Goal: Task Accomplishment & Management: Manage account settings

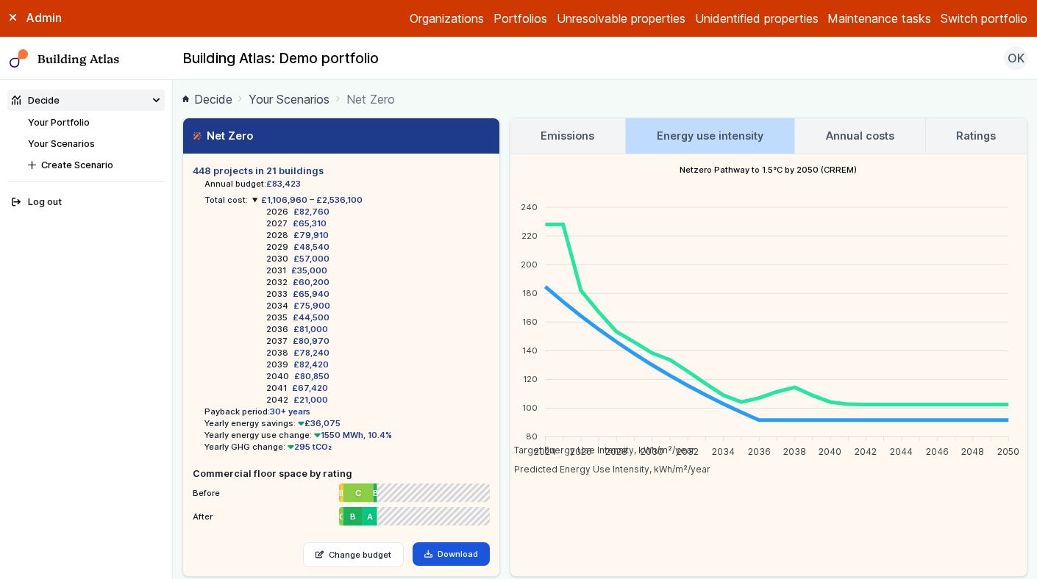
scroll to position [50, 0]
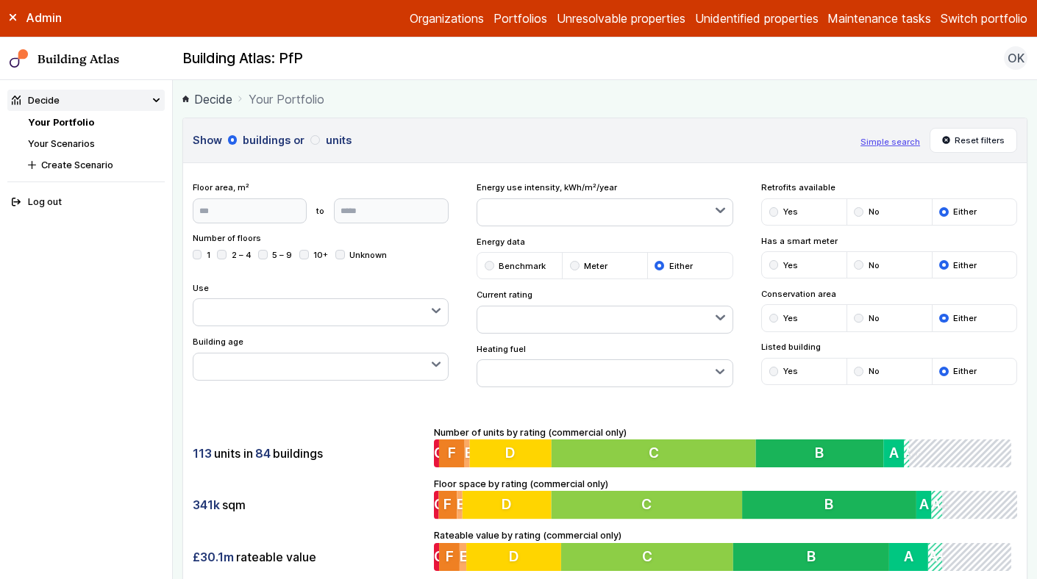
scroll to position [321, 0]
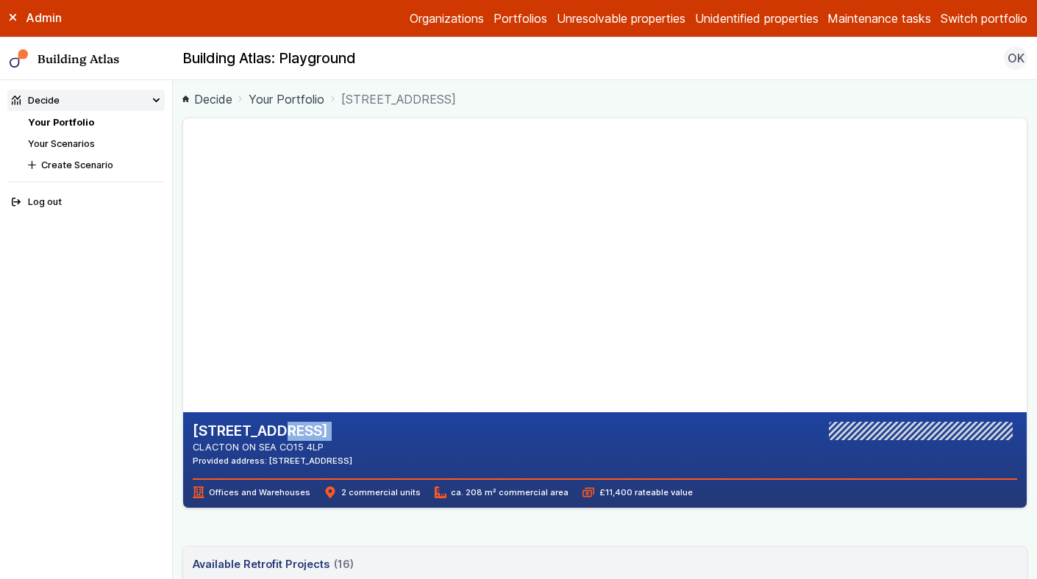
scroll to position [104, 0]
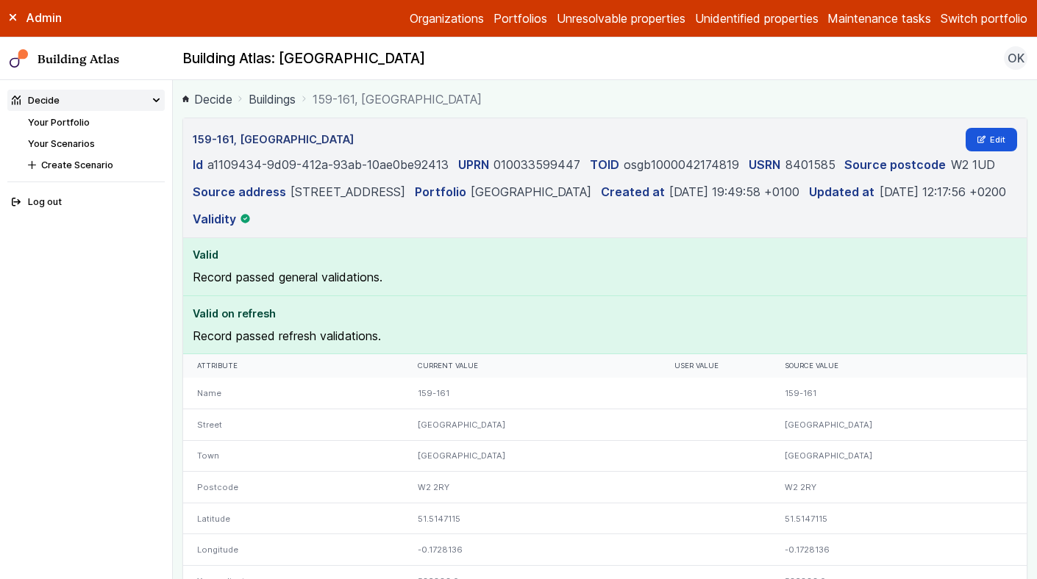
click at [956, 23] on button "Switch portfolio" at bounding box center [983, 19] width 87 height 18
click at [0, 0] on button "PwC - demo portfolio" at bounding box center [0, 0] width 0 height 0
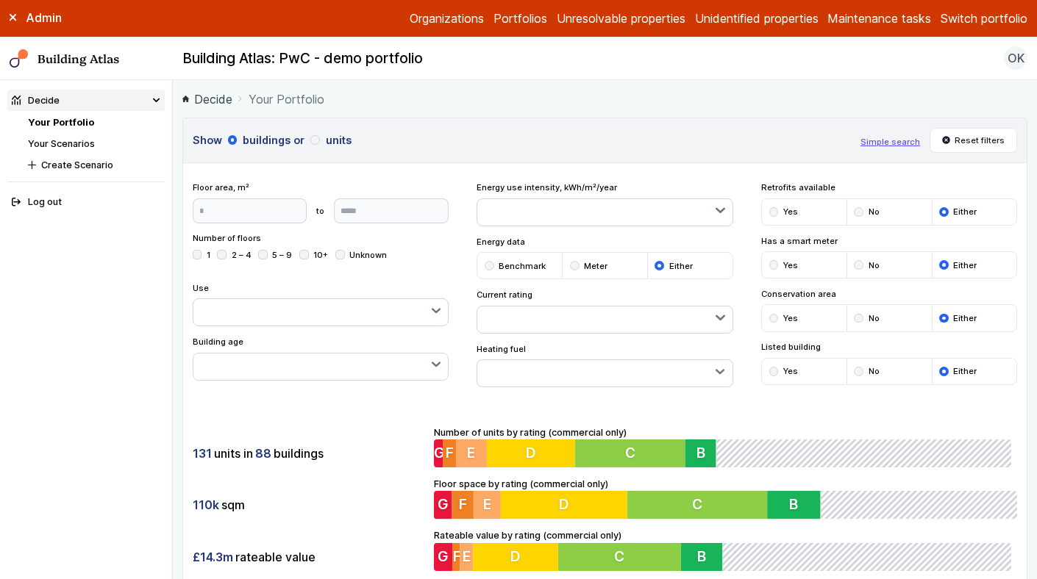
click at [978, 18] on button "Switch portfolio" at bounding box center [983, 19] width 87 height 18
click at [976, 17] on button "Switch portfolio" at bounding box center [983, 19] width 87 height 18
click at [0, 0] on button "EW - Demo portfolio" at bounding box center [0, 0] width 0 height 0
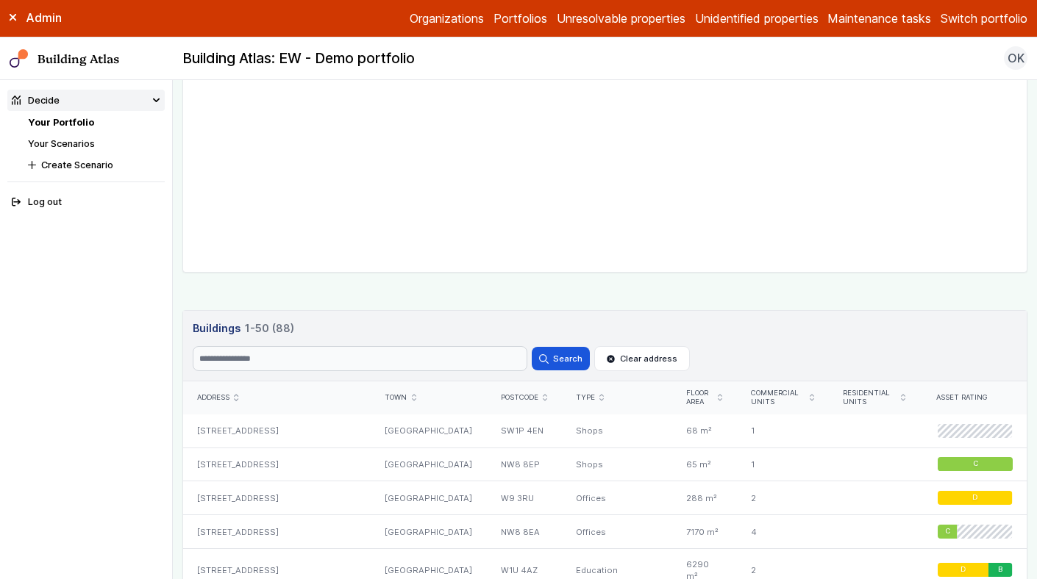
scroll to position [599, 0]
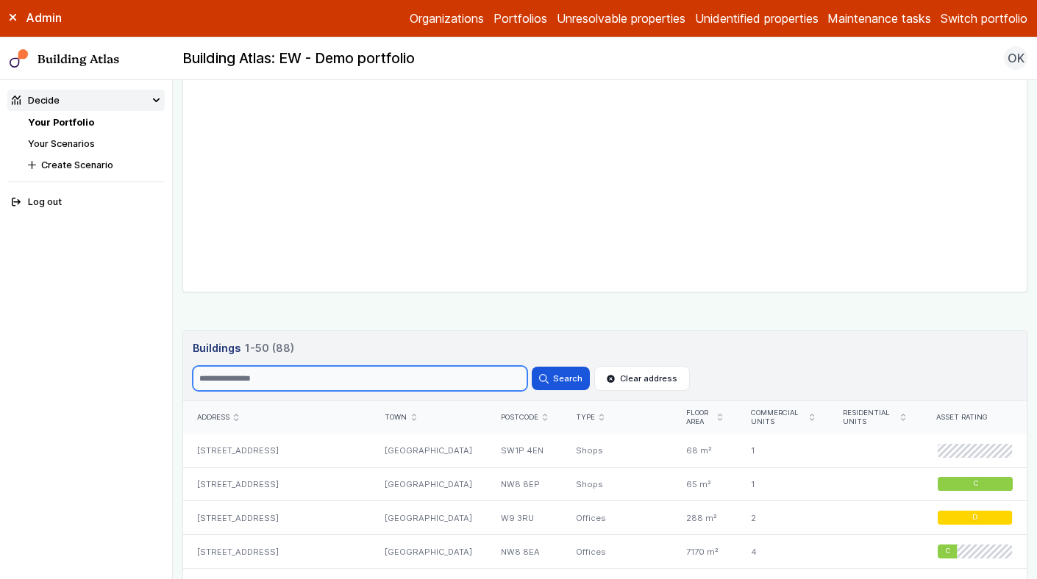
click at [279, 378] on input "Search" at bounding box center [360, 378] width 335 height 25
type input "********"
click at [532, 367] on button "Search" at bounding box center [560, 379] width 57 height 24
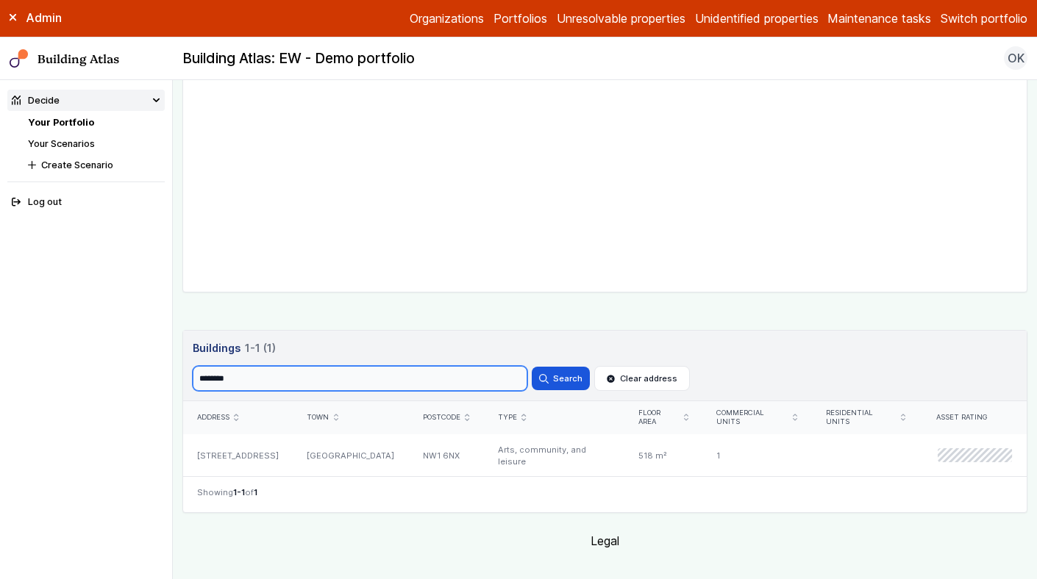
scroll to position [598, 0]
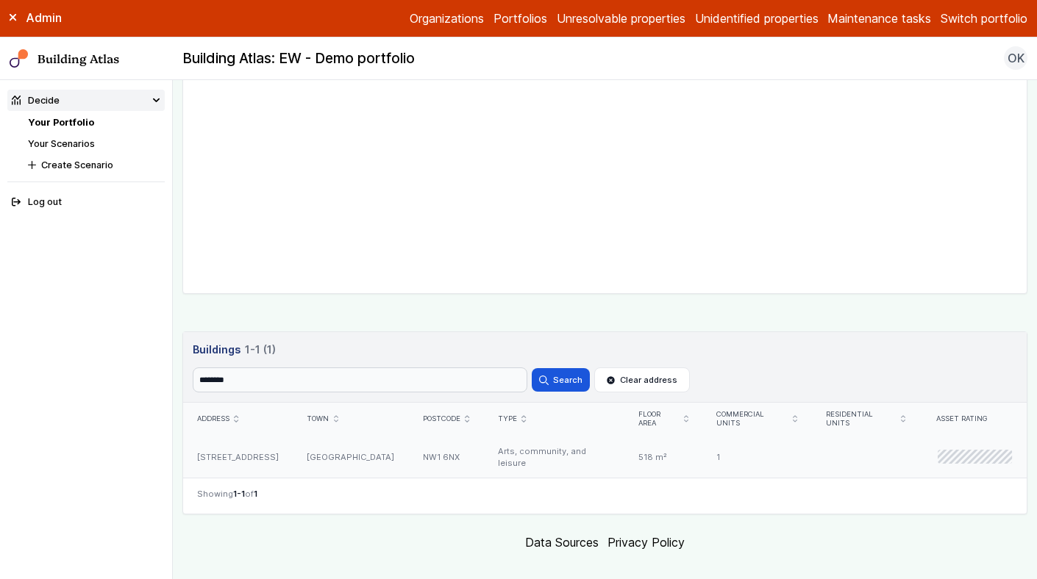
click at [421, 444] on div "NW1 6NX" at bounding box center [446, 457] width 75 height 43
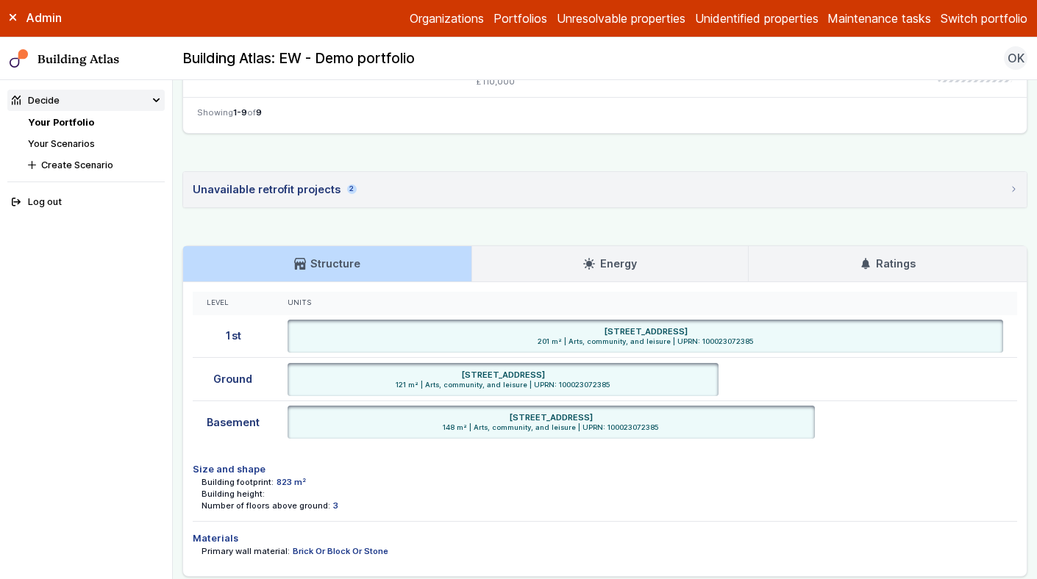
scroll to position [914, 0]
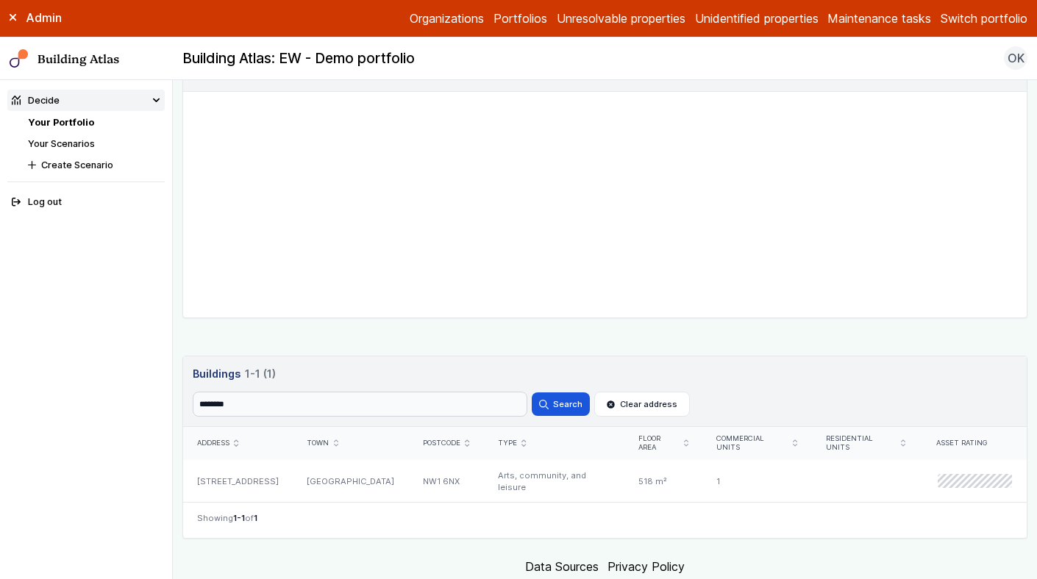
scroll to position [598, 0]
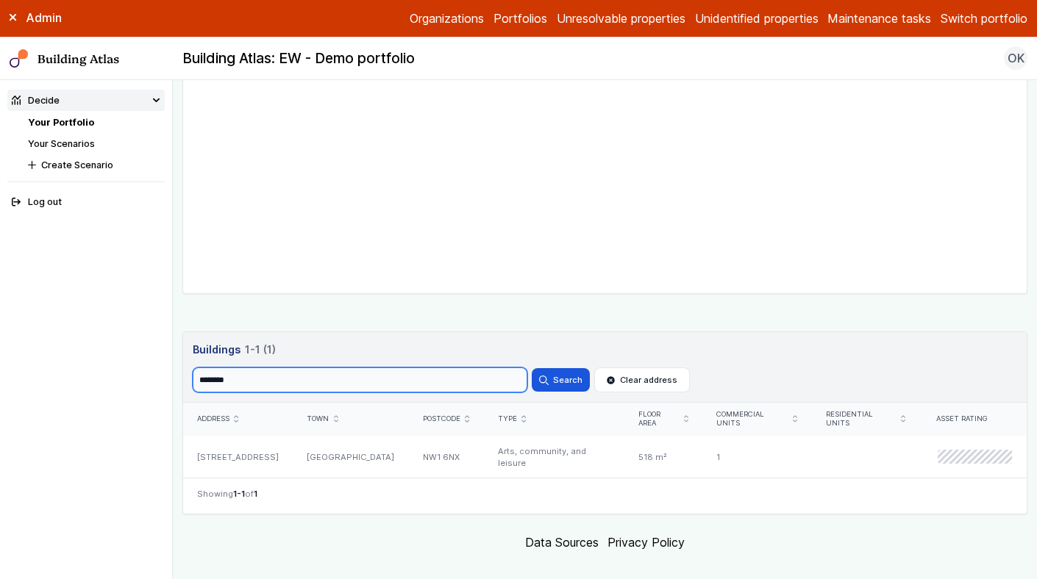
click at [287, 385] on input "********" at bounding box center [360, 380] width 335 height 25
type input "**"
click at [532, 368] on button "Search" at bounding box center [560, 380] width 57 height 24
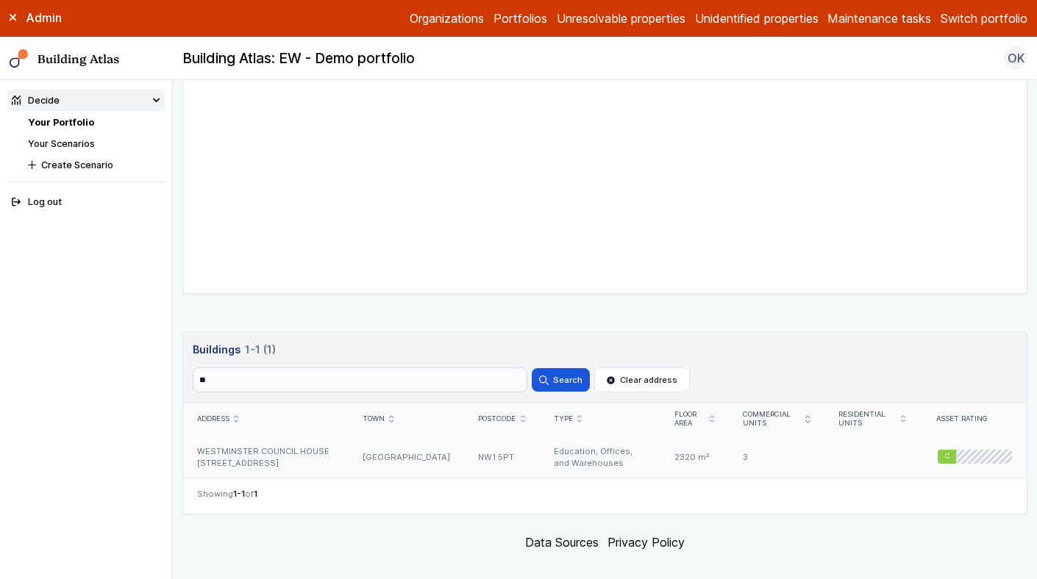
click at [338, 456] on div "WESTMINSTER COUNCIL HOUSE 97-117, MARYLEBONE ROAD" at bounding box center [265, 457] width 165 height 43
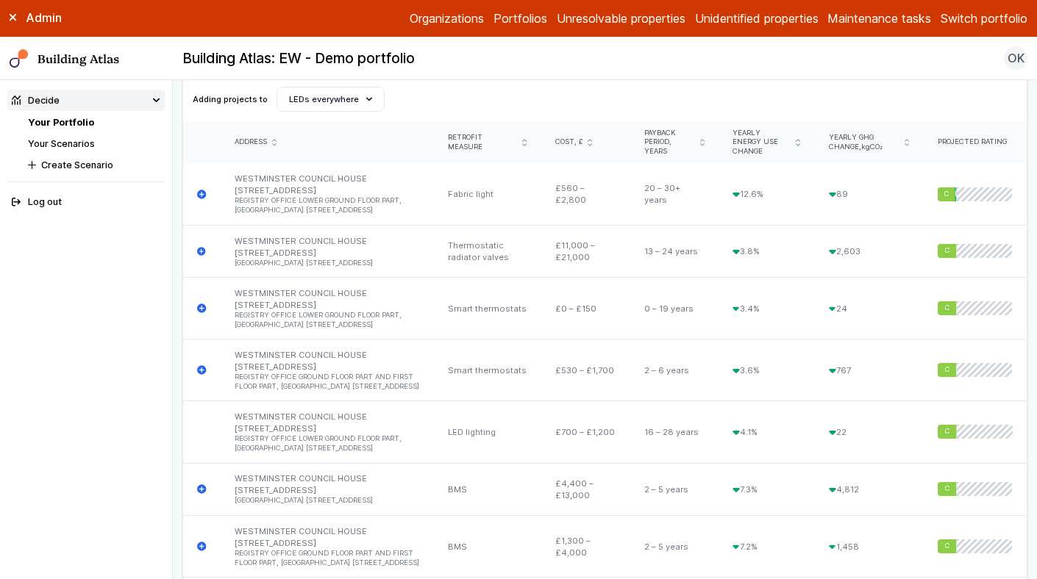
scroll to position [2125, 0]
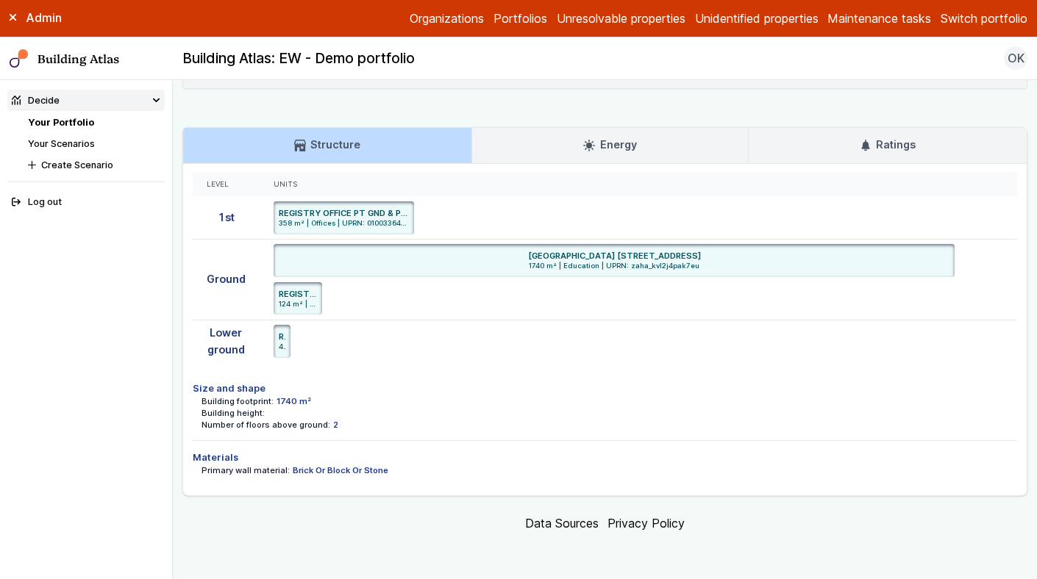
click at [43, 115] on li "Your Portfolio" at bounding box center [96, 122] width 137 height 14
click at [47, 119] on link "Your Portfolio" at bounding box center [61, 122] width 66 height 11
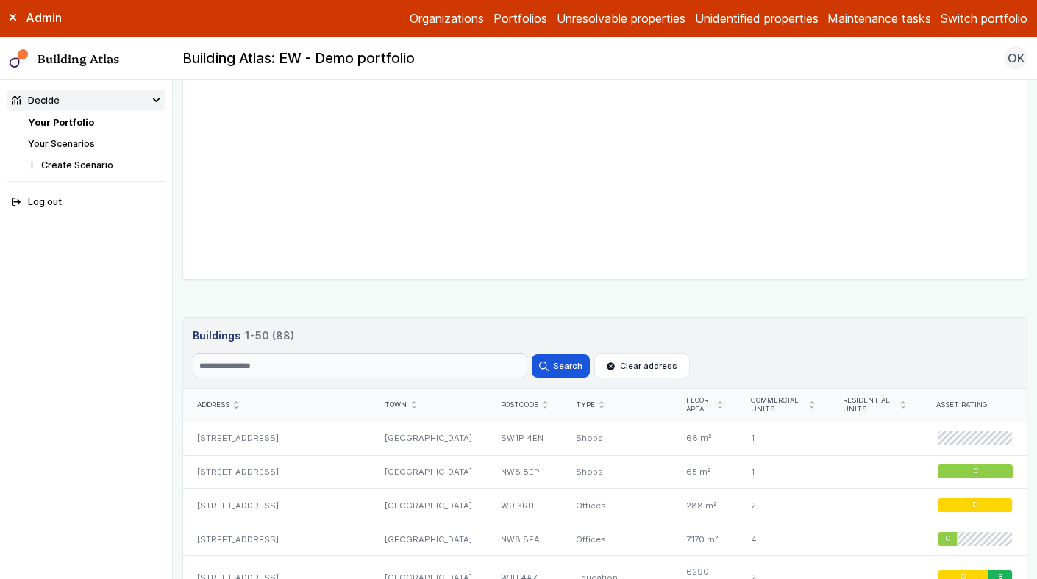
scroll to position [621, 0]
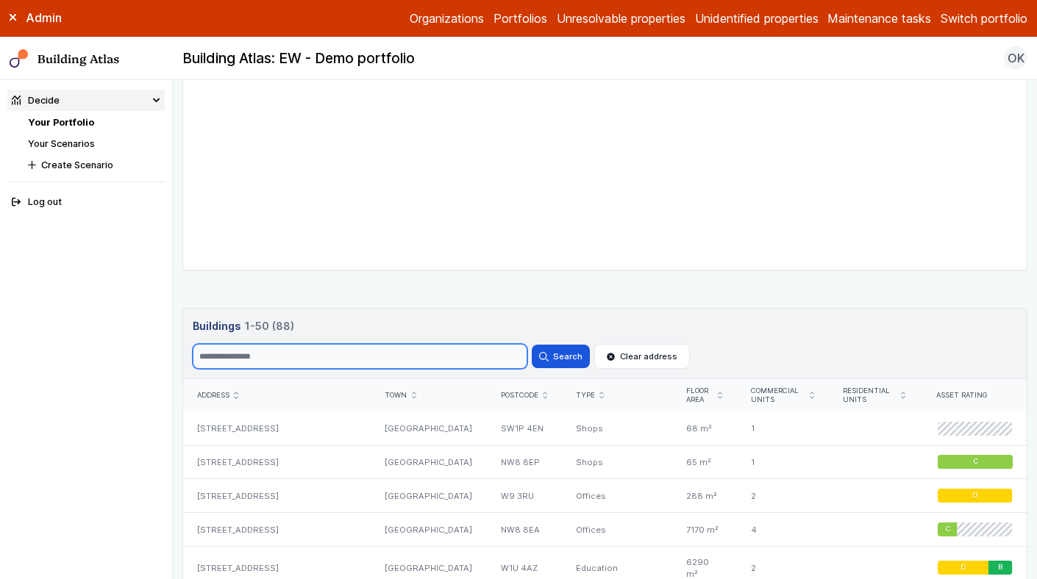
click at [395, 362] on input "Search" at bounding box center [360, 356] width 335 height 25
type input "**"
click at [532, 345] on button "Search" at bounding box center [560, 357] width 57 height 24
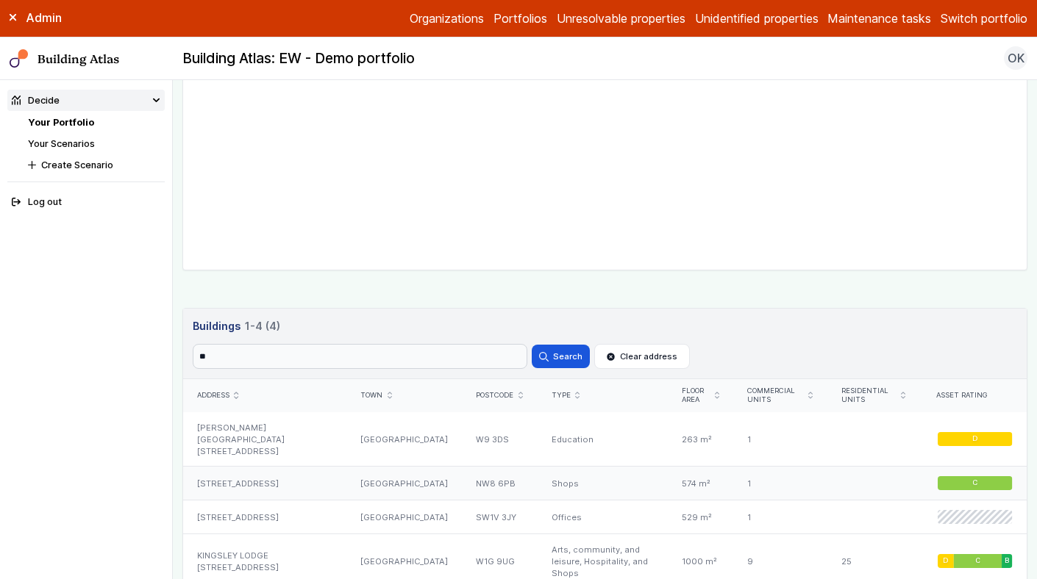
click at [340, 467] on div "13-19, CIRCUS ROAD" at bounding box center [264, 484] width 163 height 34
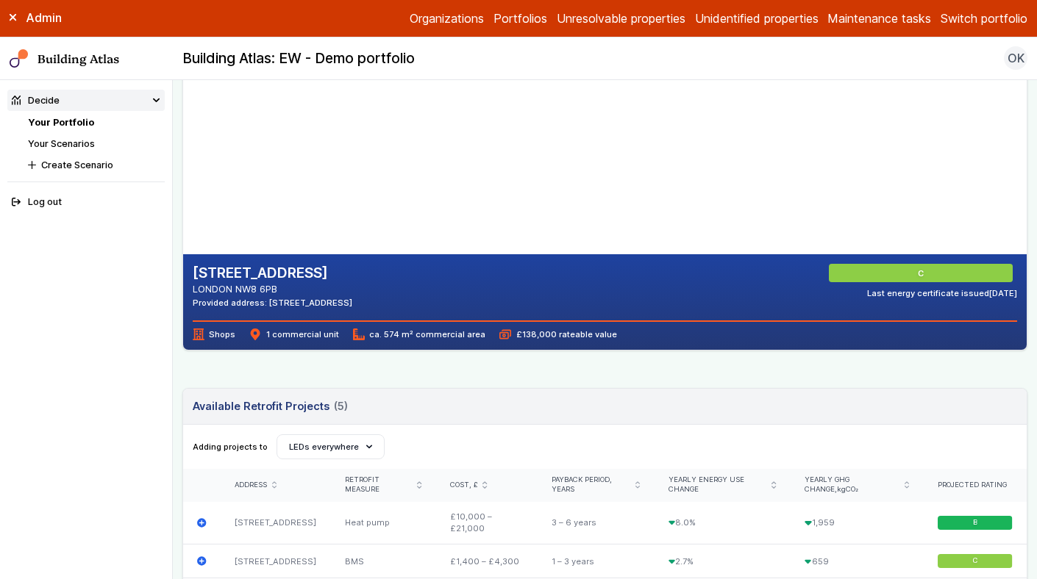
scroll to position [157, 0]
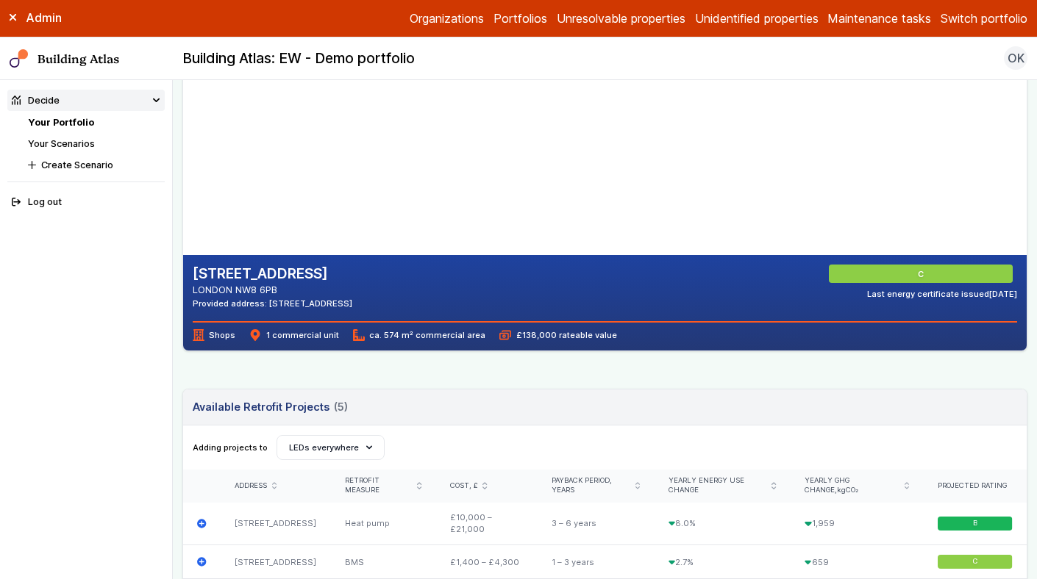
click at [972, 17] on button "Switch portfolio" at bounding box center [983, 19] width 87 height 18
click at [0, 0] on button "PwC - demo portfolio" at bounding box center [0, 0] width 0 height 0
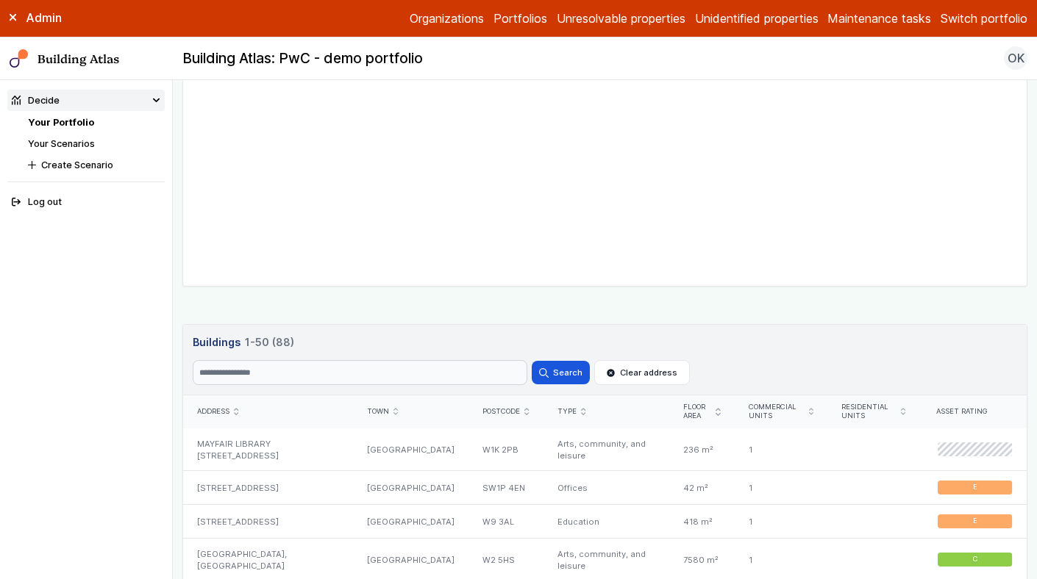
scroll to position [621, 0]
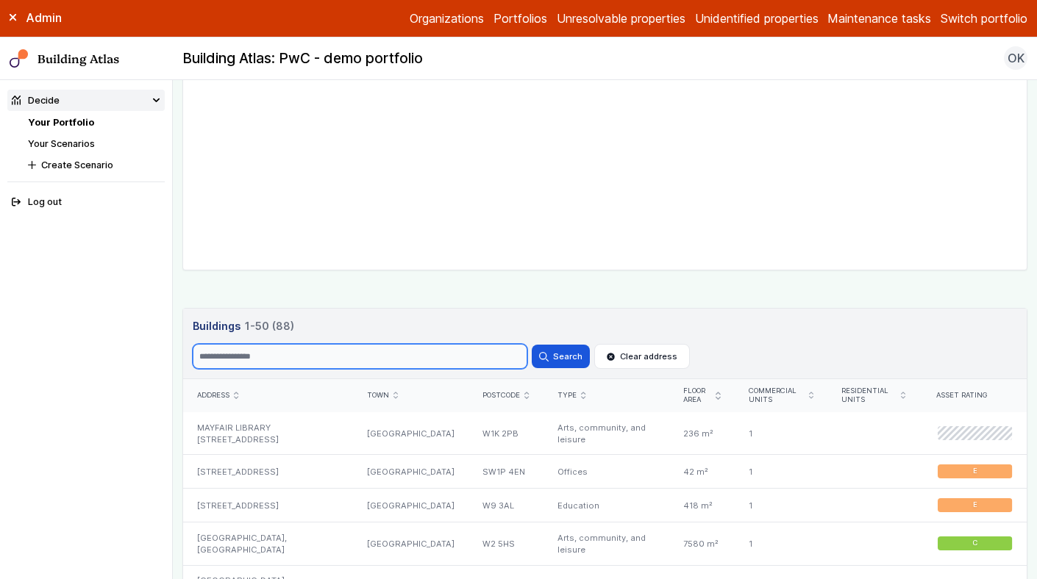
click at [257, 360] on input "Search" at bounding box center [360, 356] width 335 height 25
type input "*****"
click at [532, 345] on button "Search" at bounding box center [560, 357] width 57 height 24
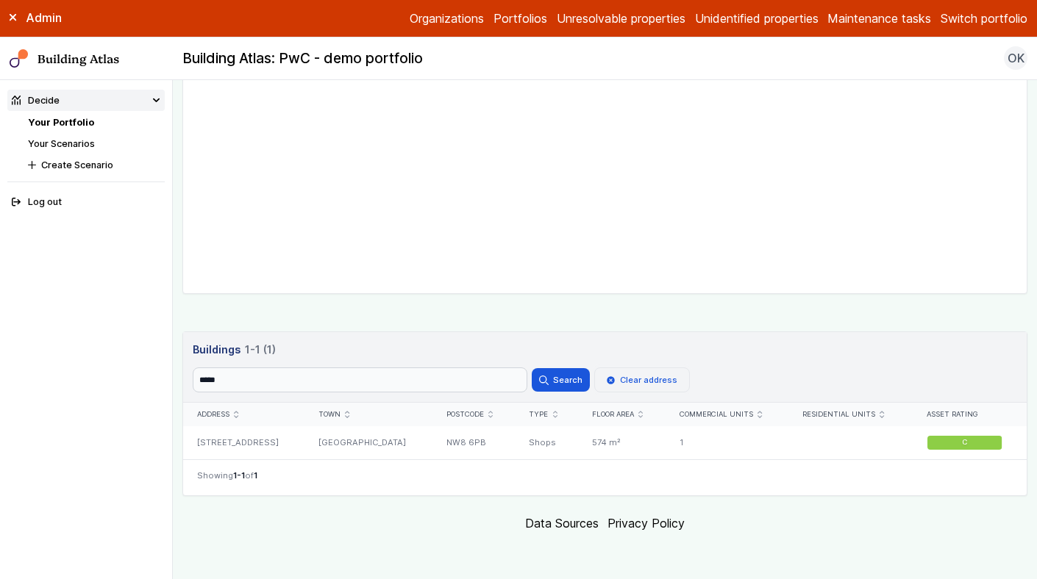
click at [607, 379] on icon "submit" at bounding box center [611, 380] width 8 height 8
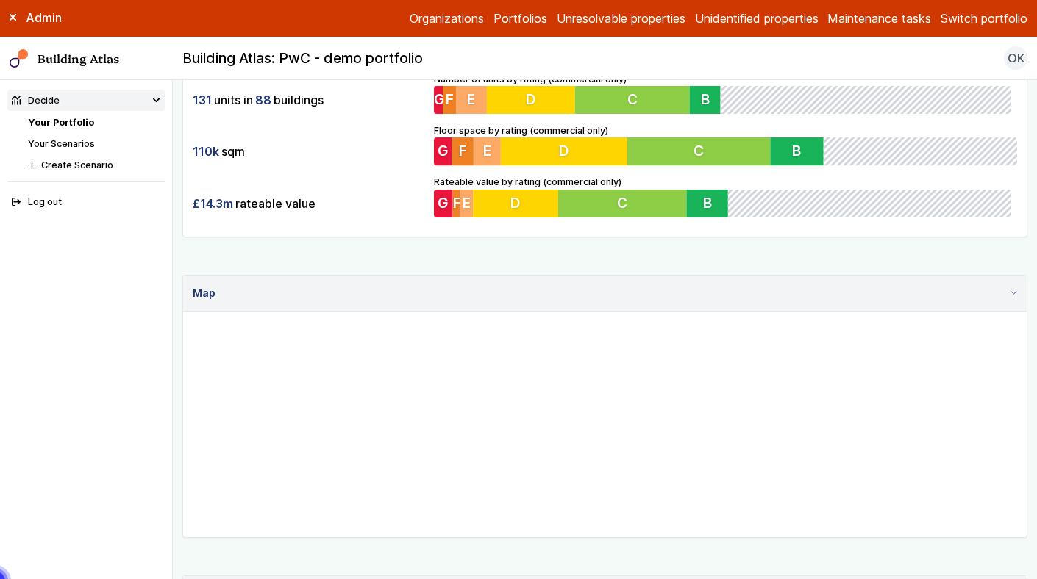
scroll to position [348, 0]
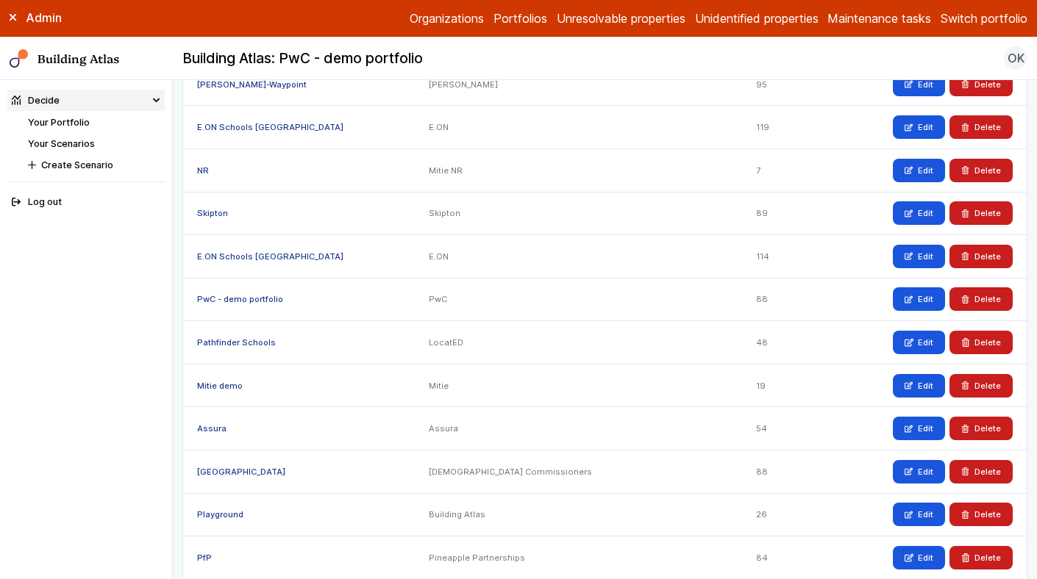
scroll to position [417, 0]
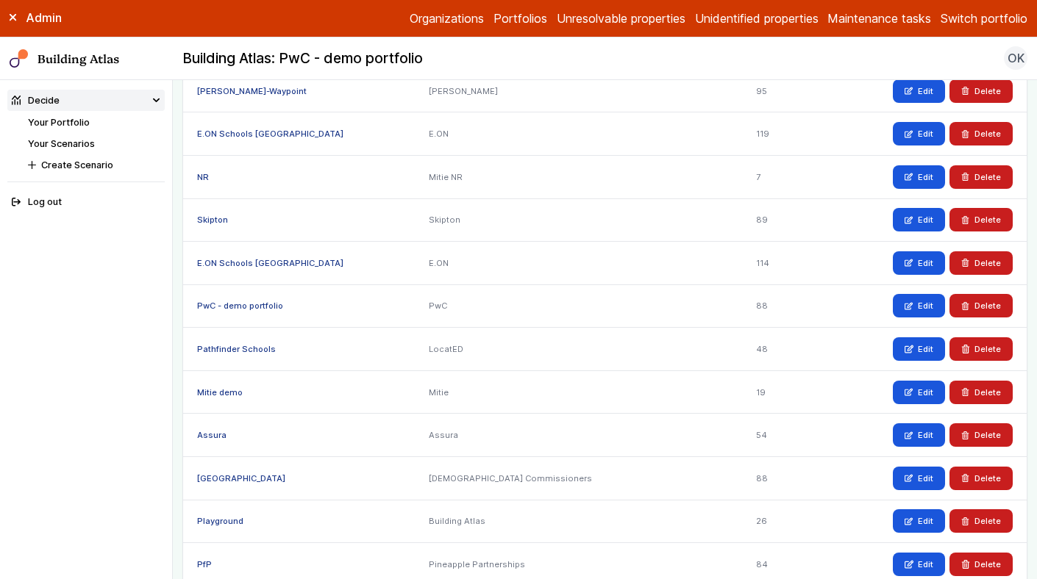
click at [242, 305] on link "PwC - demo portfolio" at bounding box center [240, 306] width 86 height 10
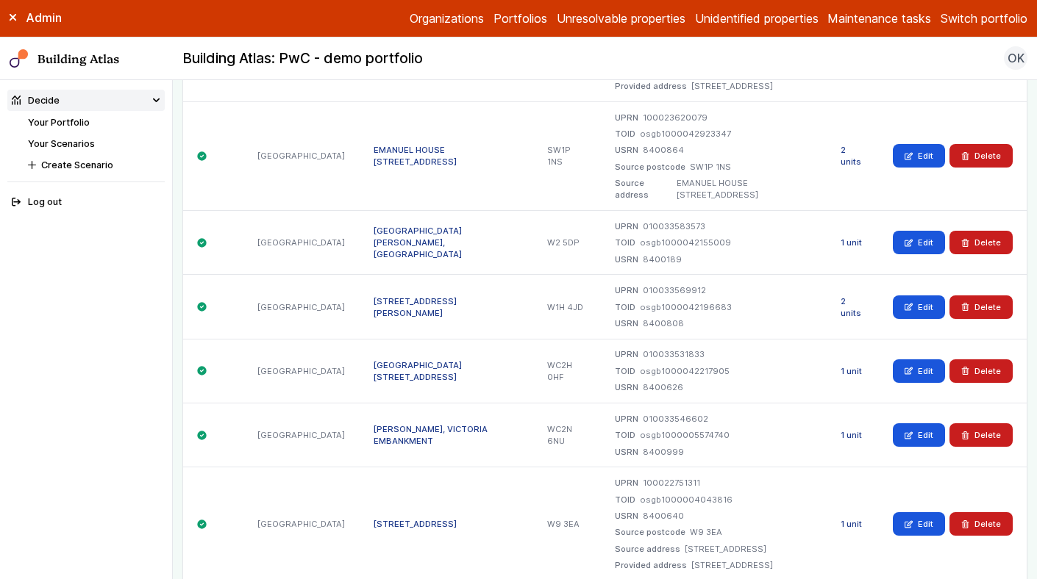
scroll to position [5046, 0]
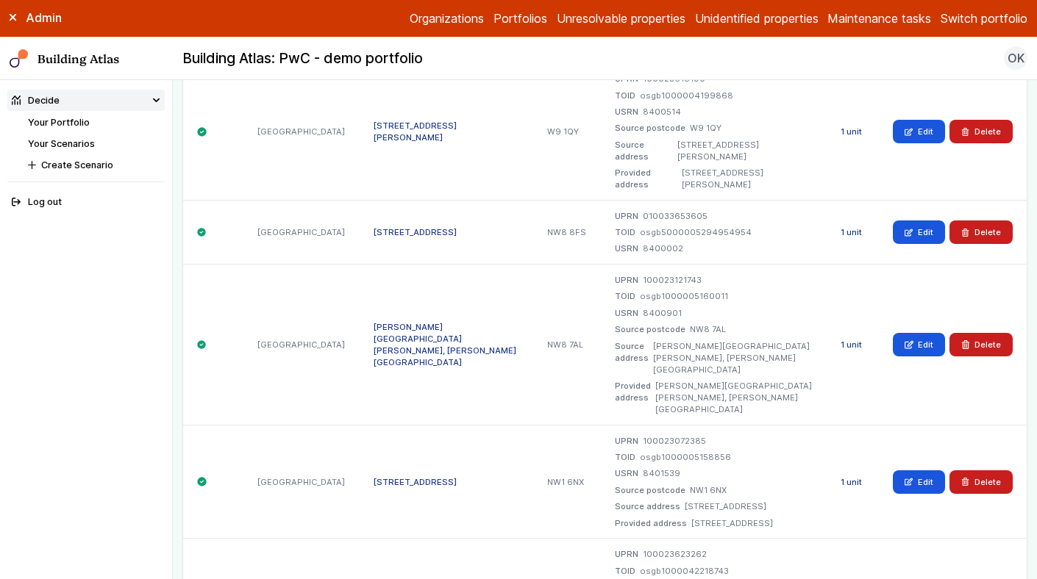
click at [852, 477] on link "1 unit" at bounding box center [850, 482] width 21 height 10
click at [856, 477] on link "1 unit" at bounding box center [850, 482] width 21 height 10
click at [484, 425] on div "[STREET_ADDRESS]" at bounding box center [447, 482] width 174 height 114
click at [855, 477] on link "1 unit" at bounding box center [850, 482] width 21 height 10
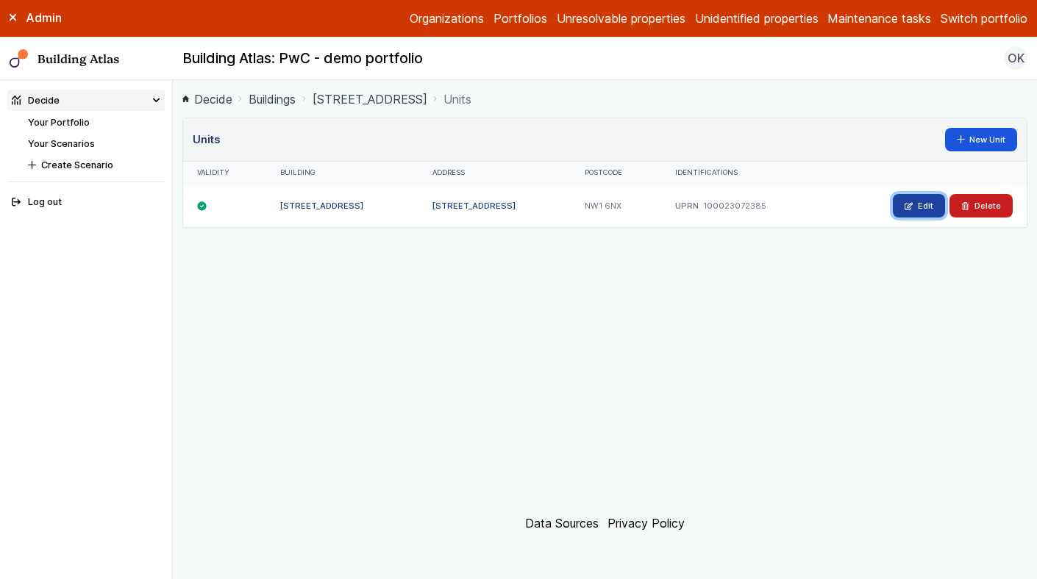
click at [914, 212] on link "Edit" at bounding box center [919, 206] width 52 height 24
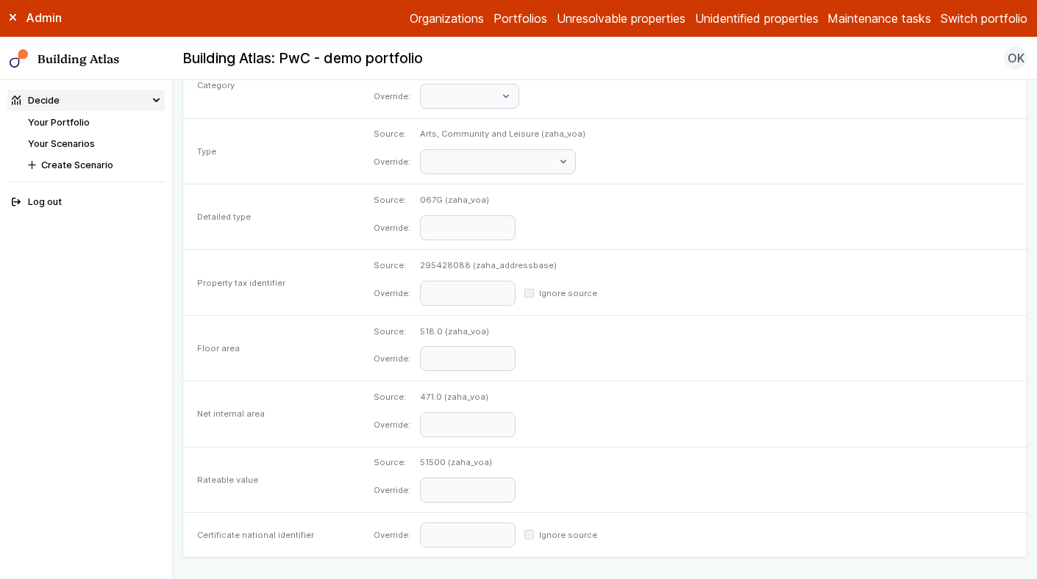
scroll to position [702, 0]
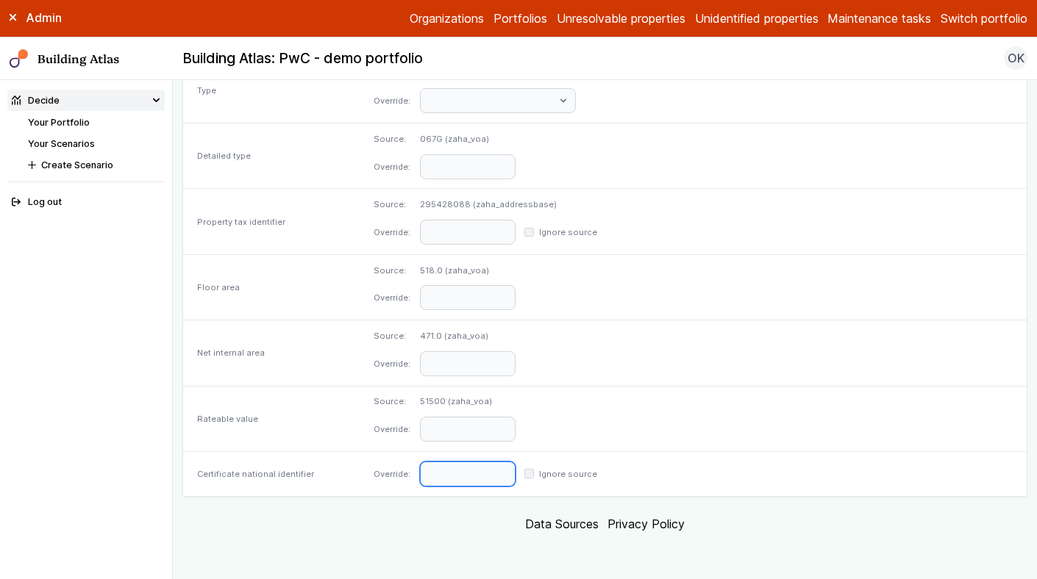
click at [515, 470] on input "text" at bounding box center [468, 474] width 96 height 25
paste input "**********"
type input "**********"
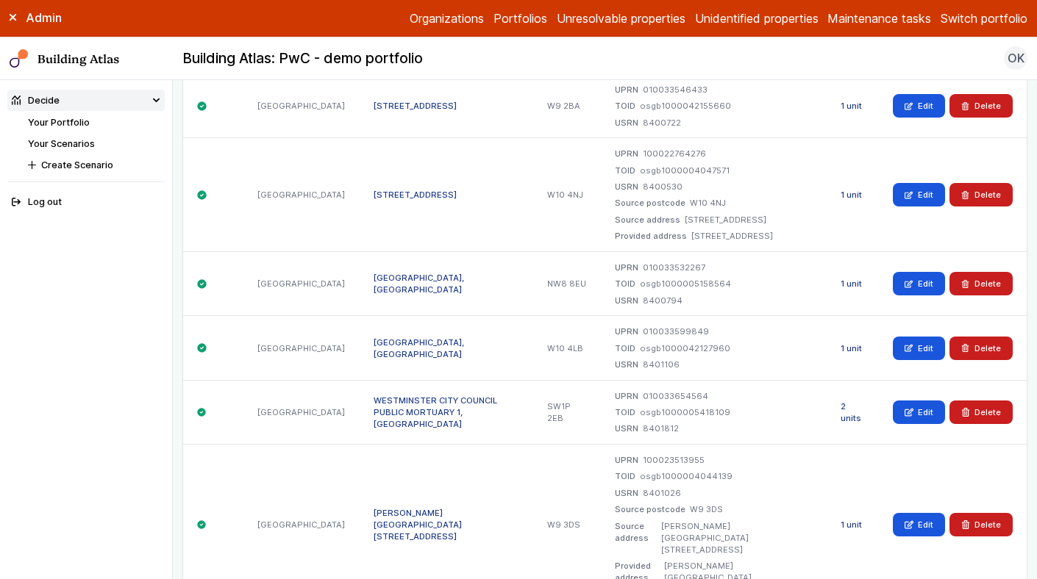
scroll to position [6656, 0]
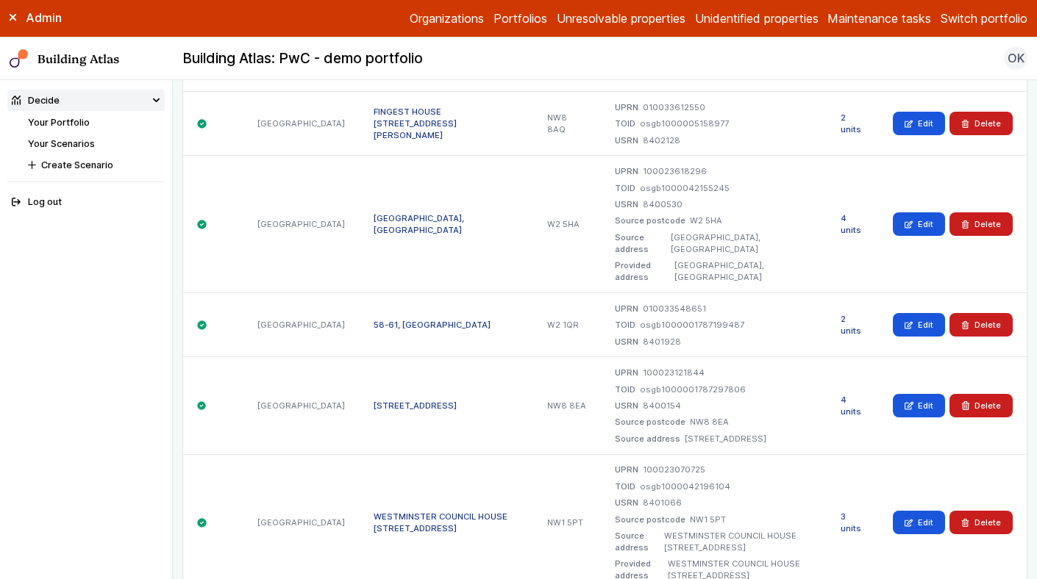
click at [849, 512] on link "3 units" at bounding box center [850, 523] width 21 height 22
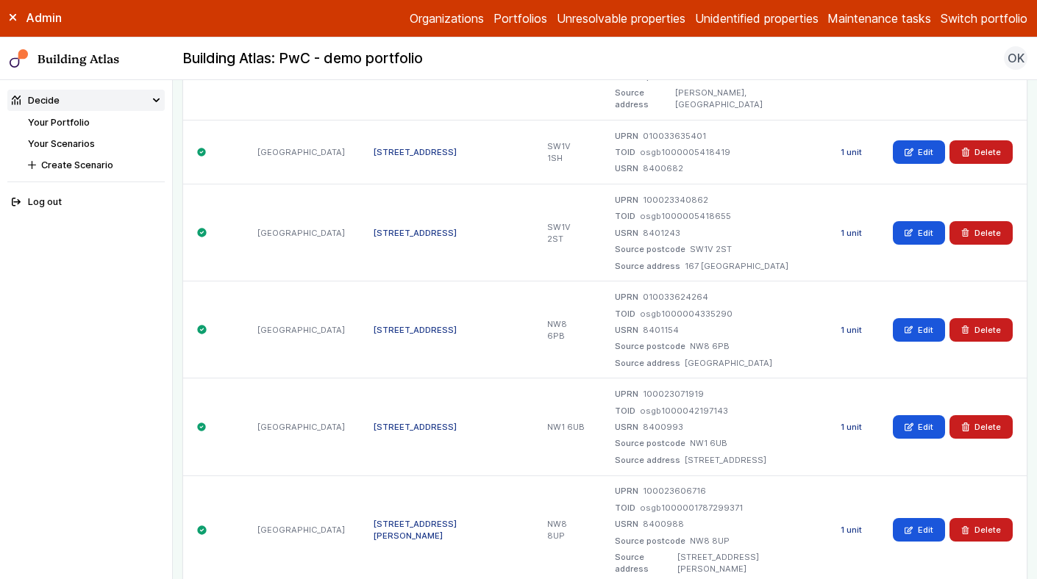
click at [851, 329] on link "1 unit" at bounding box center [850, 330] width 21 height 10
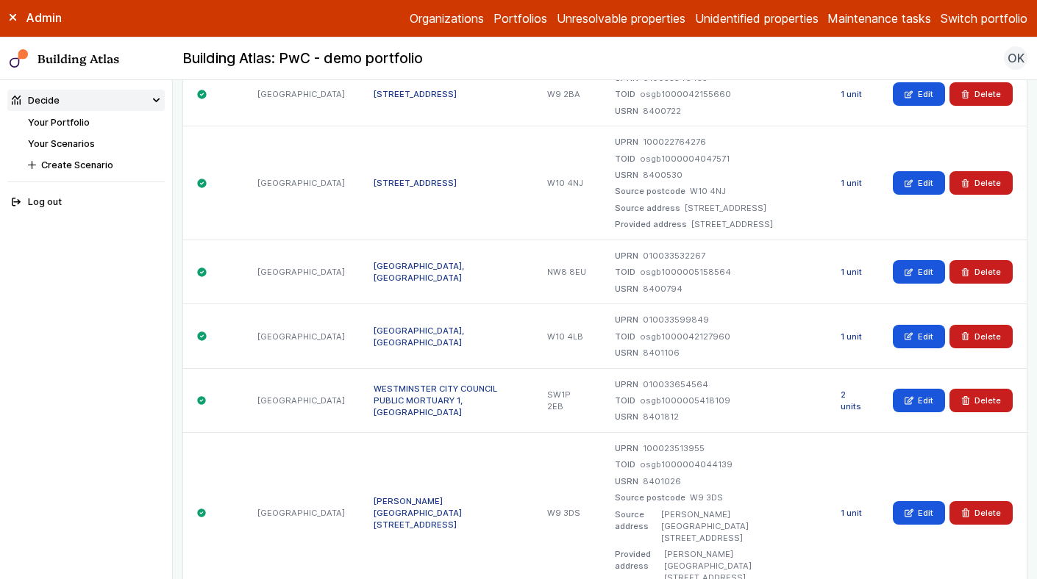
click at [779, 331] on div "TOID osgb1000042127960" at bounding box center [714, 337] width 198 height 12
click at [849, 332] on link "1 unit" at bounding box center [850, 337] width 21 height 10
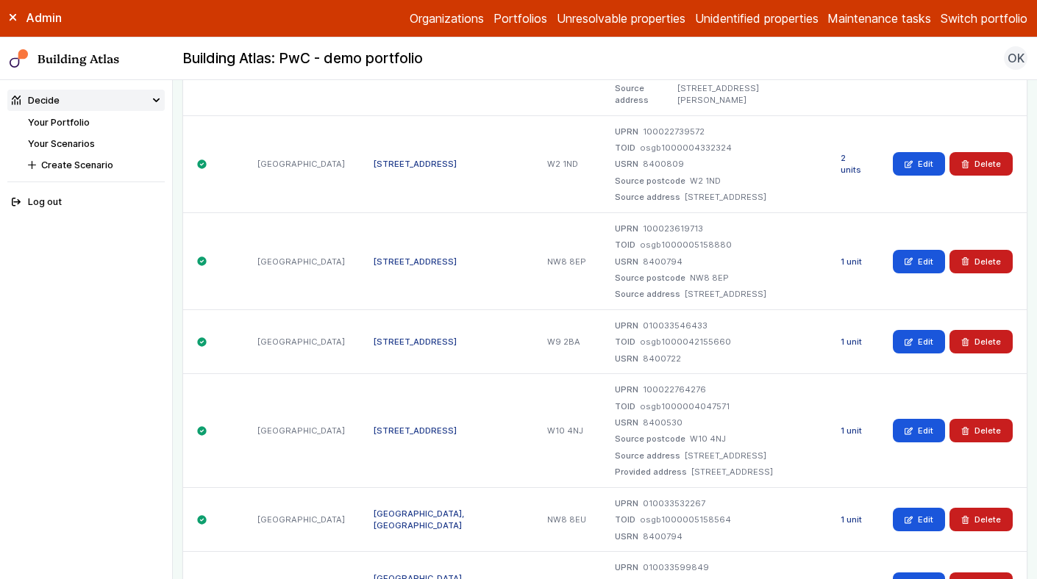
scroll to position [8488, 0]
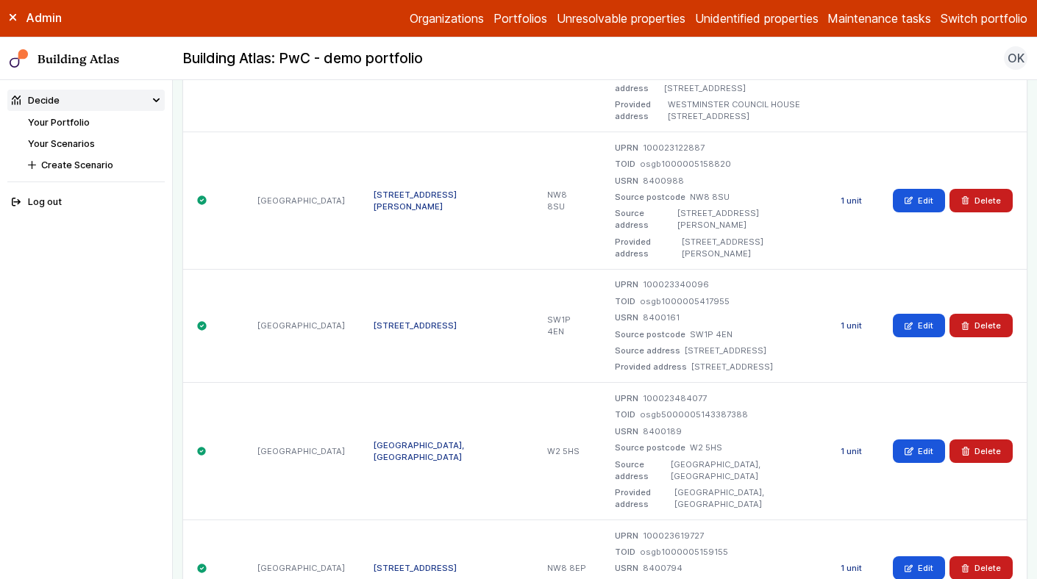
scroll to position [1870, 0]
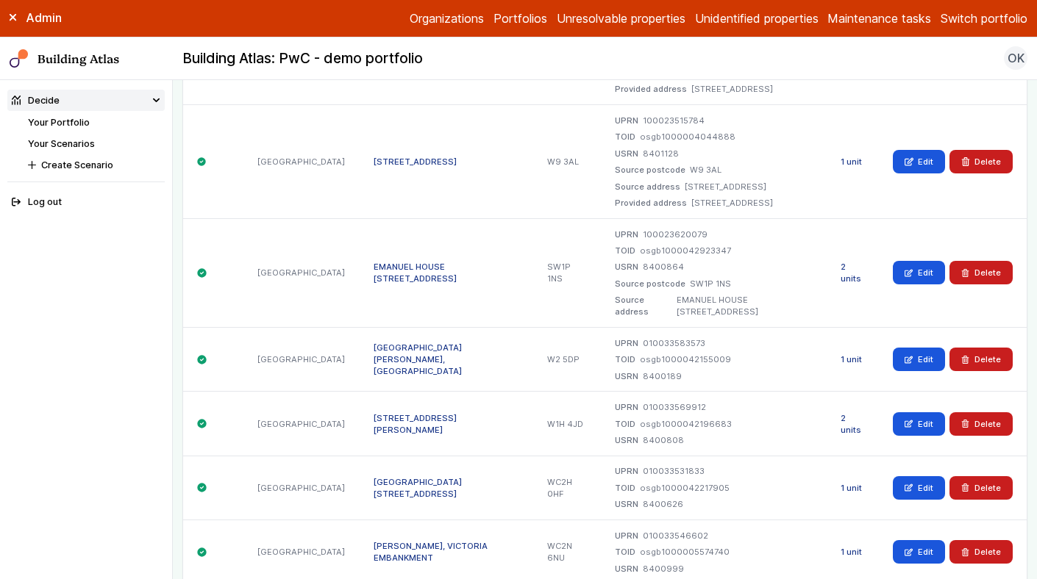
click at [717, 354] on div "TOID osgb1000042155009" at bounding box center [714, 360] width 198 height 12
click at [848, 354] on link "1 unit" at bounding box center [850, 359] width 21 height 10
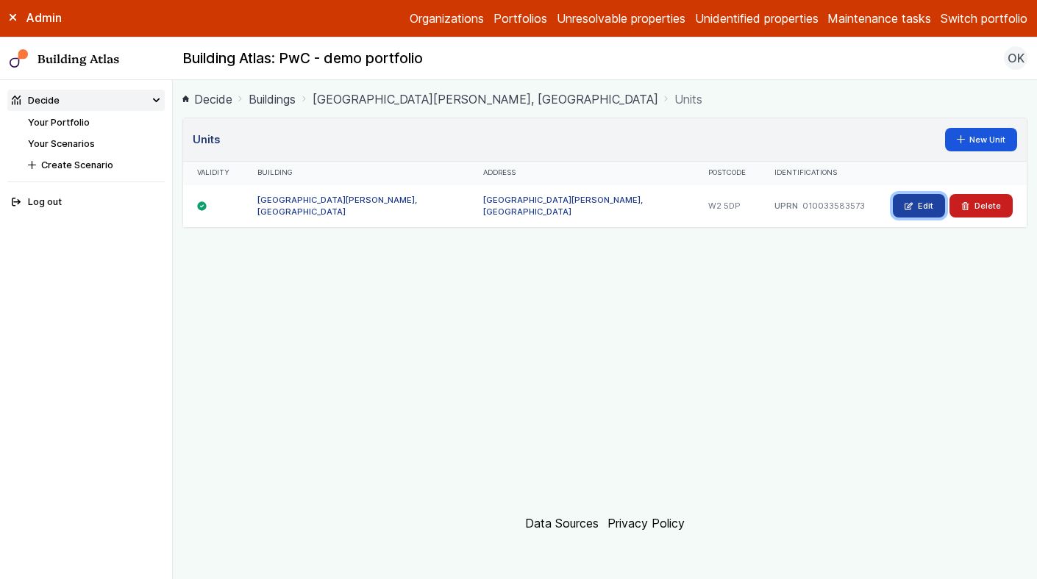
click at [923, 205] on link "Edit" at bounding box center [919, 206] width 52 height 24
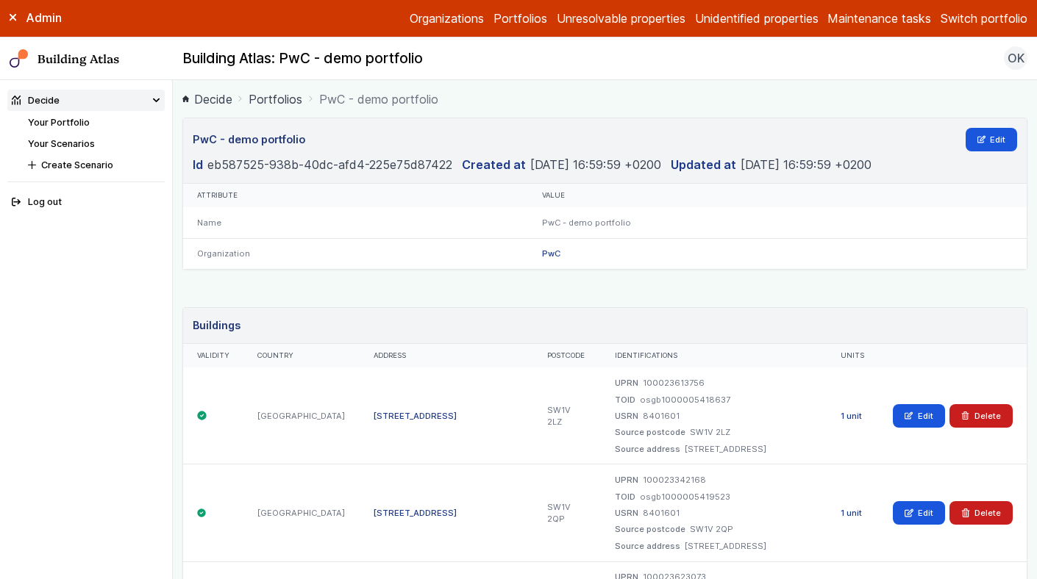
scroll to position [1987, 0]
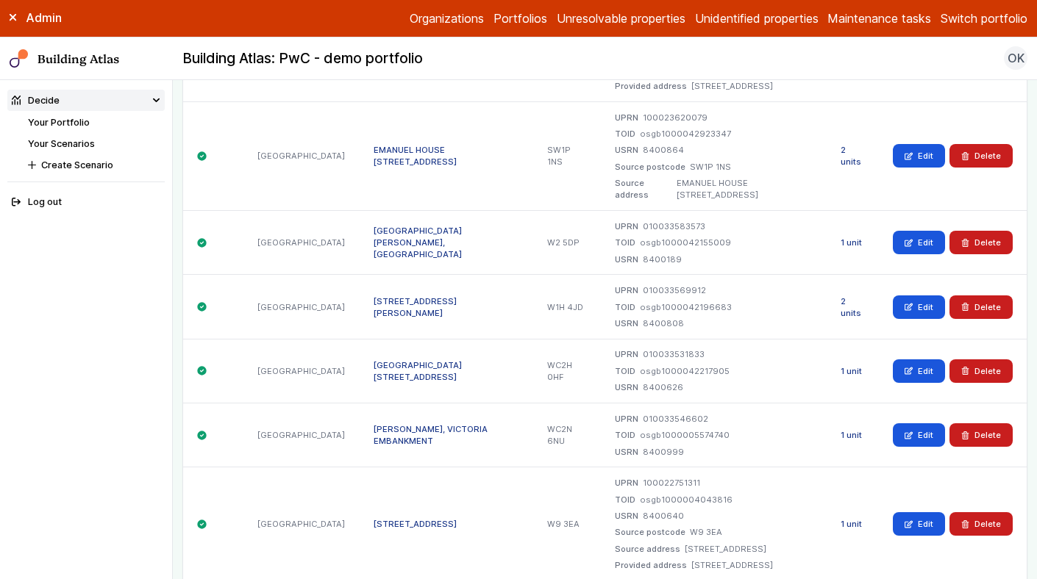
click at [808, 349] on dl "UPRN 010033531833 TOID osgb1000042217905 USRN 8400626" at bounding box center [714, 371] width 198 height 45
click at [847, 366] on link "1 unit" at bounding box center [850, 371] width 21 height 10
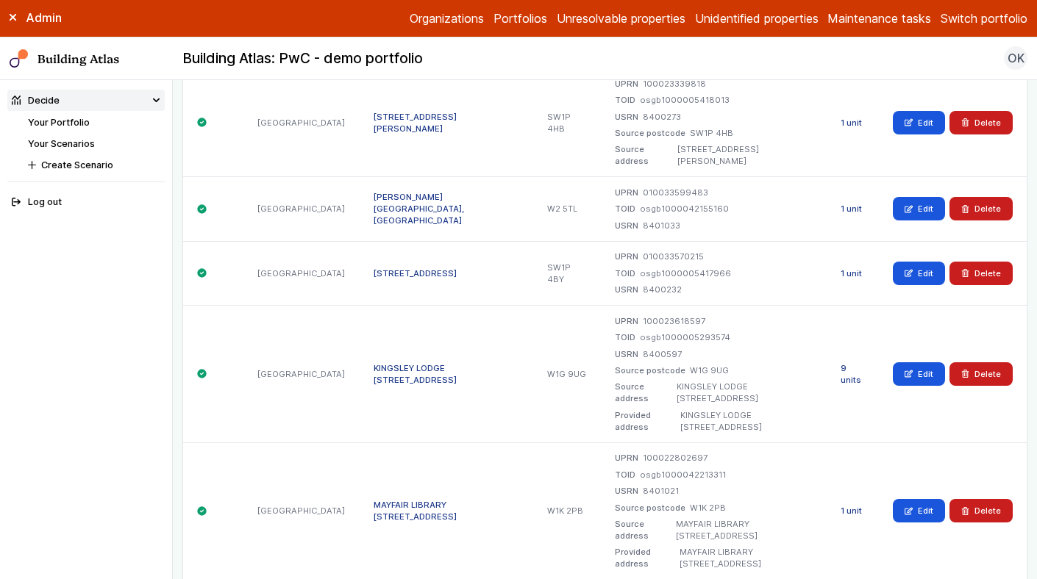
click at [801, 452] on dl "UPRN 100022802697 TOID osgb1000042213311 USRN 8401021 Source postcode W1K 2PB S…" at bounding box center [714, 511] width 198 height 118
click at [856, 506] on link "1 unit" at bounding box center [850, 511] width 21 height 10
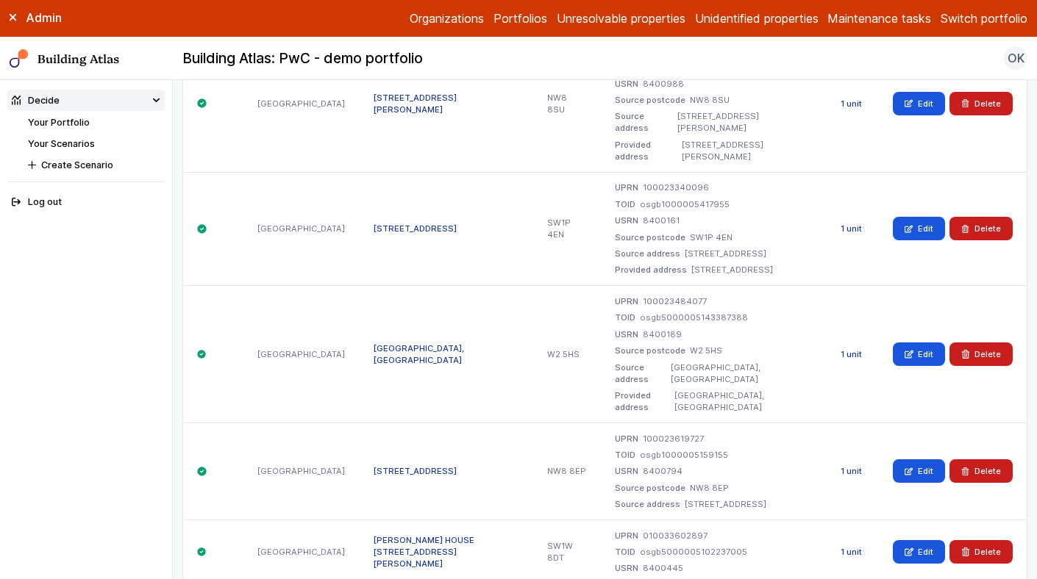
click at [753, 546] on div "TOID osgb5000005102237005" at bounding box center [714, 552] width 198 height 12
click at [846, 547] on link "1 unit" at bounding box center [850, 552] width 21 height 10
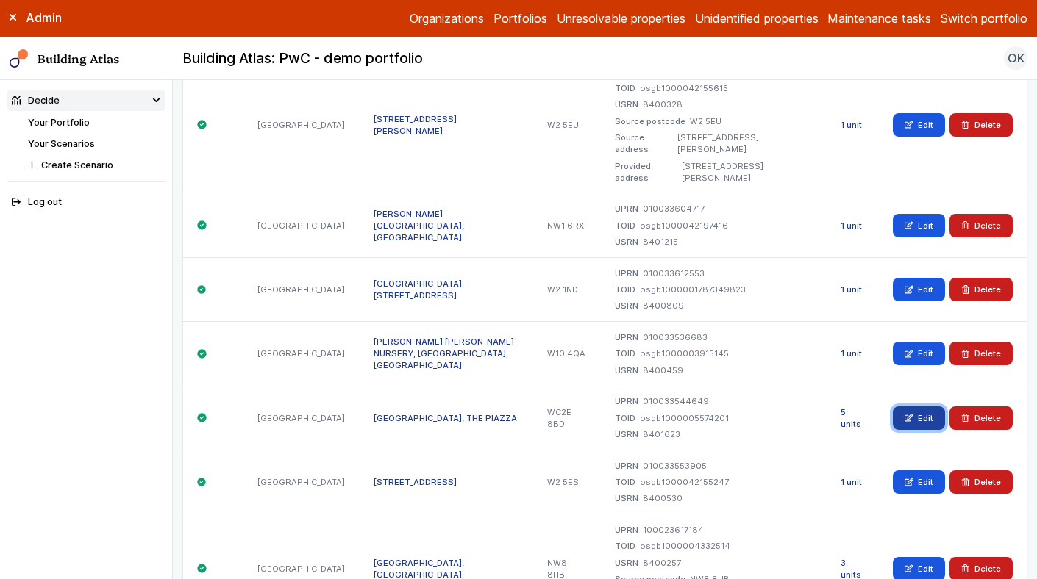
click at [921, 407] on link "Edit" at bounding box center [919, 419] width 52 height 24
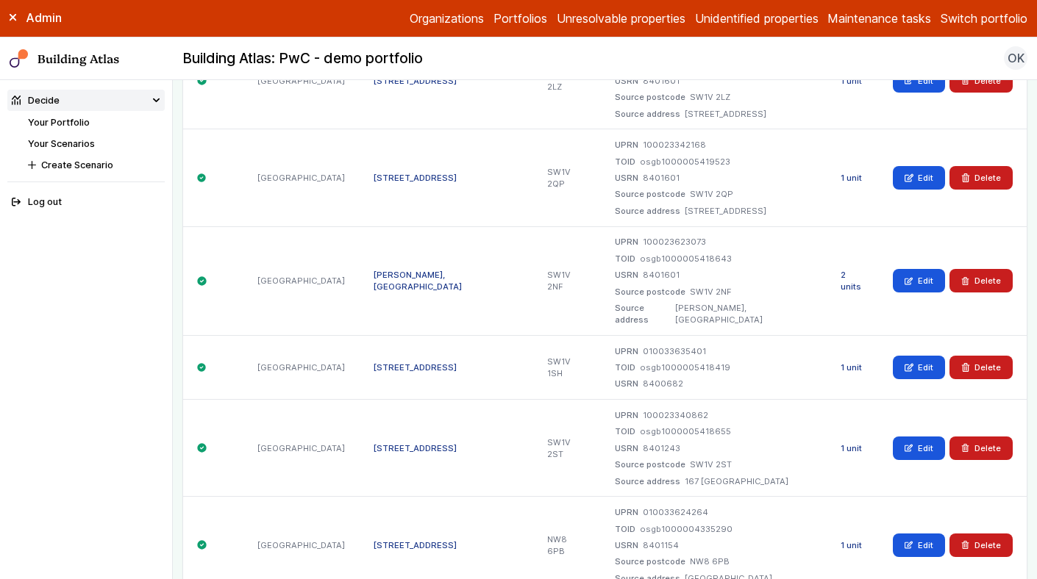
scroll to position [3367, 0]
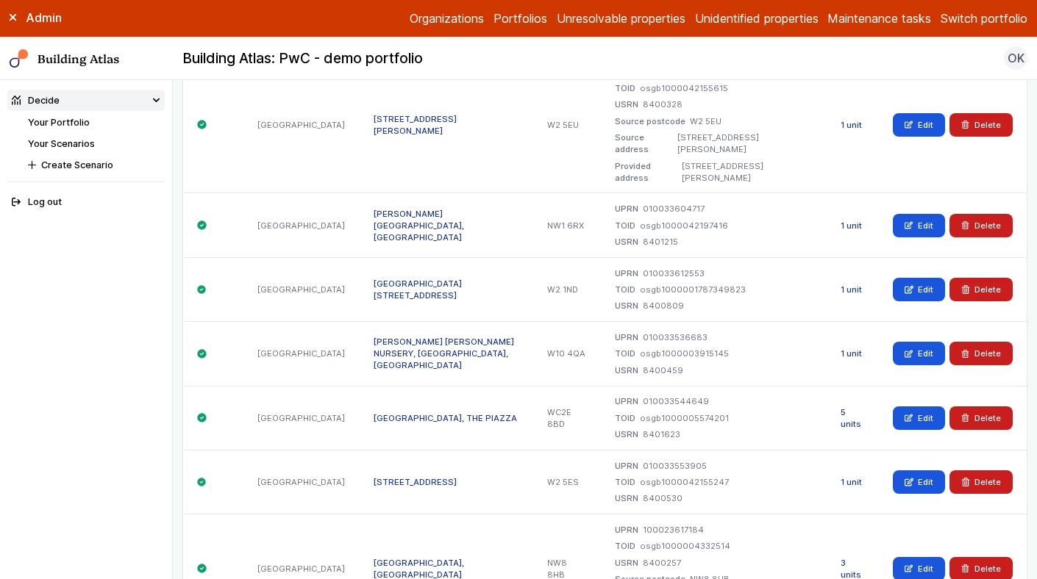
click at [718, 413] on div "TOID osgb1000005574201" at bounding box center [714, 419] width 198 height 12
click at [851, 407] on link "5 units" at bounding box center [850, 418] width 21 height 22
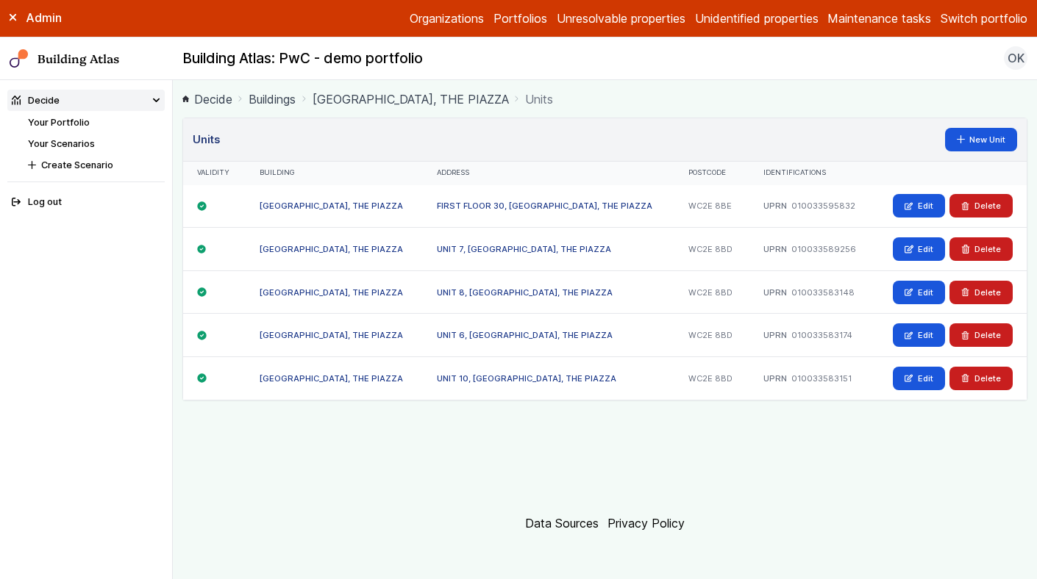
click at [994, 13] on button "Switch portfolio" at bounding box center [983, 19] width 87 height 18
click at [0, 0] on button "EW - Demo portfolio" at bounding box center [0, 0] width 0 height 0
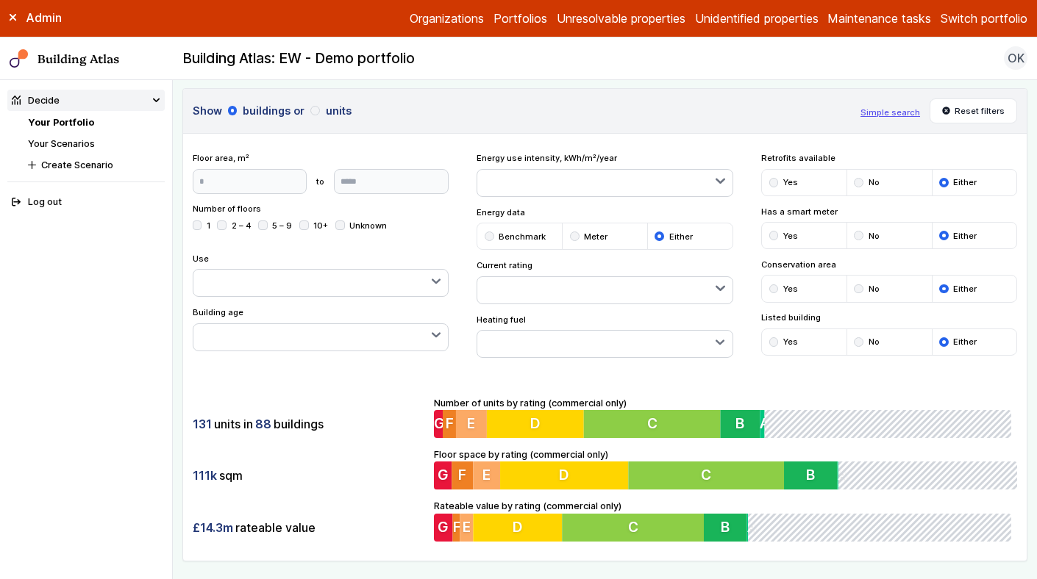
scroll to position [32, 0]
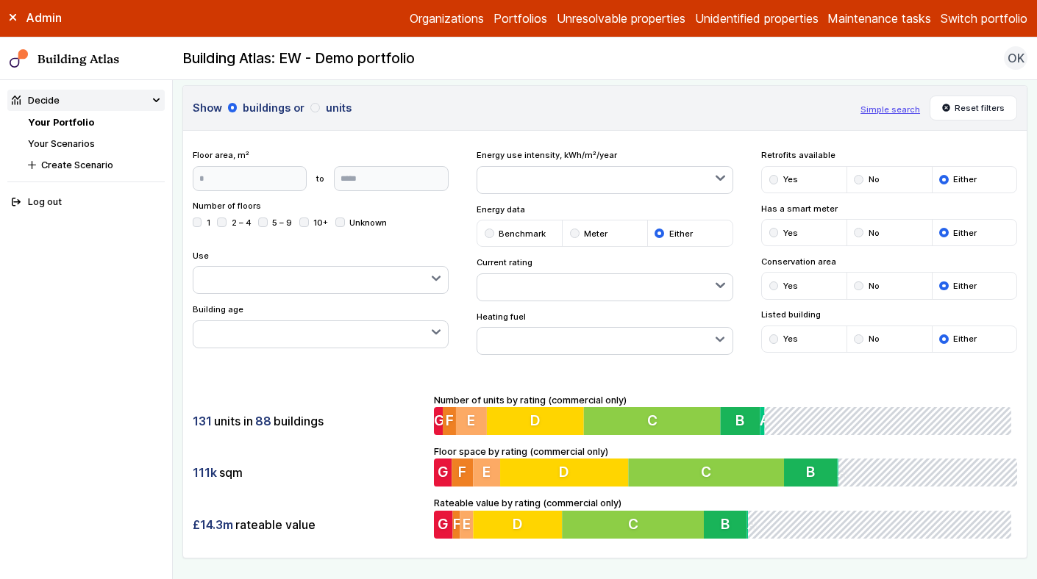
click at [518, 283] on button "button" at bounding box center [604, 287] width 254 height 26
click at [0, 0] on div "submit" at bounding box center [0, 0] width 0 height 0
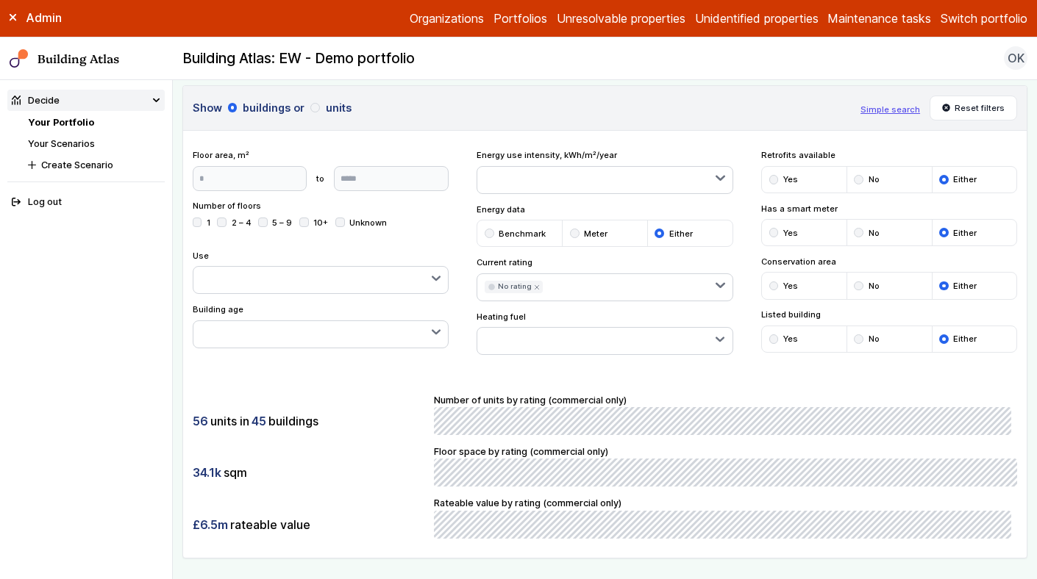
click at [980, 15] on button "Switch portfolio" at bounding box center [983, 19] width 87 height 18
click at [0, 0] on button "PwC - demo portfolio" at bounding box center [0, 0] width 0 height 0
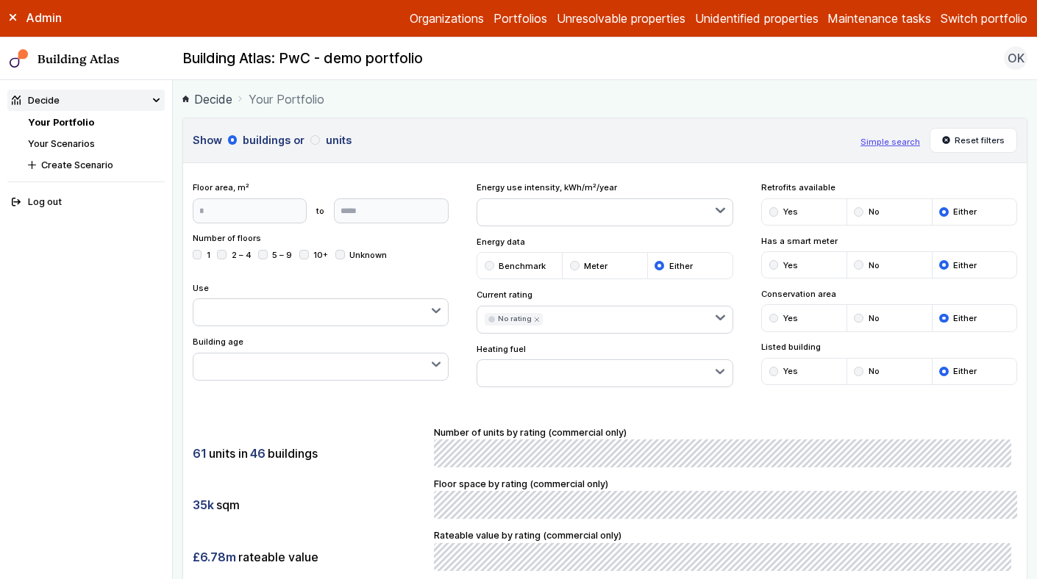
click at [535, 320] on icon "submit" at bounding box center [537, 320] width 4 height 4
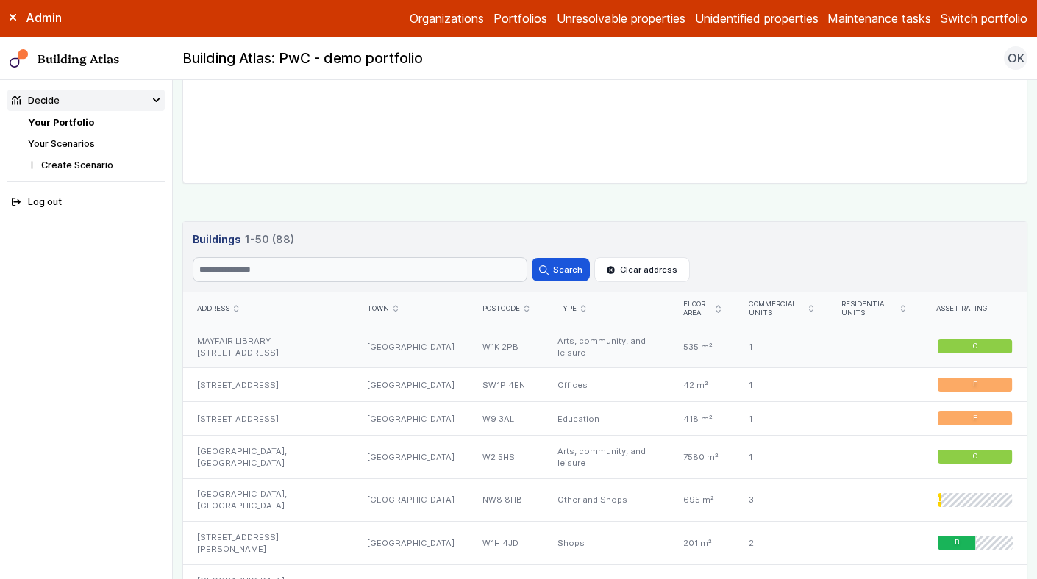
scroll to position [785, 0]
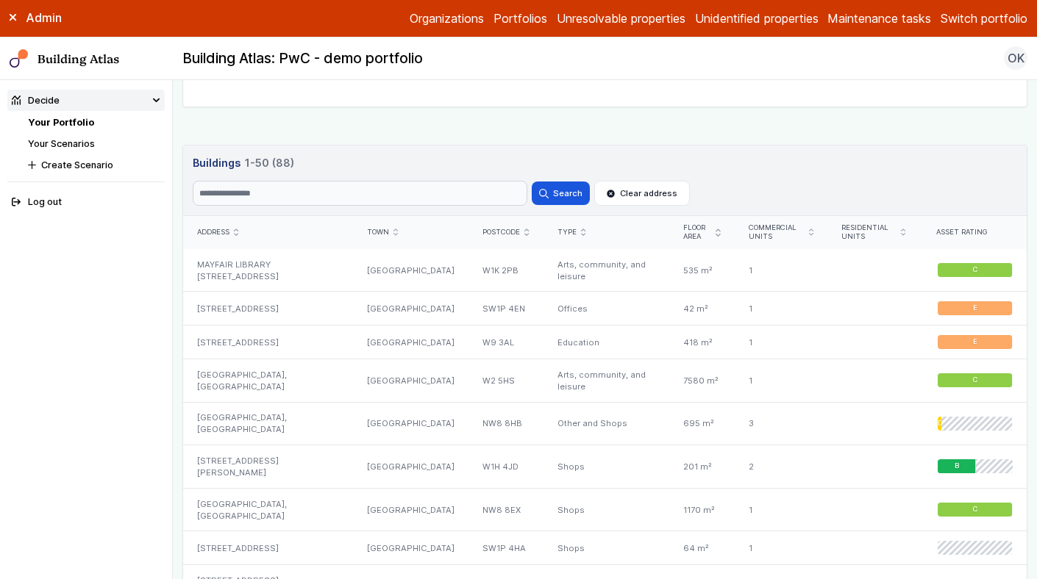
click at [810, 232] on icon "submit" at bounding box center [811, 232] width 4 height 7
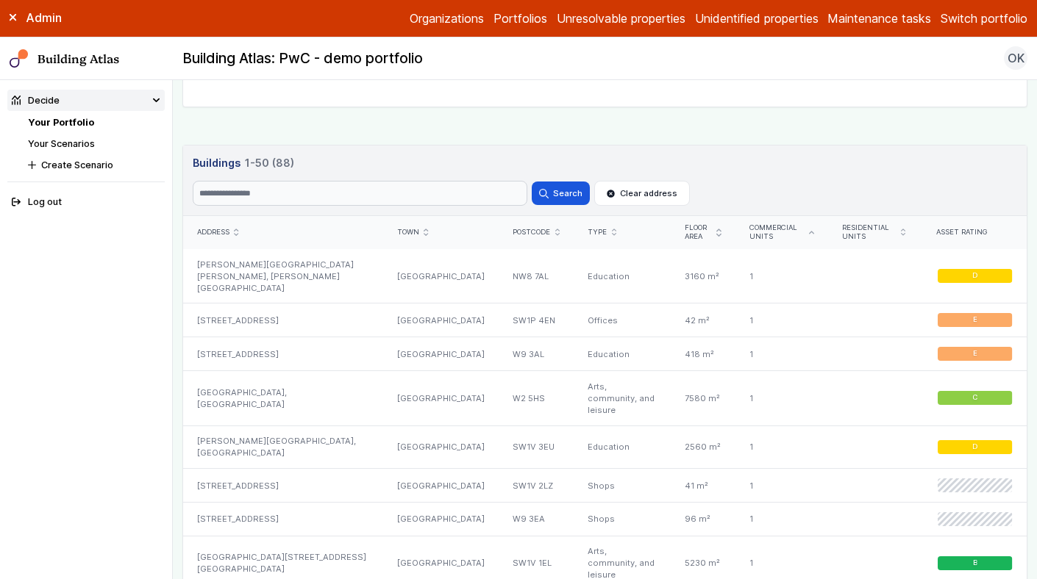
click at [810, 232] on icon "submit" at bounding box center [812, 232] width 4 height 1
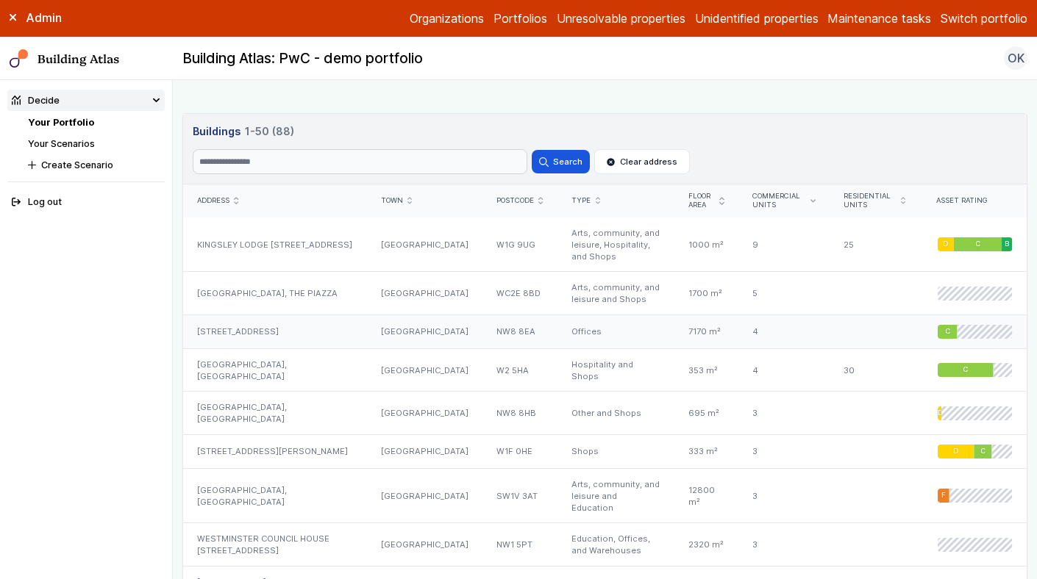
scroll to position [820, 0]
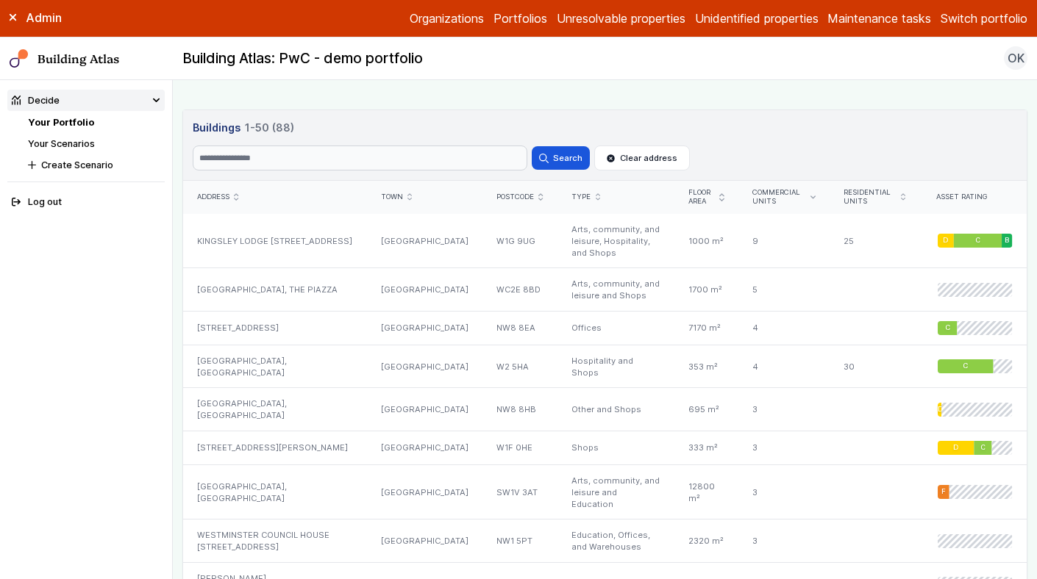
click at [57, 123] on link "Your Portfolio" at bounding box center [61, 122] width 66 height 11
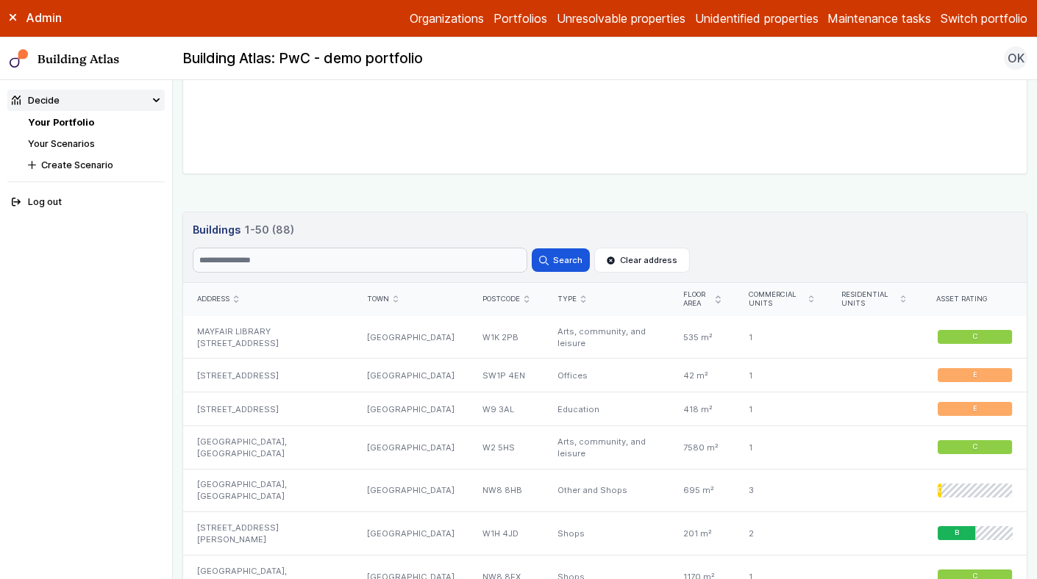
scroll to position [745, 0]
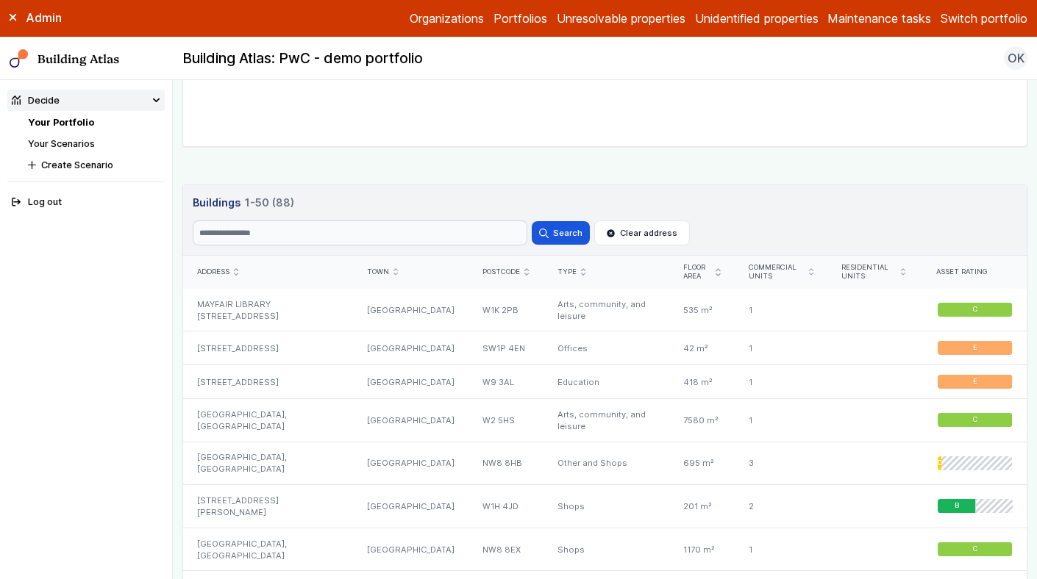
click at [809, 271] on icon "submit" at bounding box center [811, 271] width 4 height 7
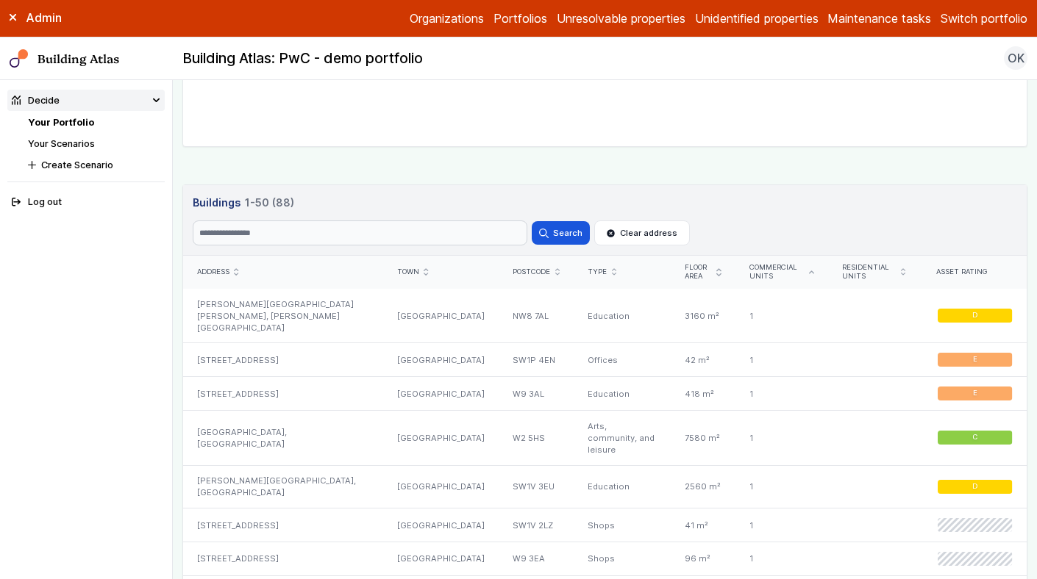
click at [809, 271] on icon "submit" at bounding box center [811, 272] width 4 height 3
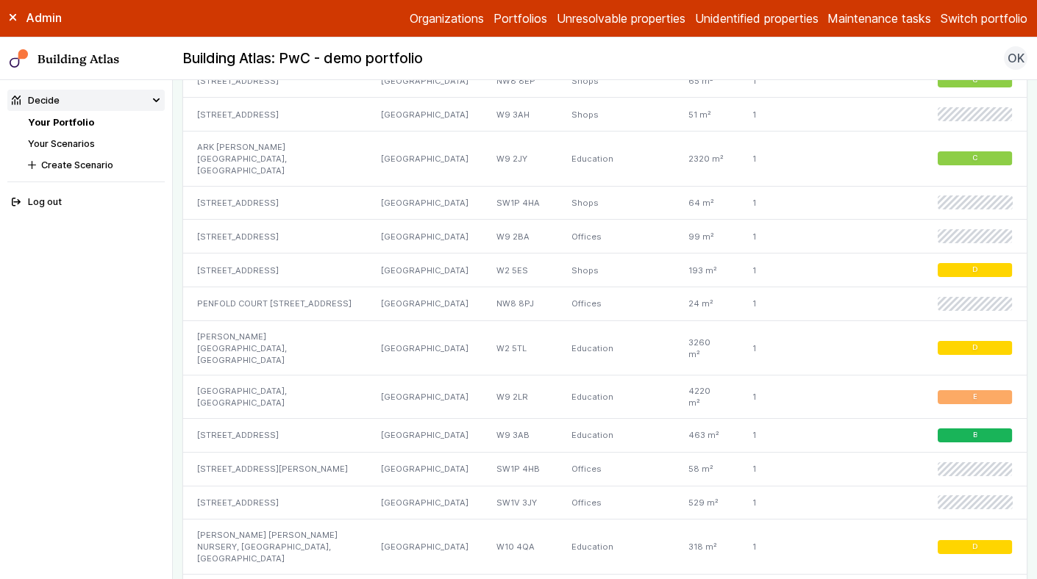
scroll to position [2452, 0]
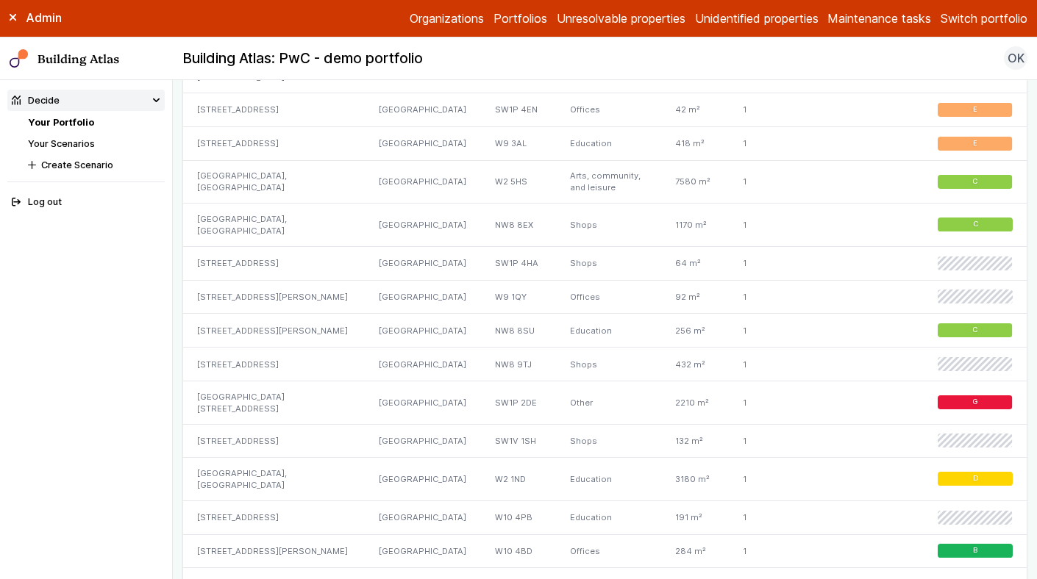
scroll to position [2020, 0]
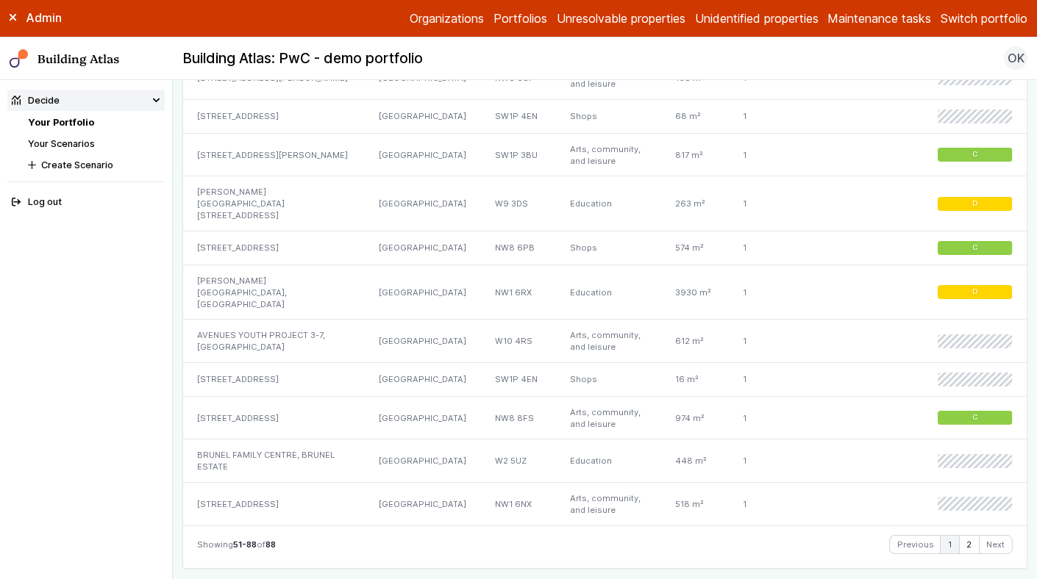
click at [948, 536] on link "1" at bounding box center [949, 545] width 18 height 18
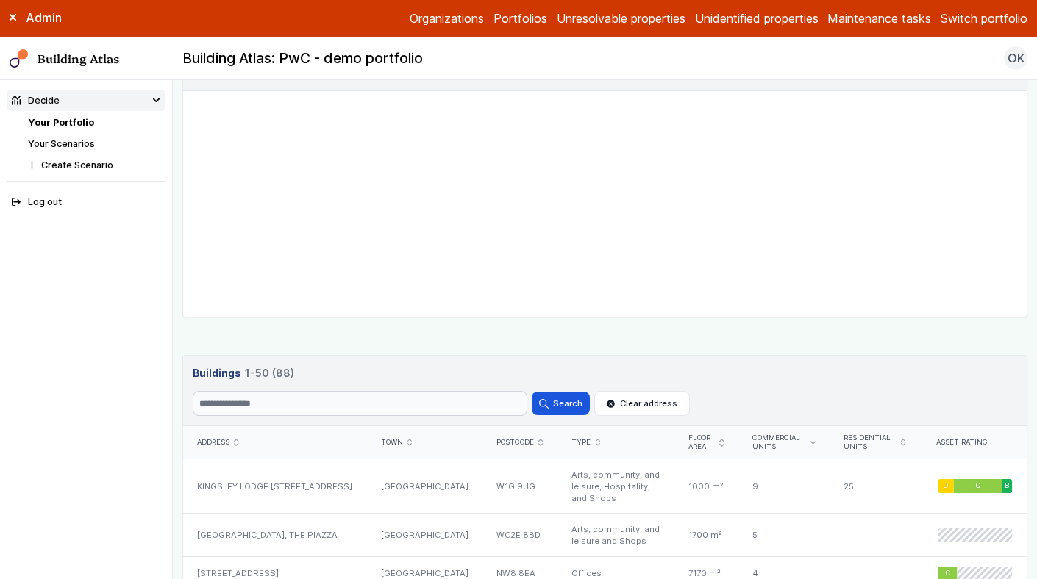
scroll to position [533, 0]
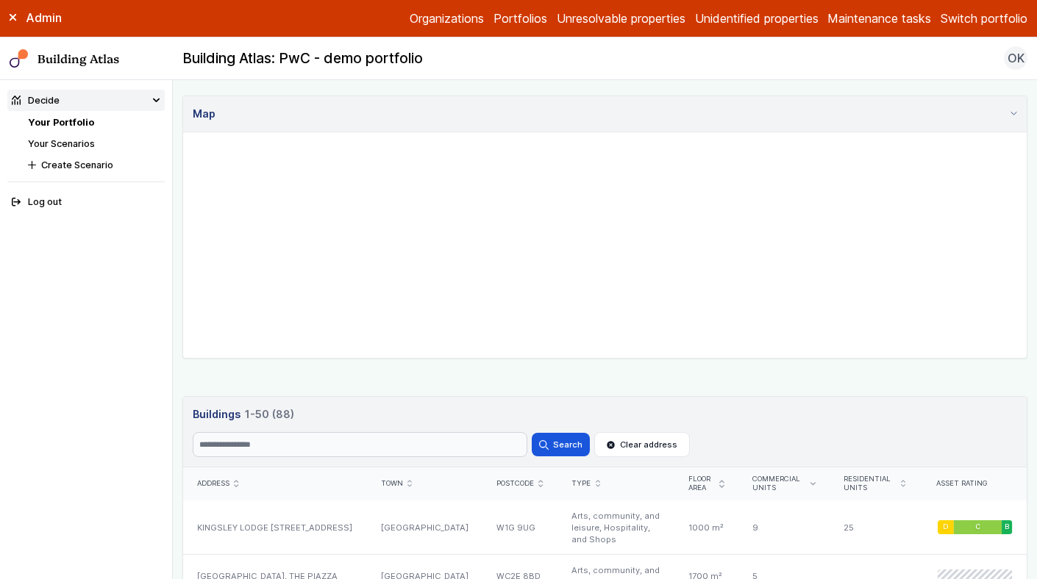
click at [804, 435] on div "Search Search Clear address" at bounding box center [605, 444] width 825 height 25
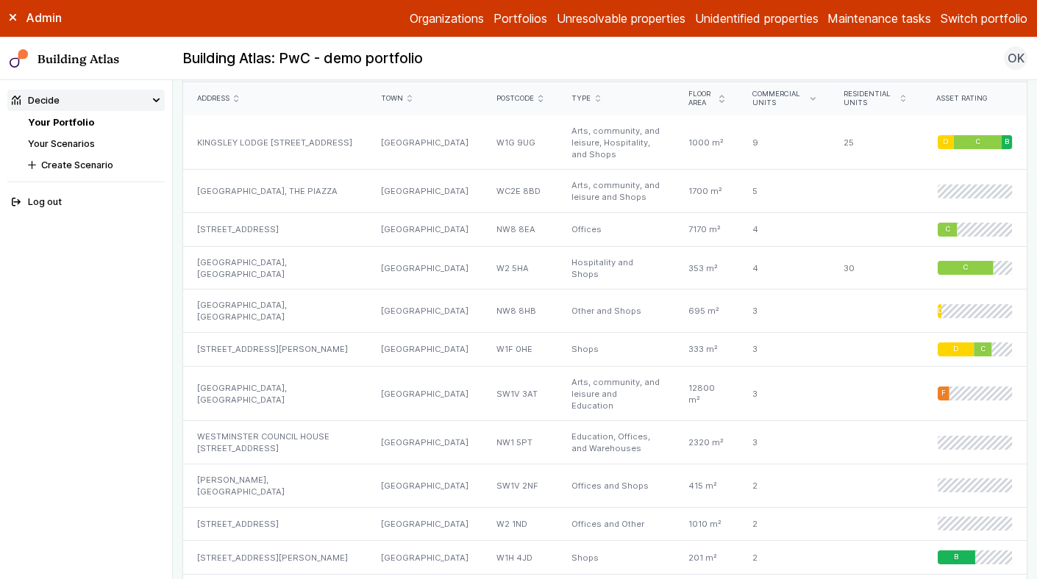
scroll to position [934, 0]
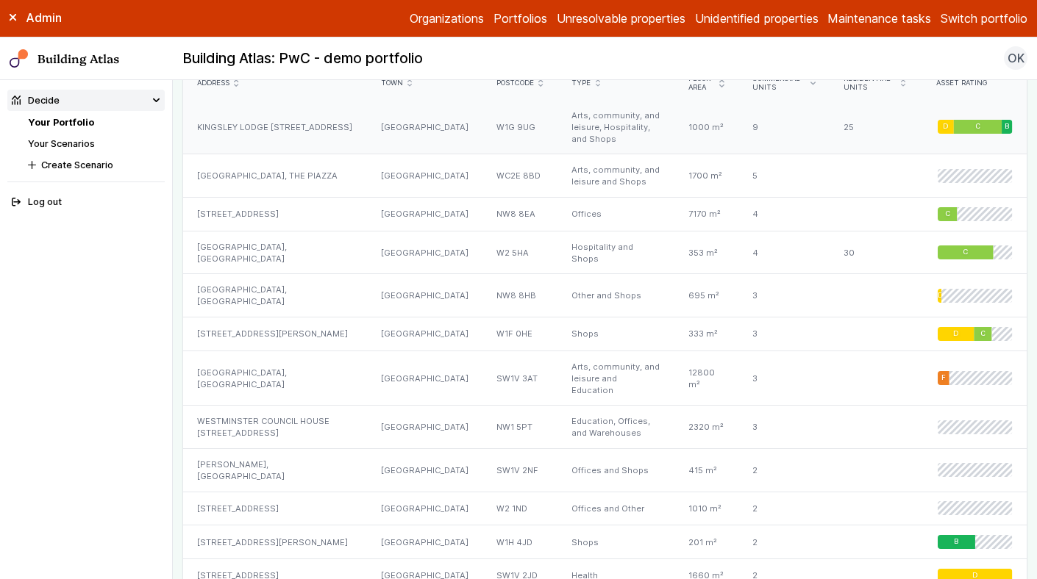
click at [357, 113] on div "KINGSLEY LODGE [STREET_ADDRESS]" at bounding box center [275, 127] width 184 height 54
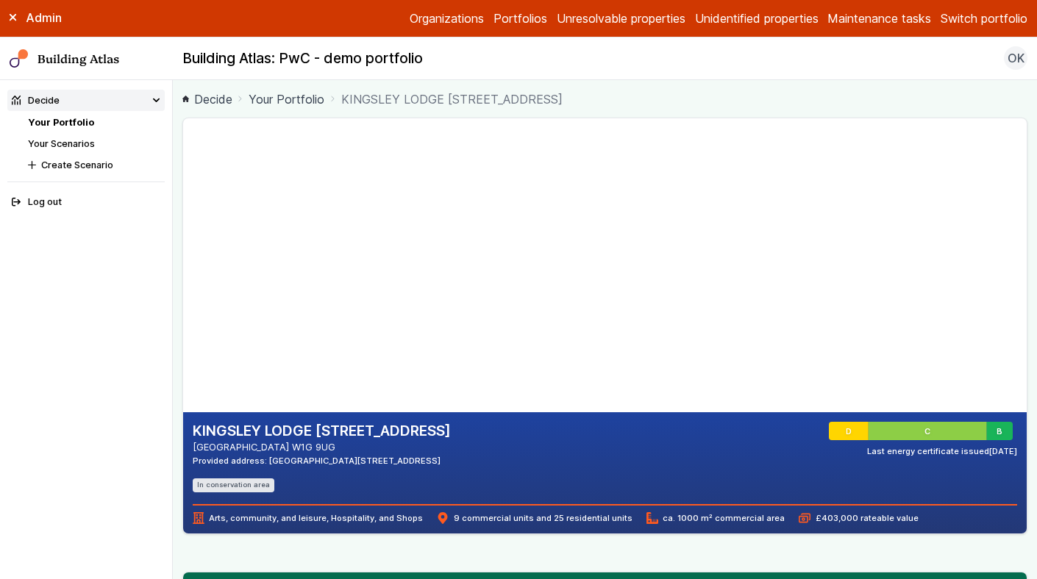
drag, startPoint x: 404, startPoint y: 249, endPoint x: 426, endPoint y: 288, distance: 44.1
click at [183, 285] on gmp-map-3d at bounding box center [183, 265] width 0 height 294
click at [525, 460] on div "KINGSLEY LODGE 13, NEW CAVENDISH STREET LONDON W1G 9UG Provided address: KINGSL…" at bounding box center [605, 444] width 825 height 45
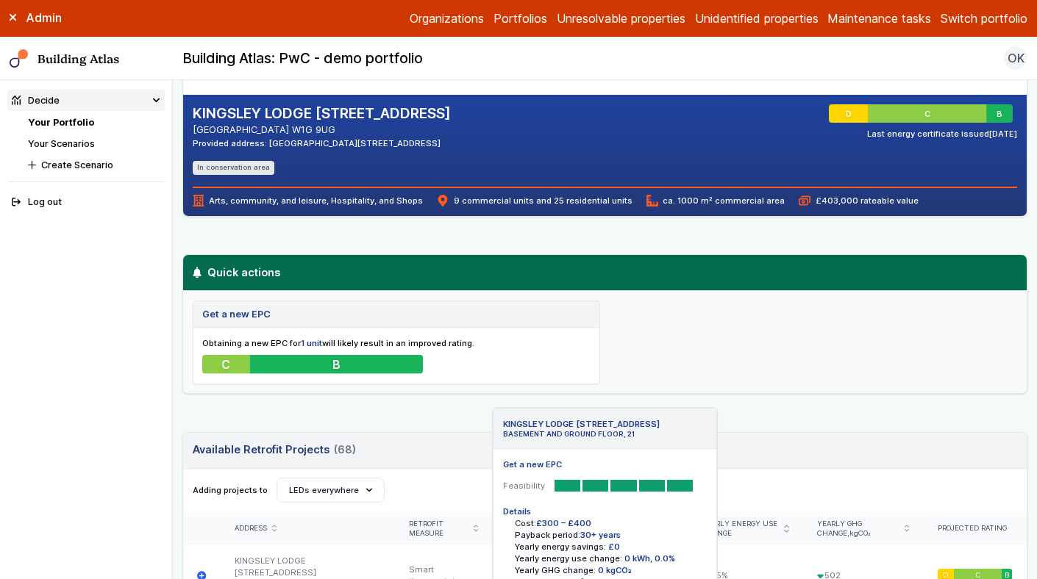
scroll to position [315, 0]
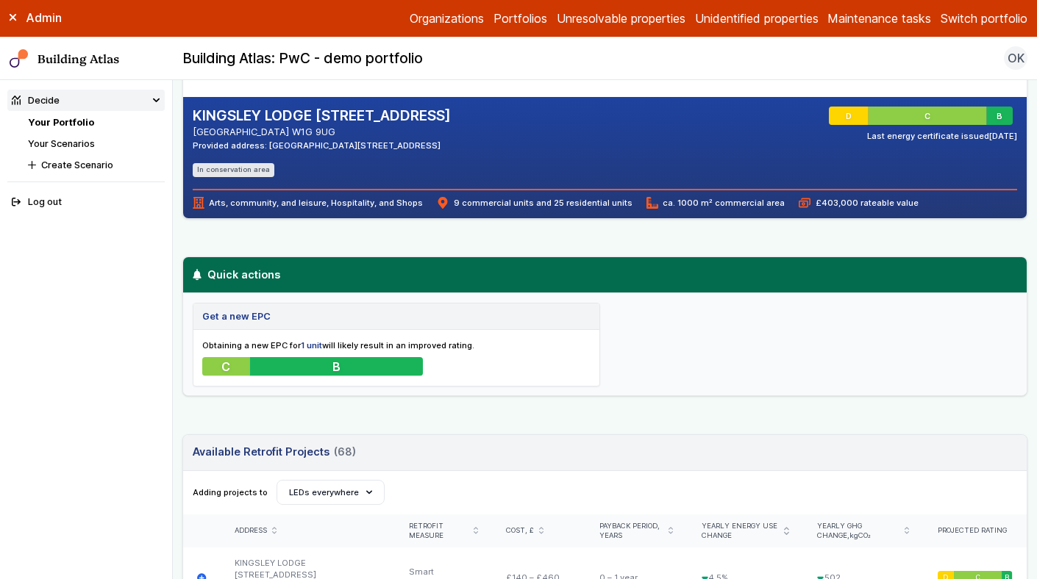
click at [685, 325] on div "Get a new EPC Obtaining a new EPC for 1 unit will likely result in an improved …" at bounding box center [604, 344] width 843 height 102
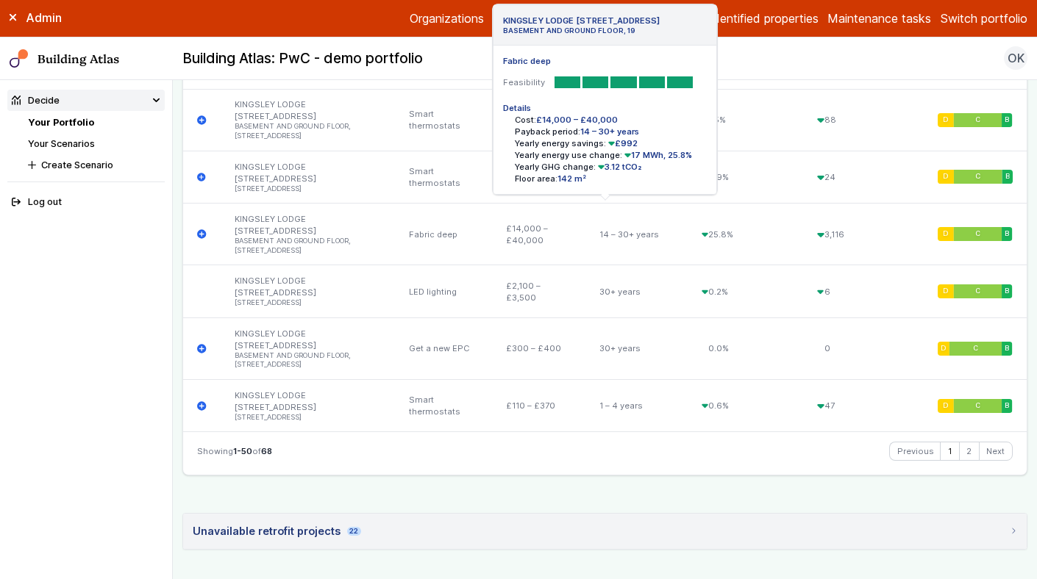
scroll to position [3839, 0]
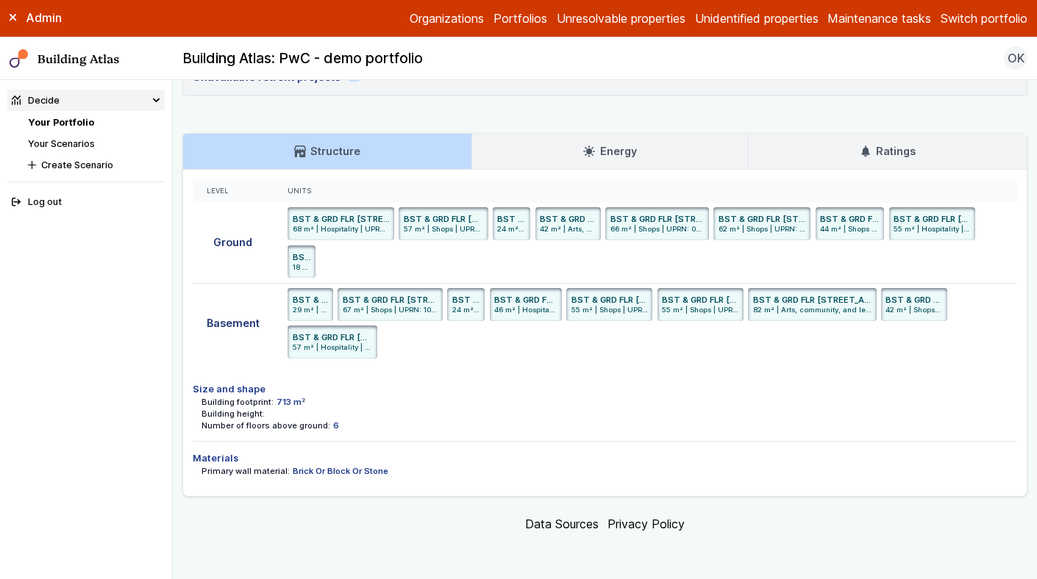
click at [878, 149] on h3 "Ratings" at bounding box center [888, 151] width 56 height 16
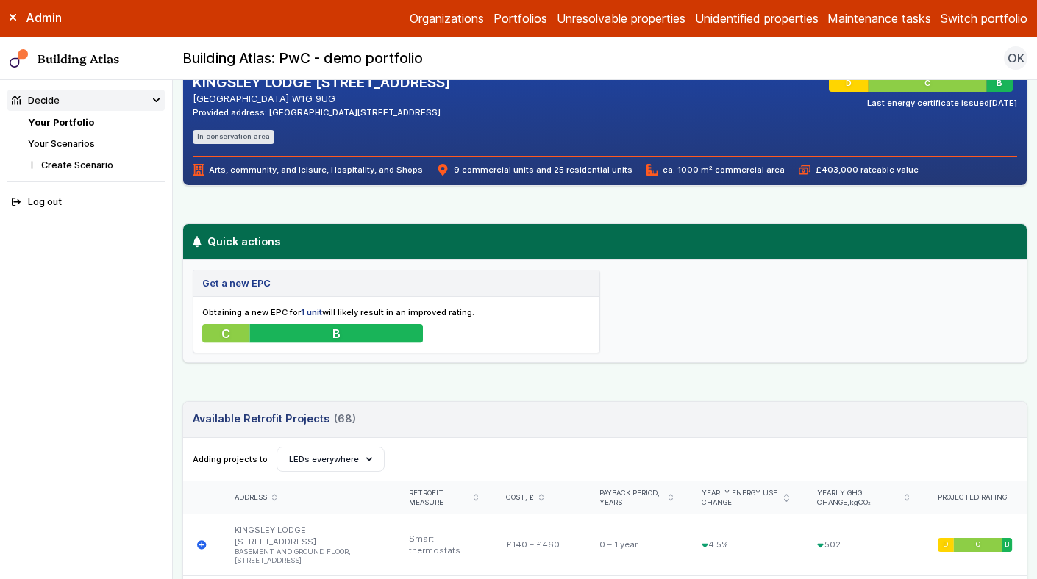
scroll to position [326, 0]
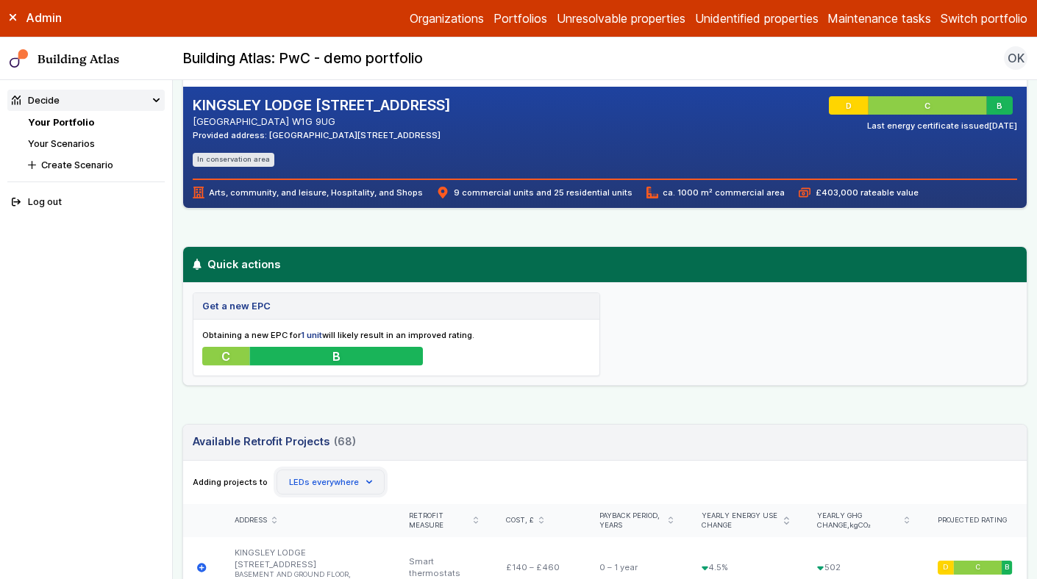
click at [356, 490] on button "LEDs everywhere" at bounding box center [330, 482] width 108 height 25
click at [405, 474] on div "Adding projects to Create Scenario LEDs everywhere LEDs everywhere" at bounding box center [605, 482] width 825 height 25
click at [313, 337] on strong "1 unit" at bounding box center [311, 335] width 21 height 10
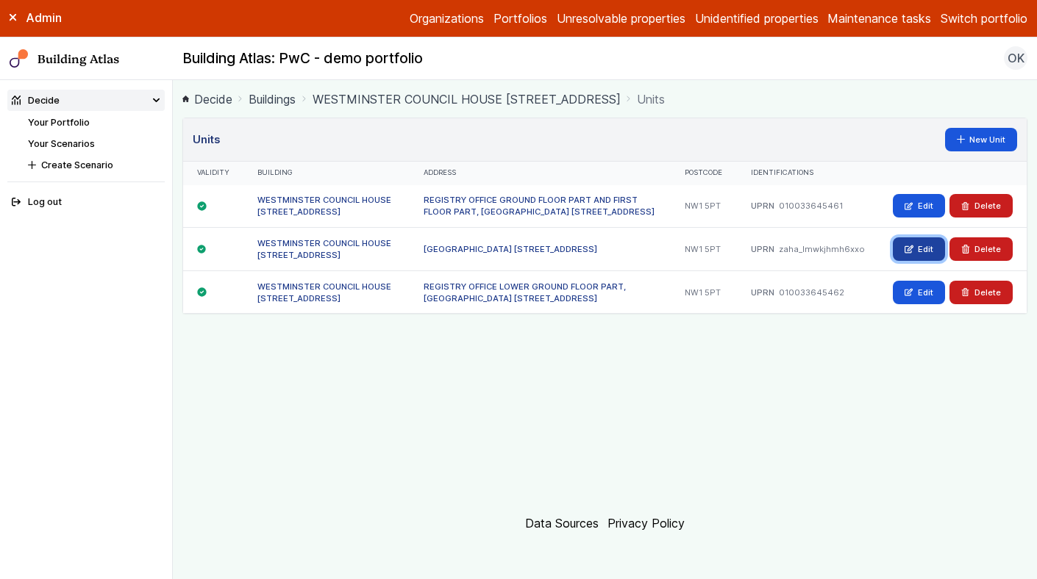
click at [903, 261] on link "Edit" at bounding box center [919, 250] width 52 height 24
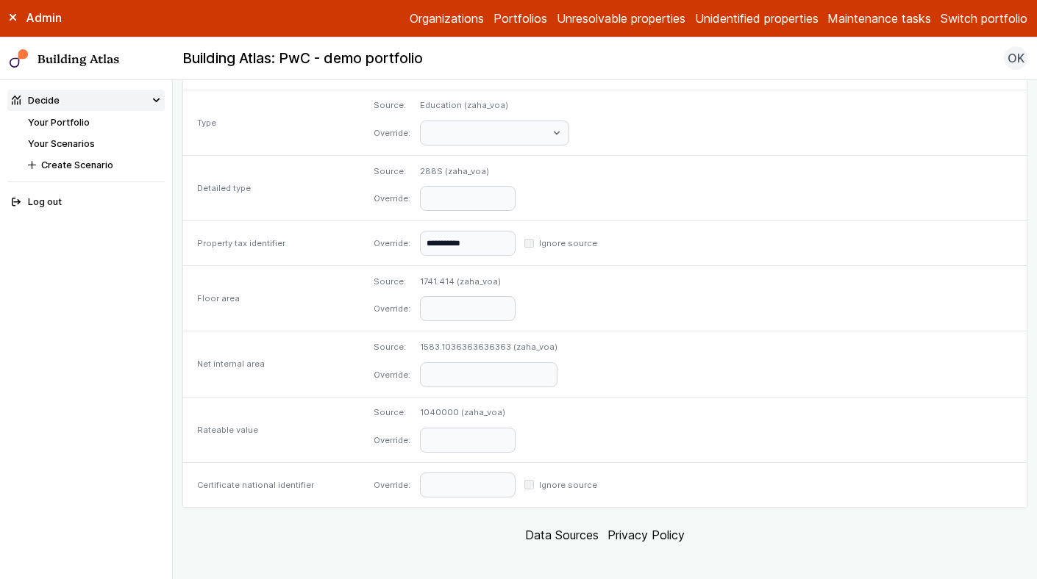
scroll to position [596, 0]
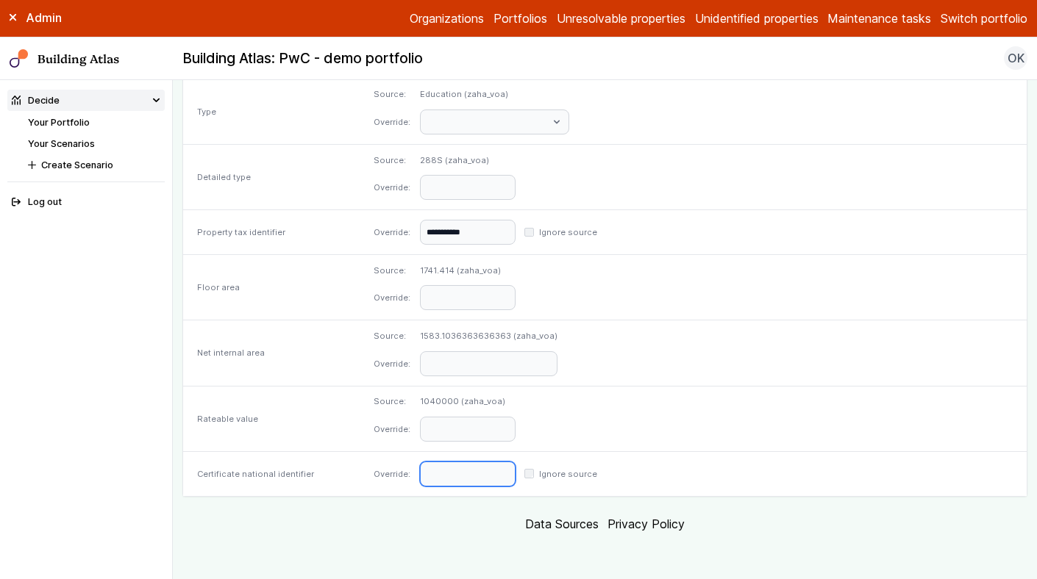
click at [515, 476] on input "text" at bounding box center [468, 474] width 96 height 25
click at [804, 463] on dl "Override: Ignore source" at bounding box center [693, 474] width 639 height 25
click at [515, 476] on input "text" at bounding box center [468, 474] width 96 height 25
paste input "**********"
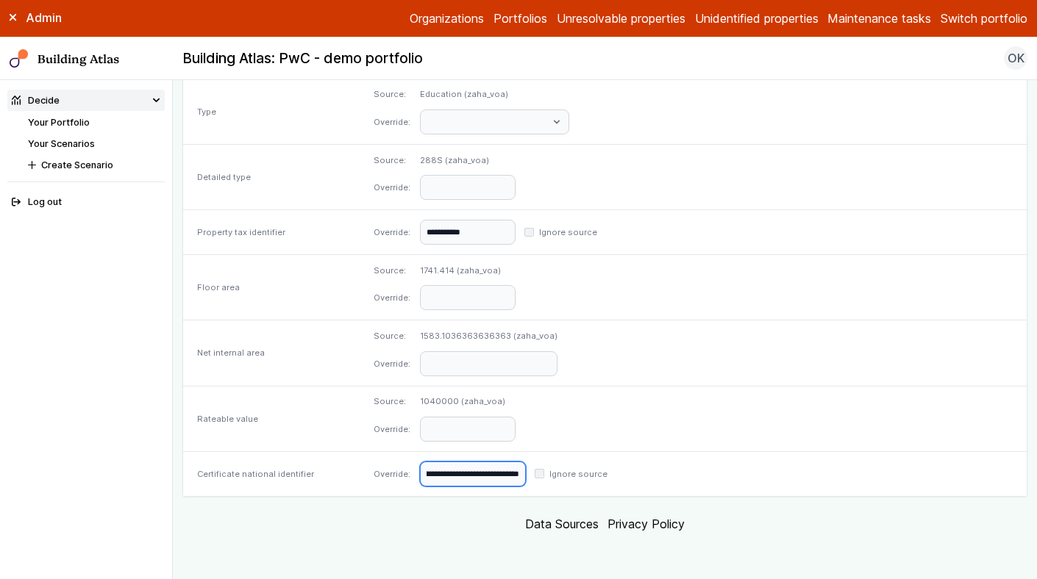
type input "**********"
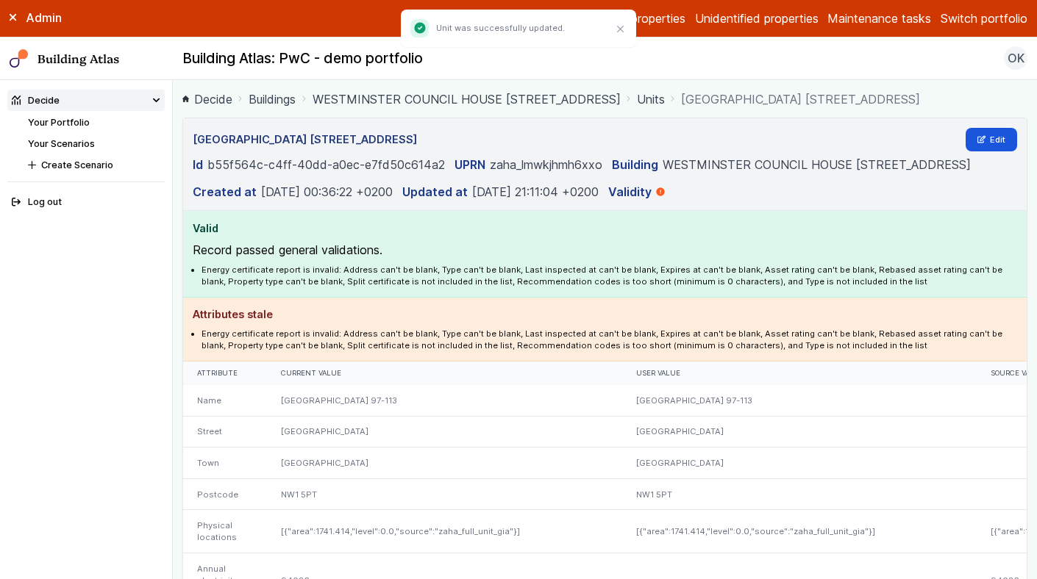
click at [579, 99] on link "WESTMINSTER COUNCIL HOUSE 97-117, MARYLEBONE ROAD" at bounding box center [467, 99] width 308 height 18
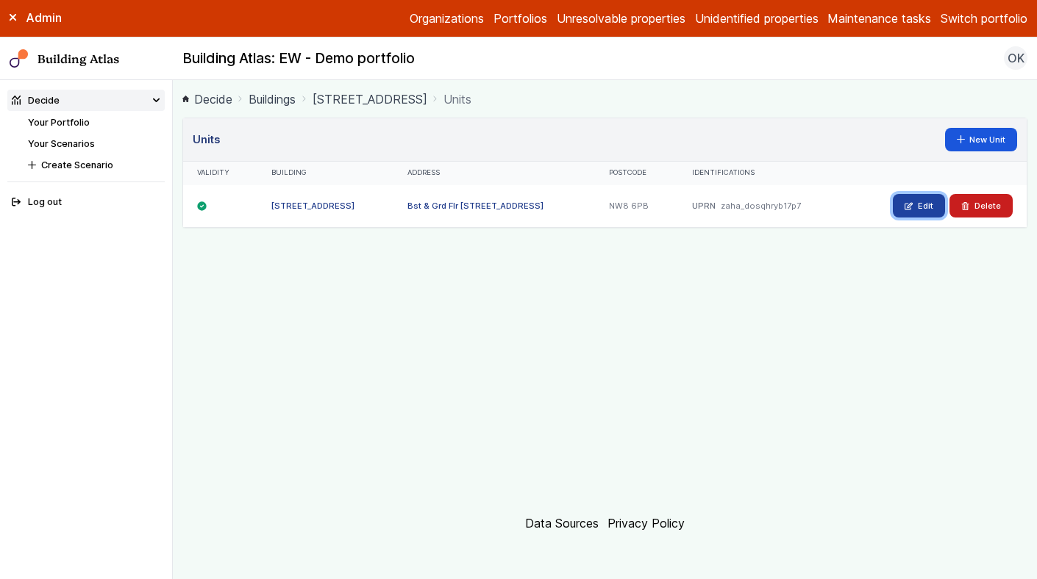
click at [920, 206] on link "Edit" at bounding box center [919, 206] width 52 height 24
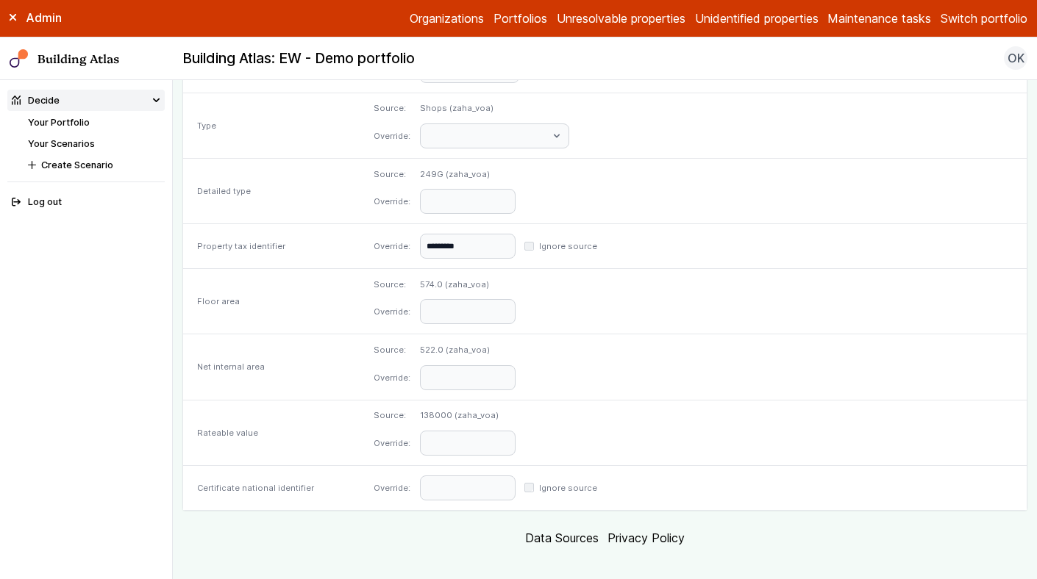
scroll to position [596, 0]
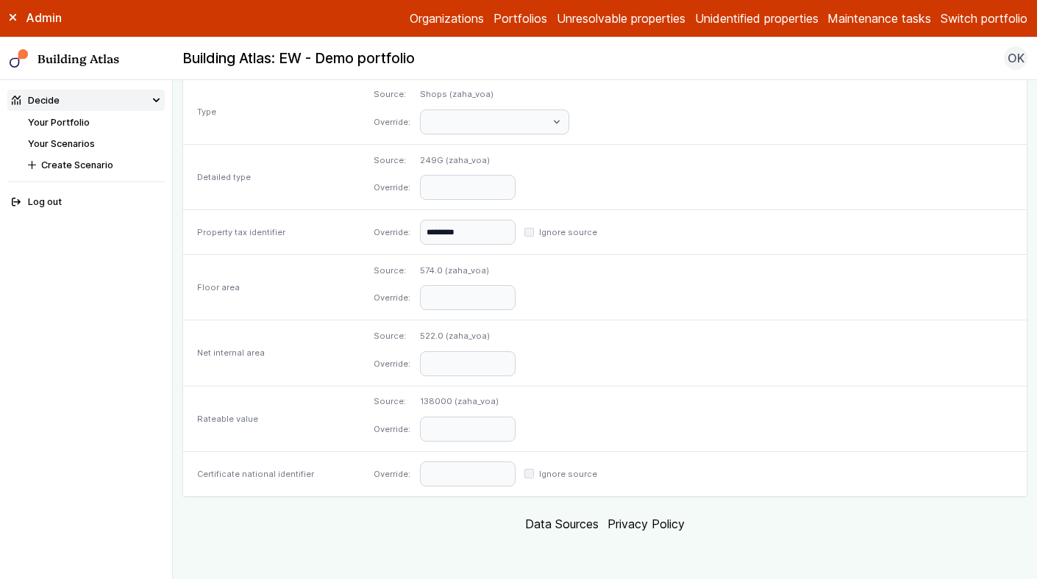
click at [545, 459] on div "Override: Ignore source" at bounding box center [694, 474] width 668 height 44
click at [515, 474] on input "text" at bounding box center [468, 474] width 96 height 25
paste input "**********"
type input "**********"
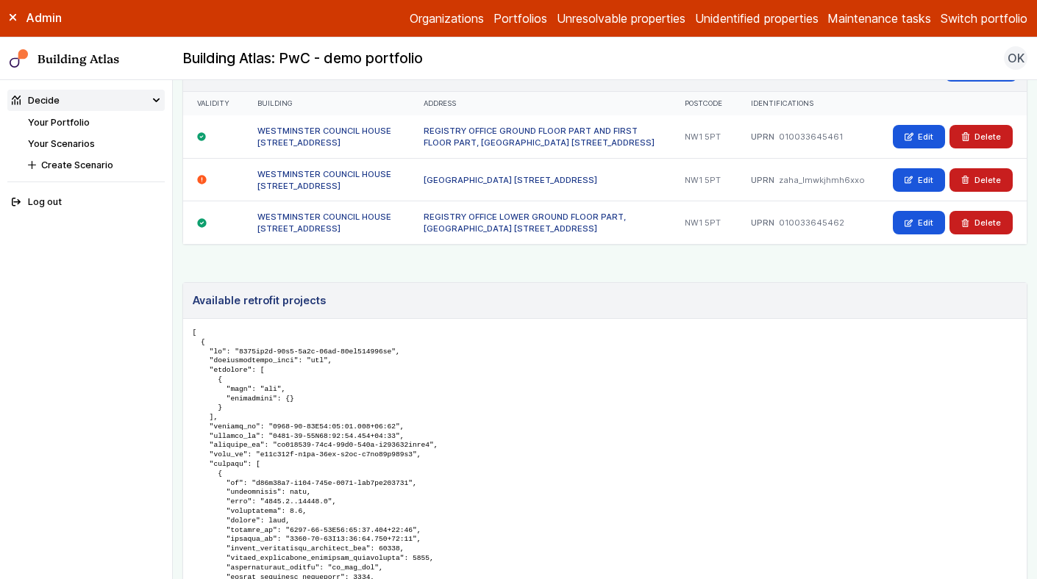
scroll to position [1065, 0]
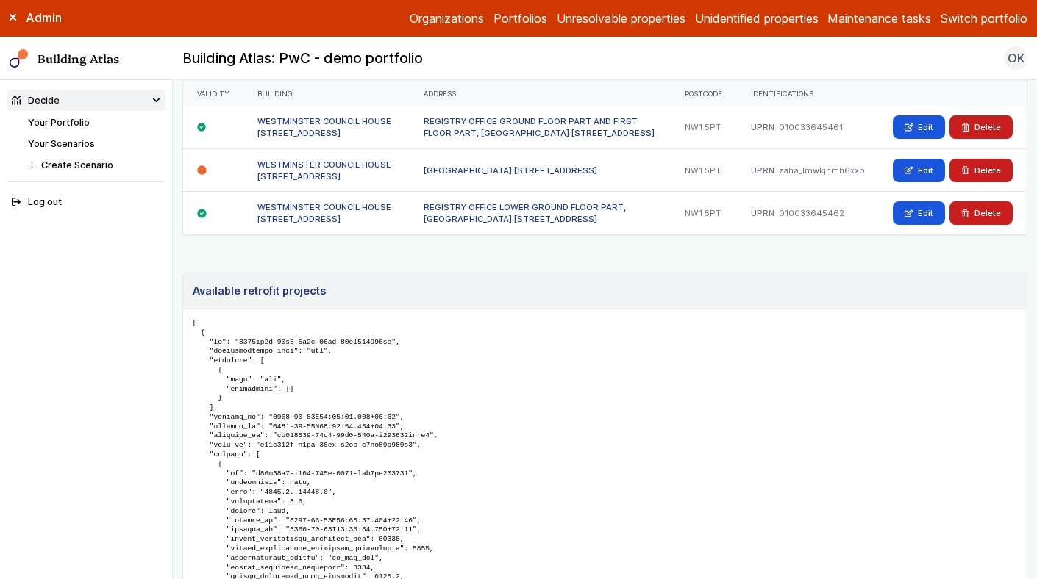
click at [389, 235] on div "WESTMINSTER COUNCIL HOUSE [STREET_ADDRESS]" at bounding box center [326, 213] width 166 height 43
click at [924, 135] on link "Edit" at bounding box center [919, 127] width 52 height 24
click at [923, 224] on link "Edit" at bounding box center [919, 213] width 52 height 24
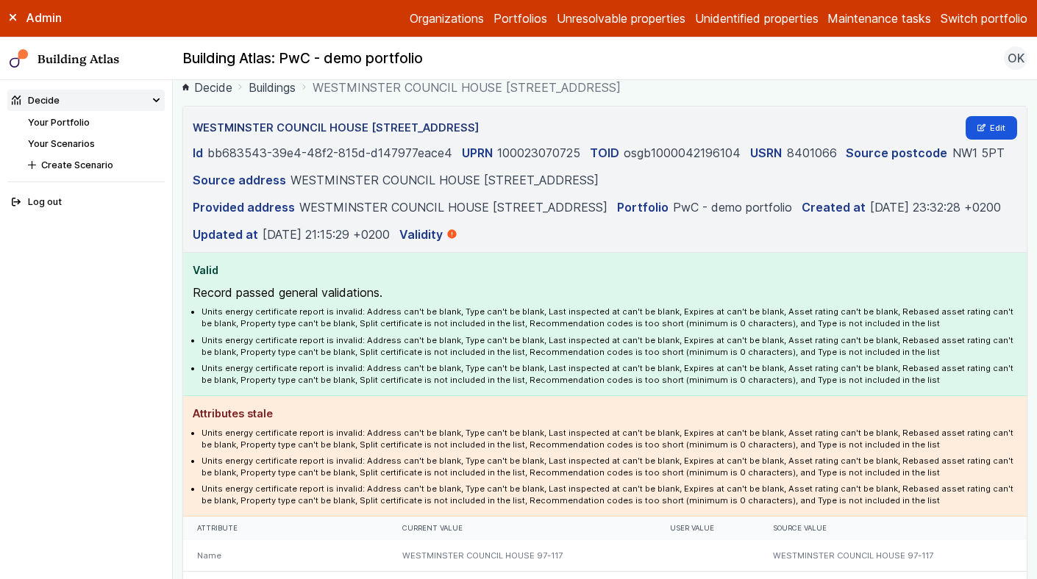
scroll to position [0, 0]
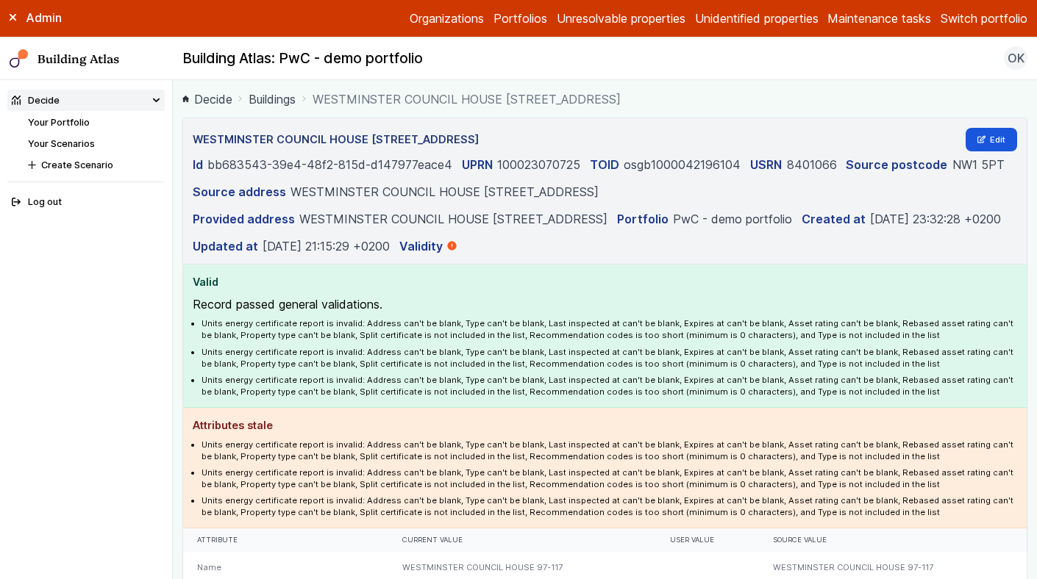
click at [267, 93] on link "Buildings" at bounding box center [272, 99] width 47 height 18
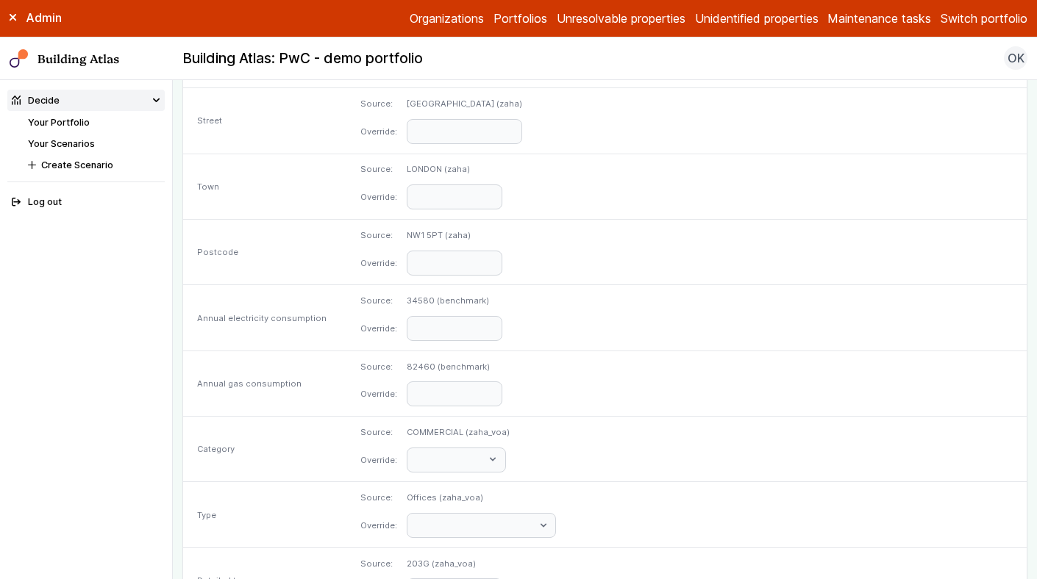
scroll to position [720, 0]
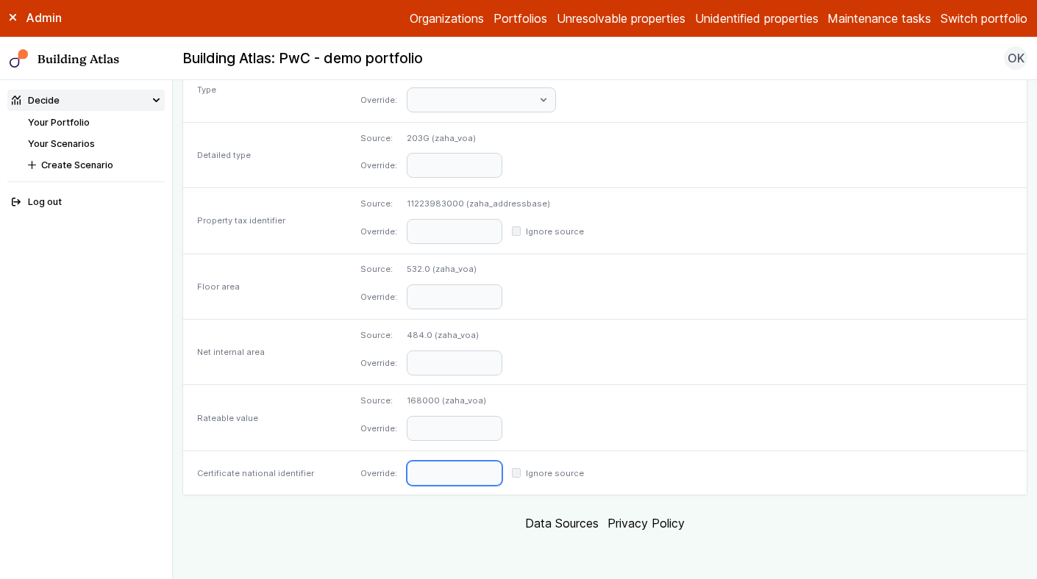
click at [502, 473] on input "text" at bounding box center [455, 473] width 96 height 25
paste input "**********"
type input "**********"
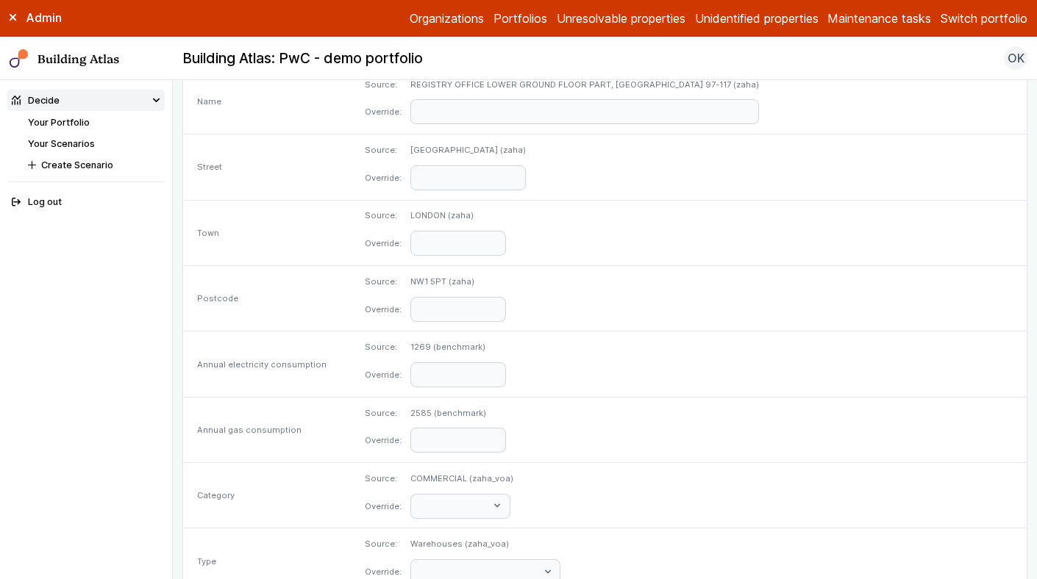
scroll to position [720, 0]
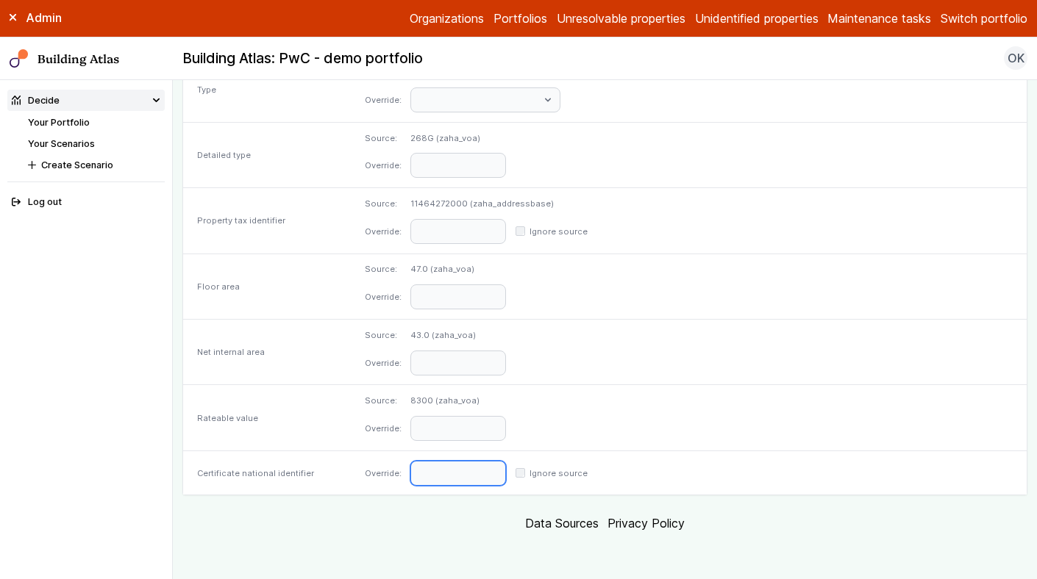
click at [490, 468] on input "text" at bounding box center [458, 473] width 96 height 25
paste input "**********"
type input "**********"
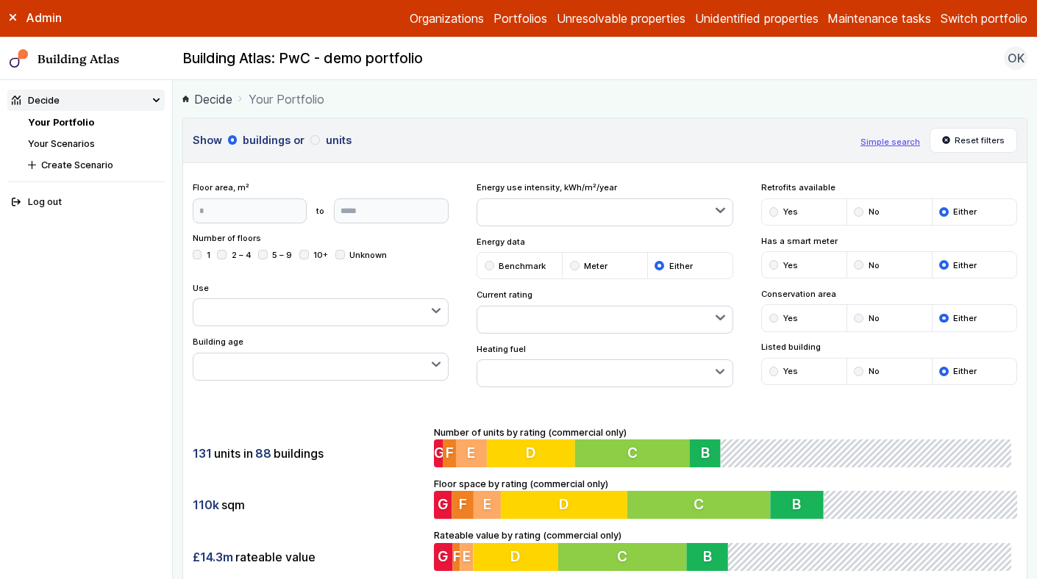
click at [771, 370] on div "submit" at bounding box center [774, 372] width 10 height 10
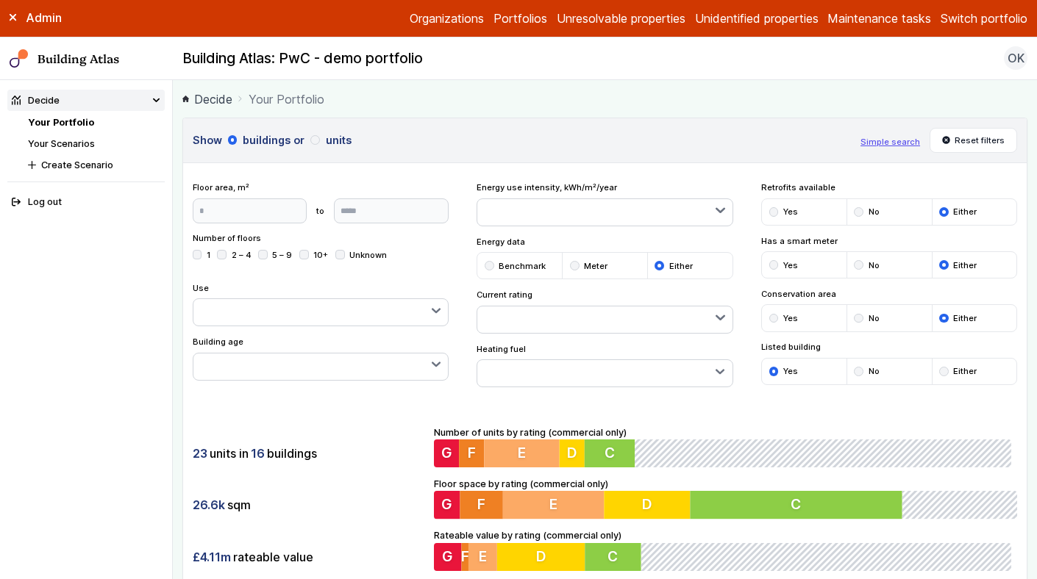
click at [943, 371] on div "submit" at bounding box center [944, 372] width 10 height 10
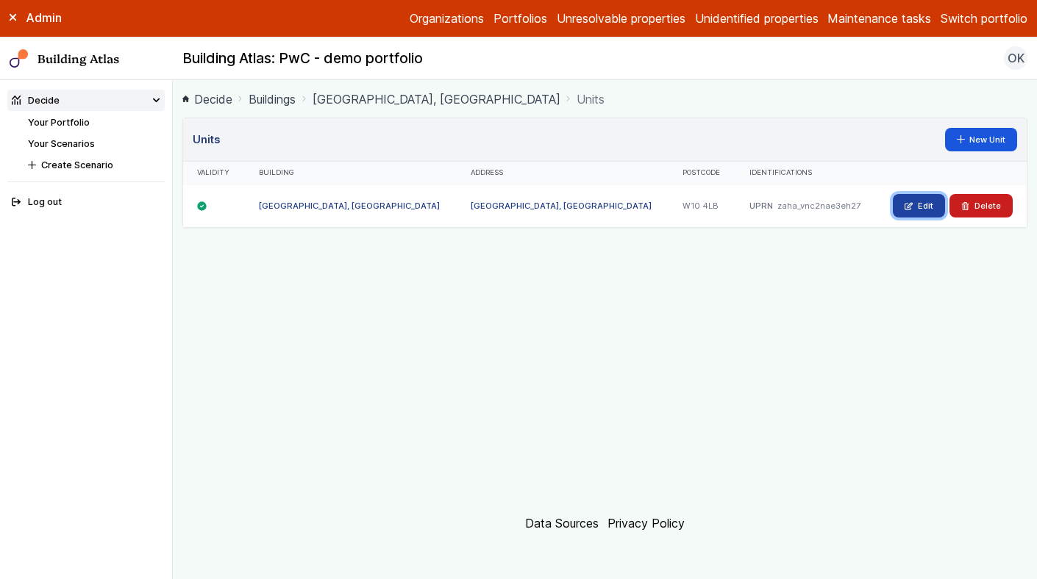
click at [927, 207] on link "Edit" at bounding box center [919, 206] width 52 height 24
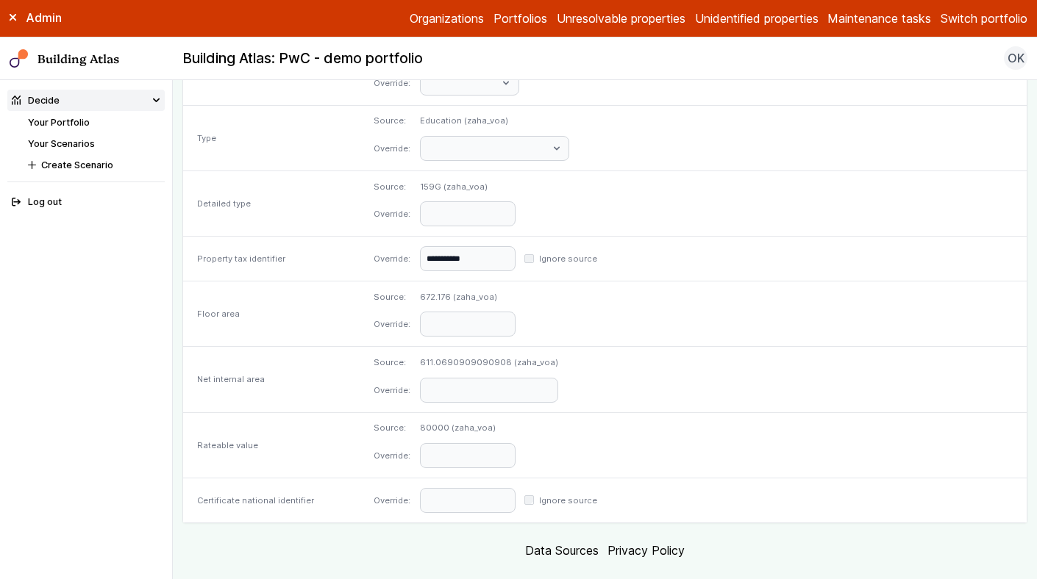
scroll to position [596, 0]
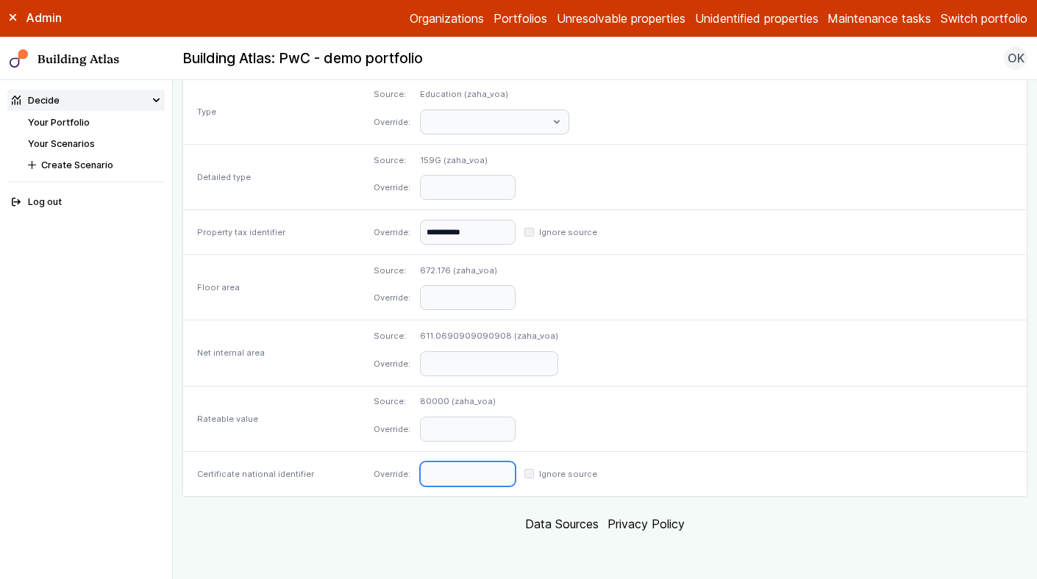
click at [515, 479] on input "text" at bounding box center [468, 474] width 96 height 25
paste input "**********"
type input "**********"
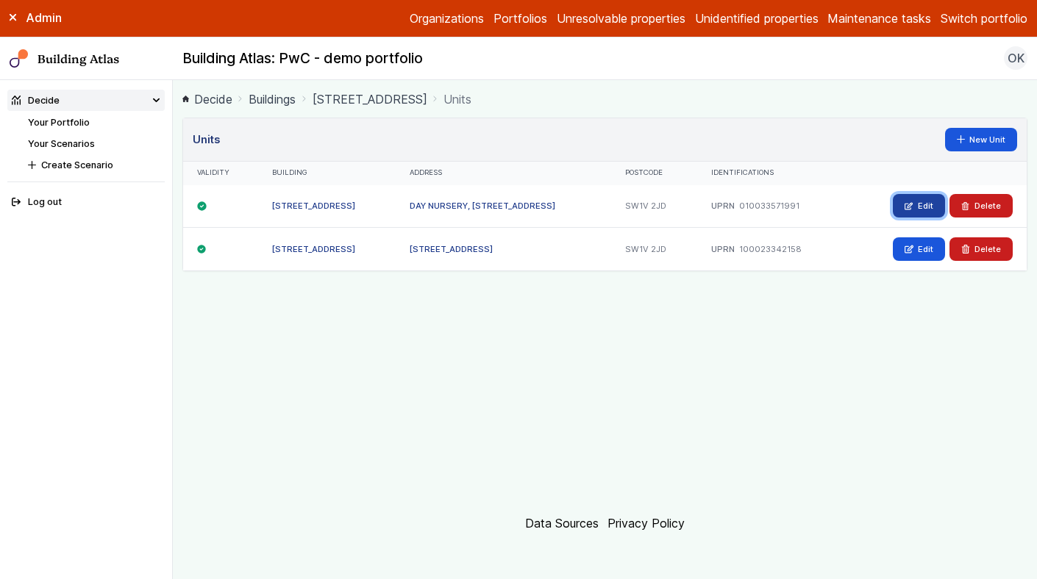
click at [913, 203] on icon at bounding box center [908, 206] width 7 height 7
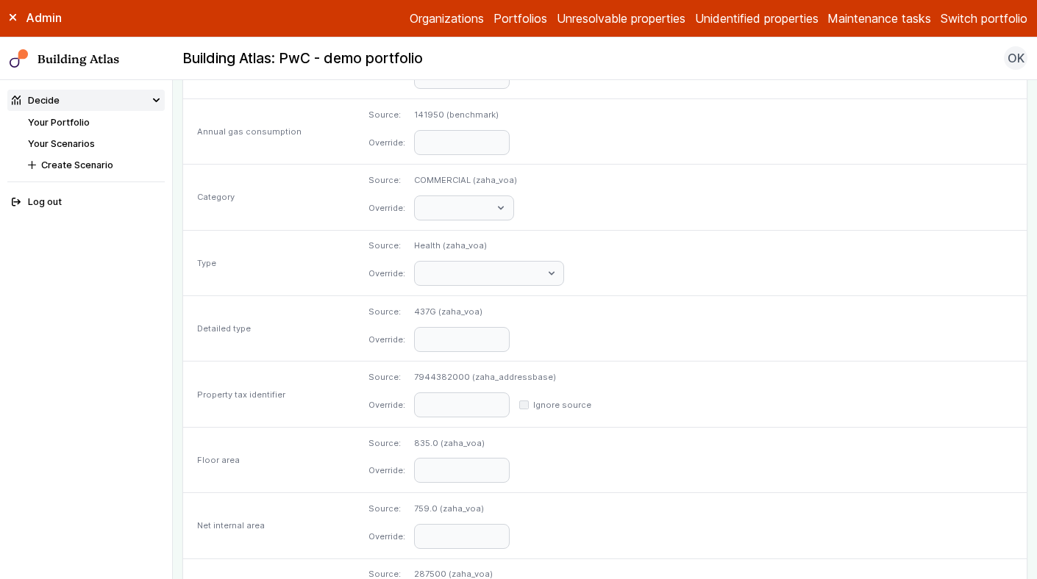
scroll to position [724, 0]
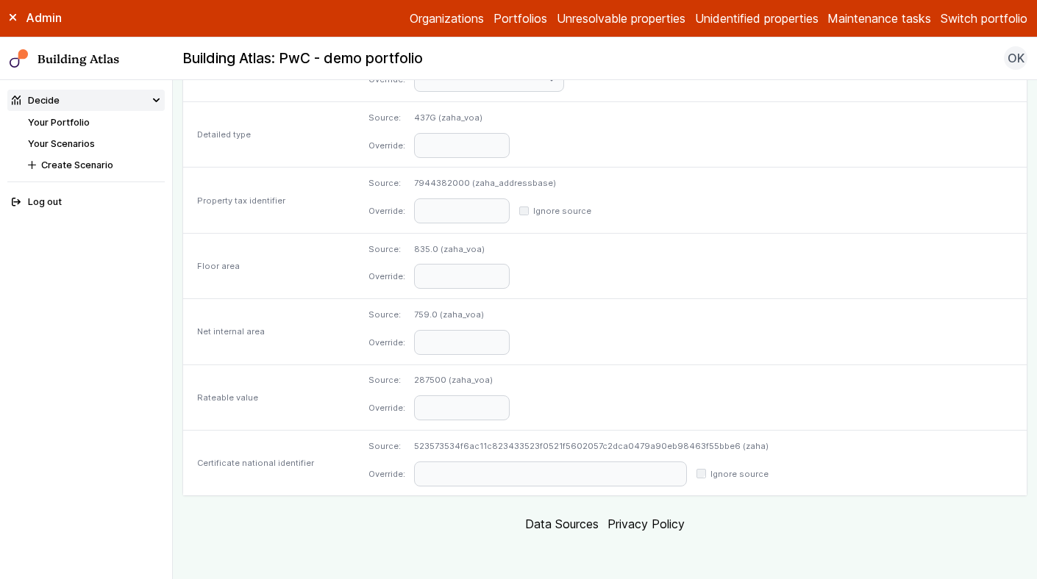
click at [666, 213] on dl "Source: 7944382000 (zaha_addressbase) Override: Ignore source" at bounding box center [690, 200] width 644 height 46
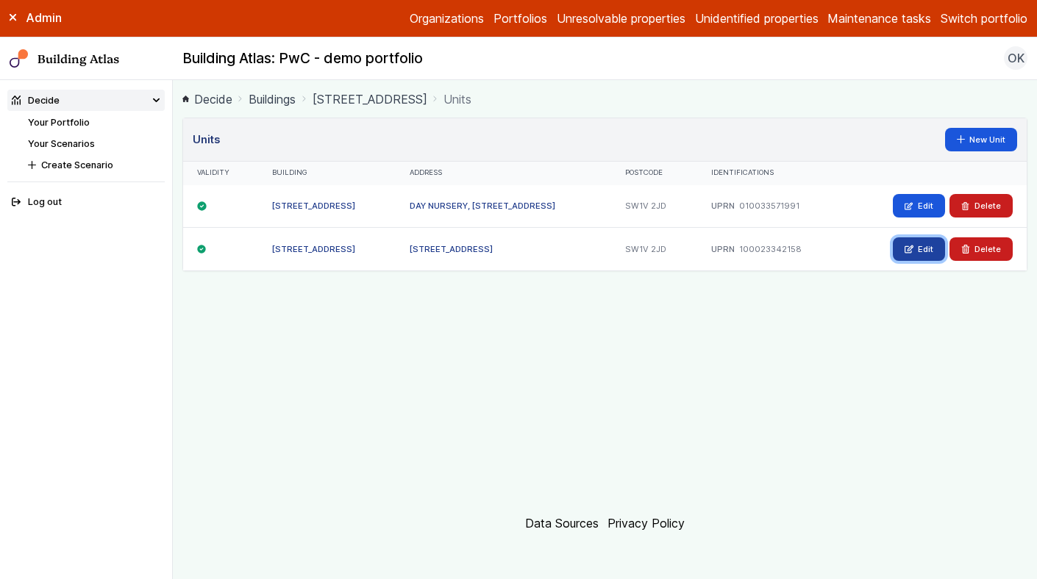
click at [919, 248] on link "Edit" at bounding box center [919, 250] width 52 height 24
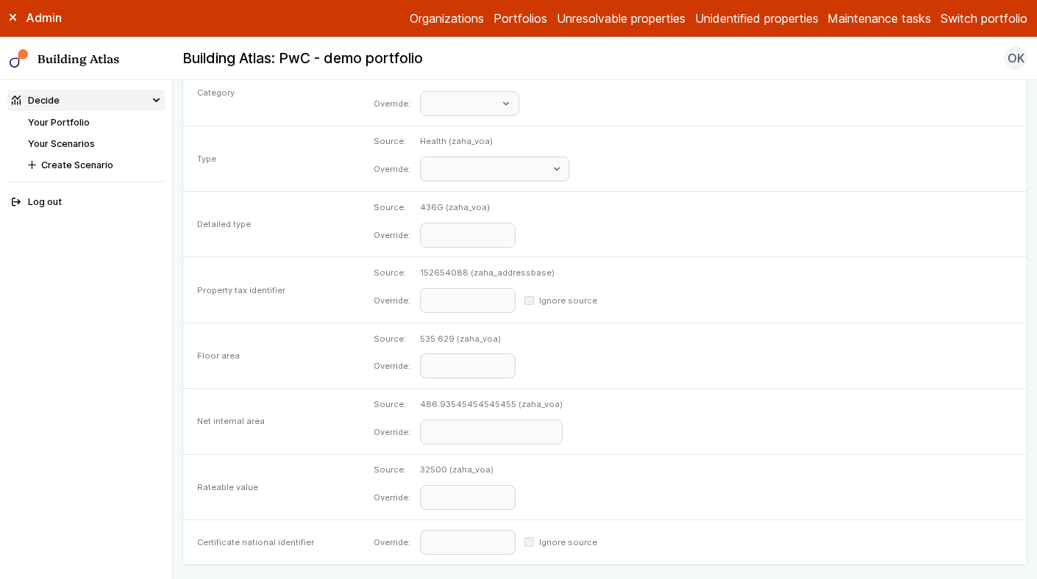
scroll to position [702, 0]
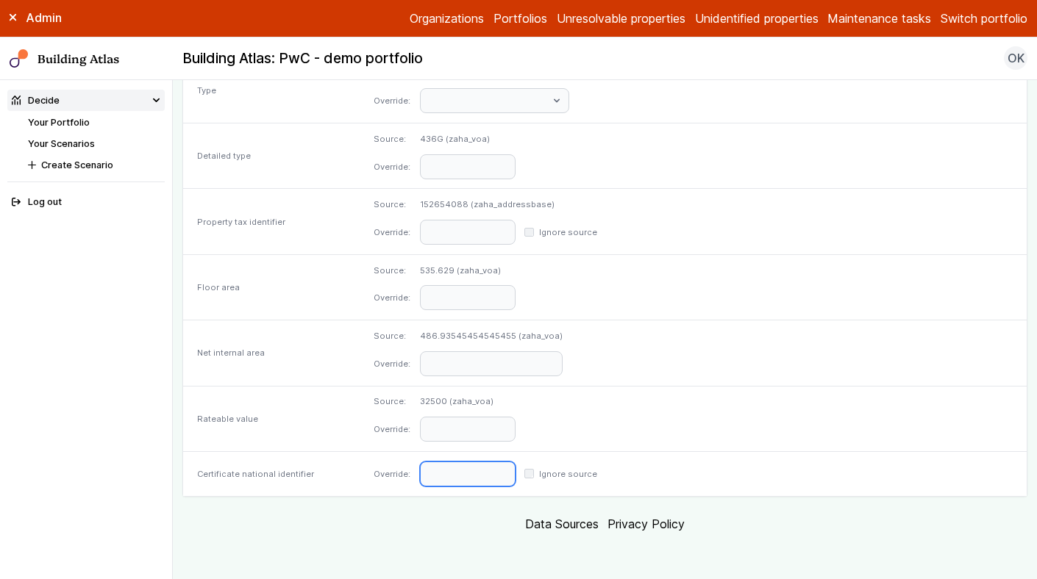
click at [515, 468] on input "text" at bounding box center [468, 474] width 96 height 25
paste input "**********"
type input "**********"
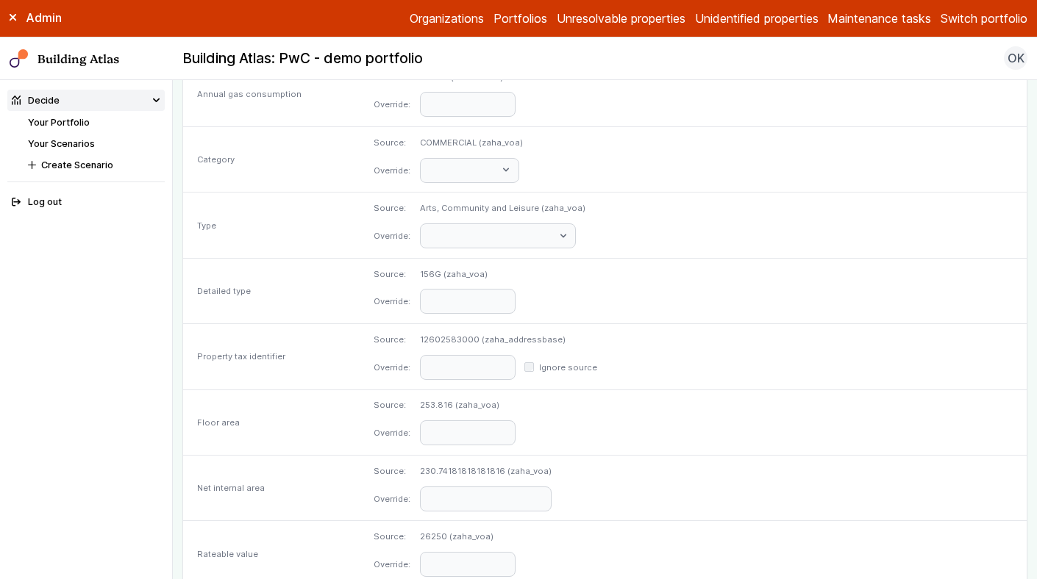
scroll to position [720, 0]
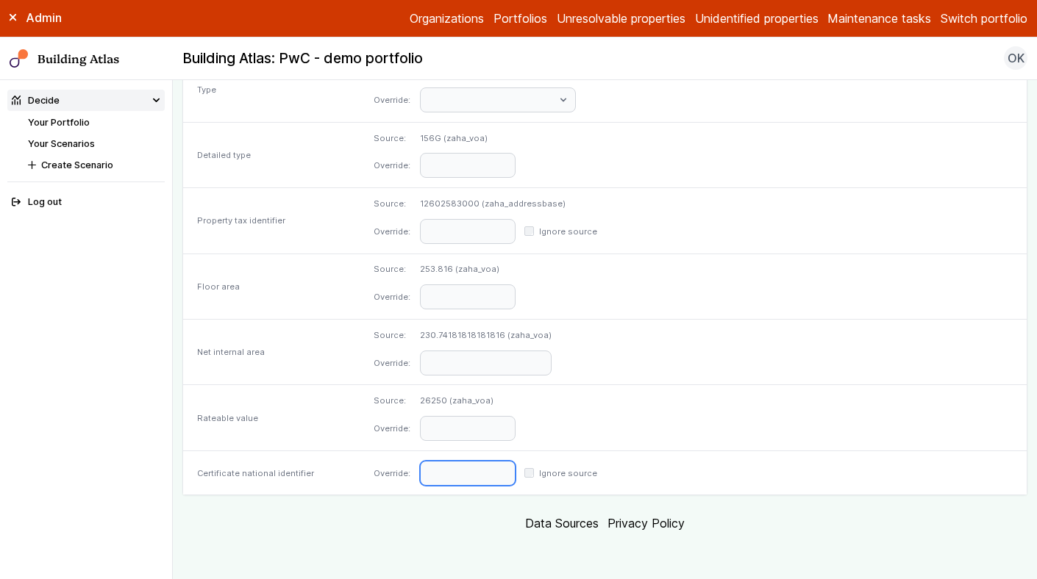
click at [515, 479] on input "text" at bounding box center [468, 473] width 96 height 25
paste input "**********"
type input "**********"
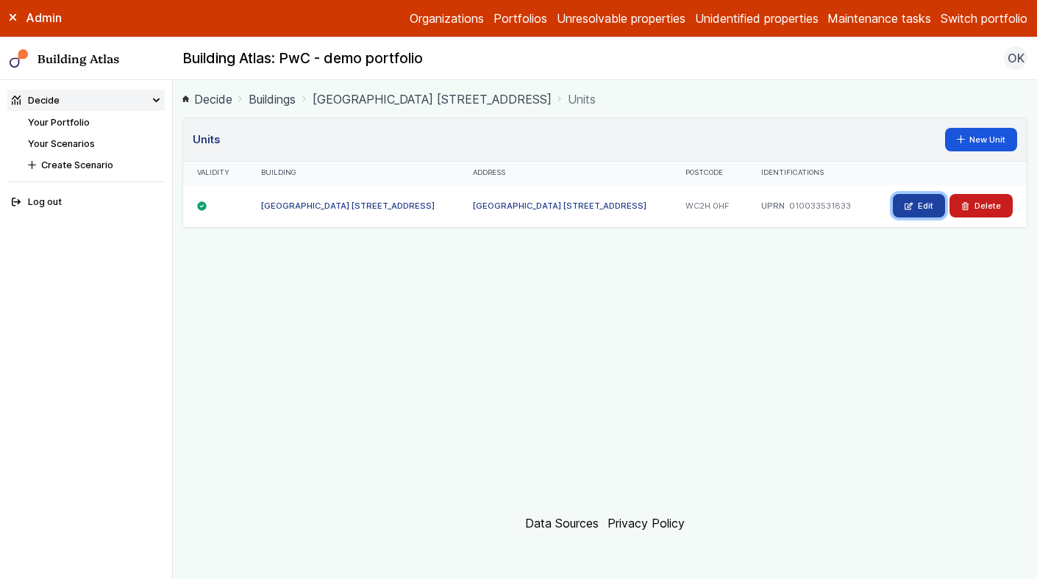
click at [899, 207] on link "Edit" at bounding box center [919, 206] width 52 height 24
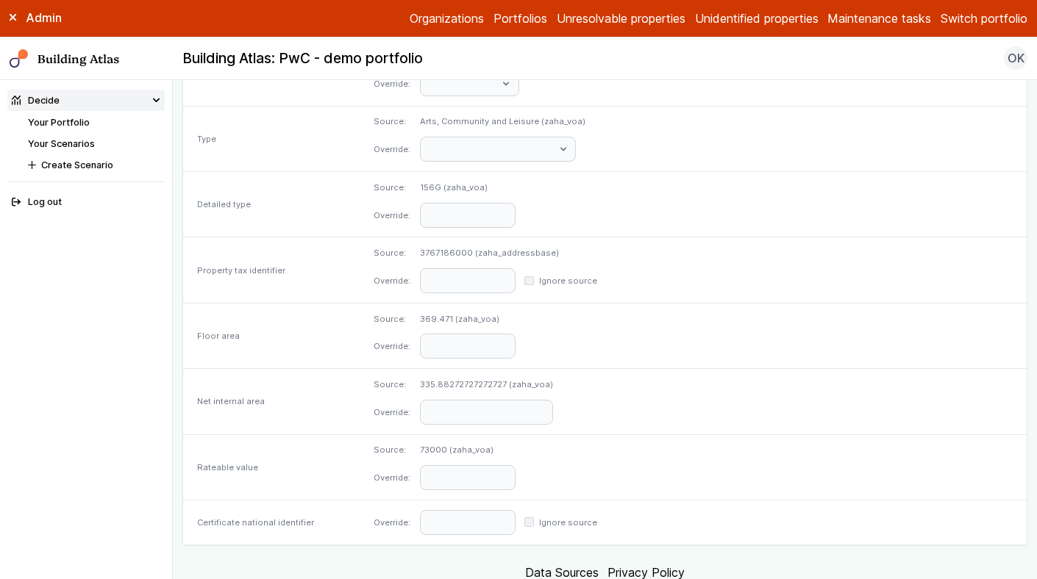
scroll to position [702, 0]
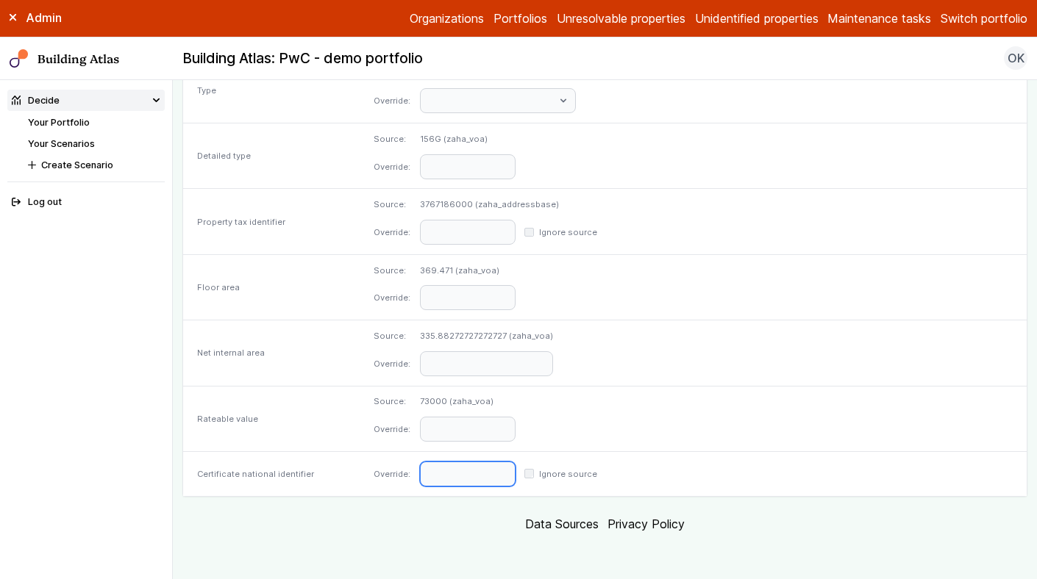
click at [515, 479] on input "text" at bounding box center [468, 474] width 96 height 25
paste input "**********"
type input "**********"
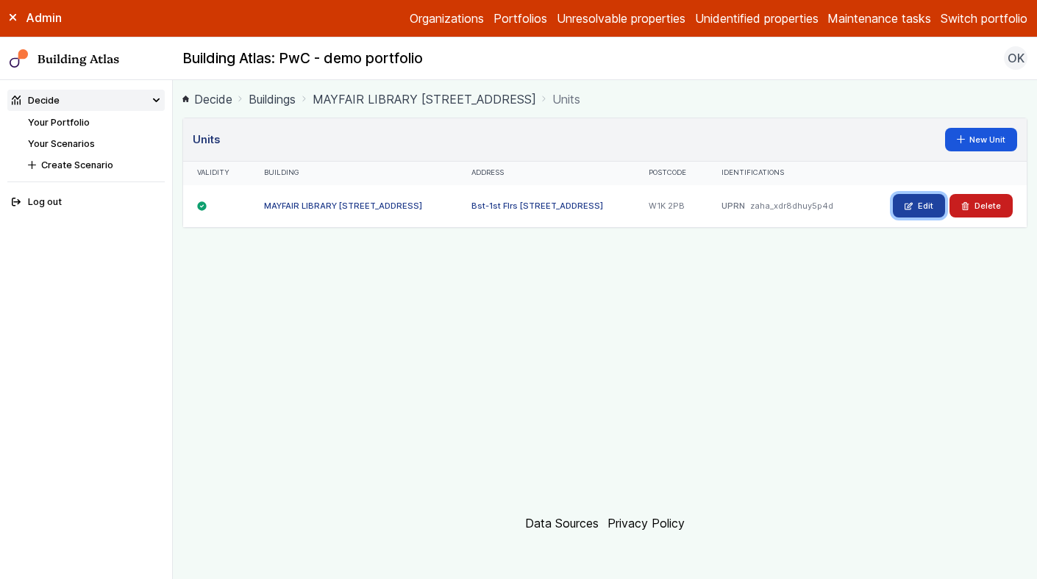
click at [910, 206] on icon at bounding box center [908, 206] width 8 height 8
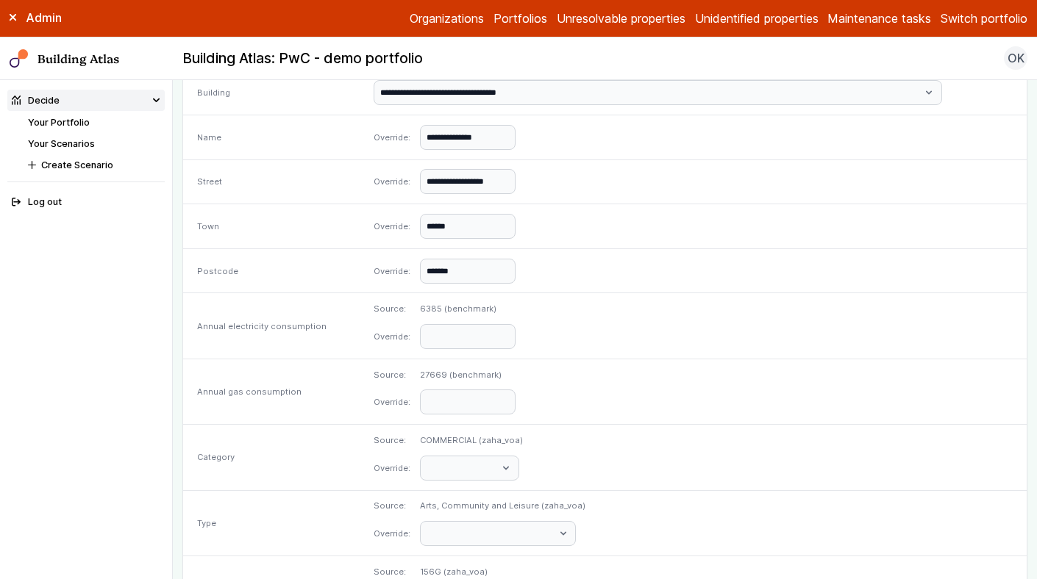
scroll to position [596, 0]
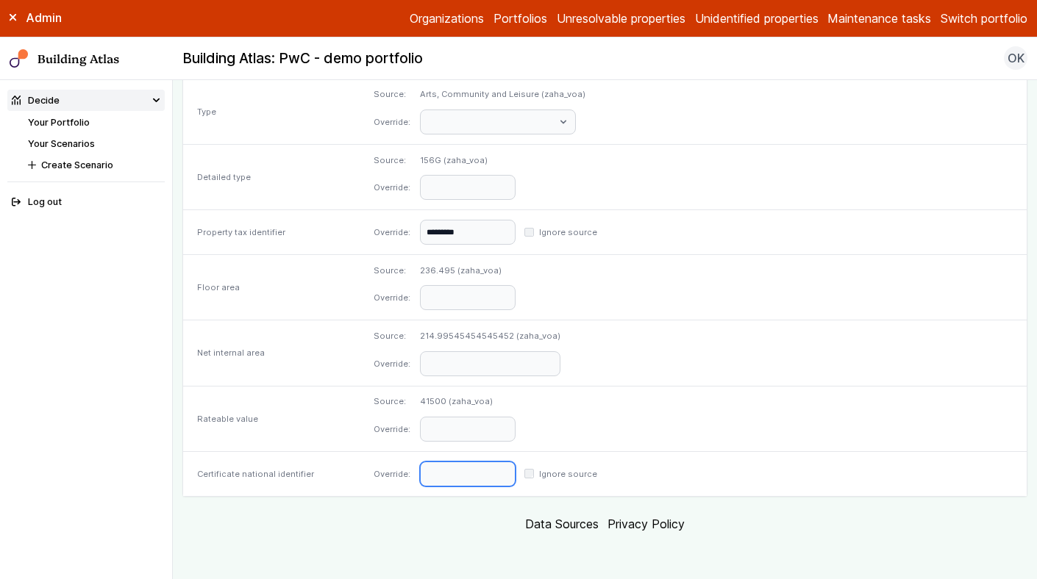
click at [515, 475] on input "text" at bounding box center [468, 474] width 96 height 25
paste input "**********"
type input "**********"
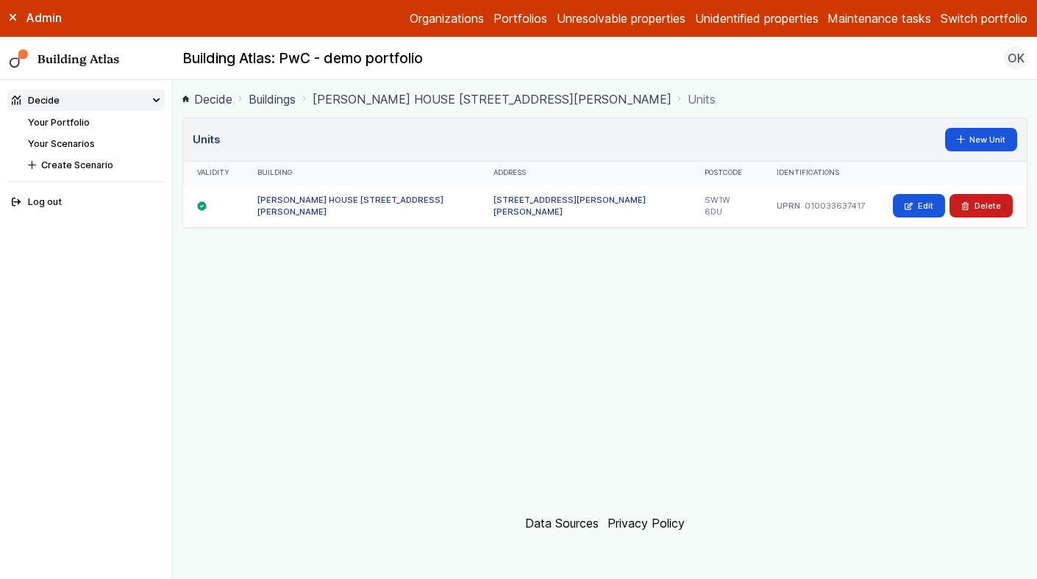
click at [496, 200] on div "[STREET_ADDRESS][PERSON_NAME][PERSON_NAME]" at bounding box center [584, 206] width 211 height 43
click at [499, 205] on link "[STREET_ADDRESS][PERSON_NAME][PERSON_NAME]" at bounding box center [569, 206] width 152 height 22
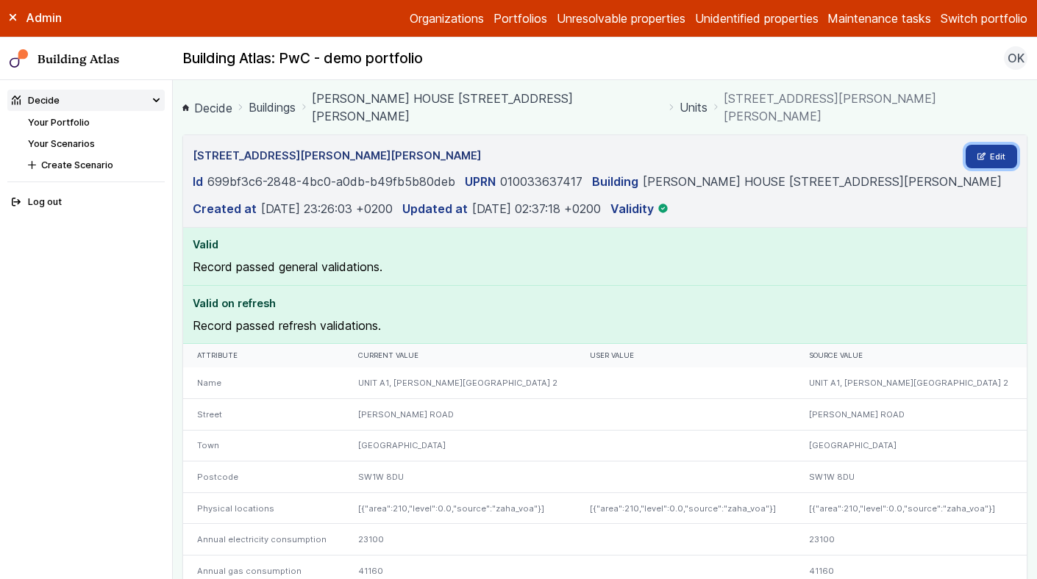
click at [973, 145] on link "Edit" at bounding box center [991, 157] width 52 height 24
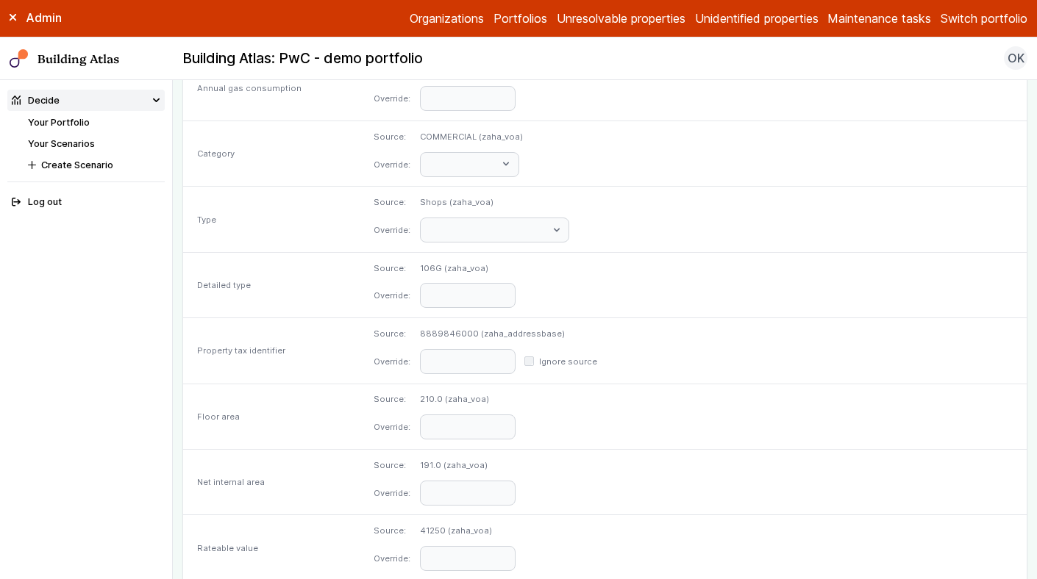
scroll to position [702, 0]
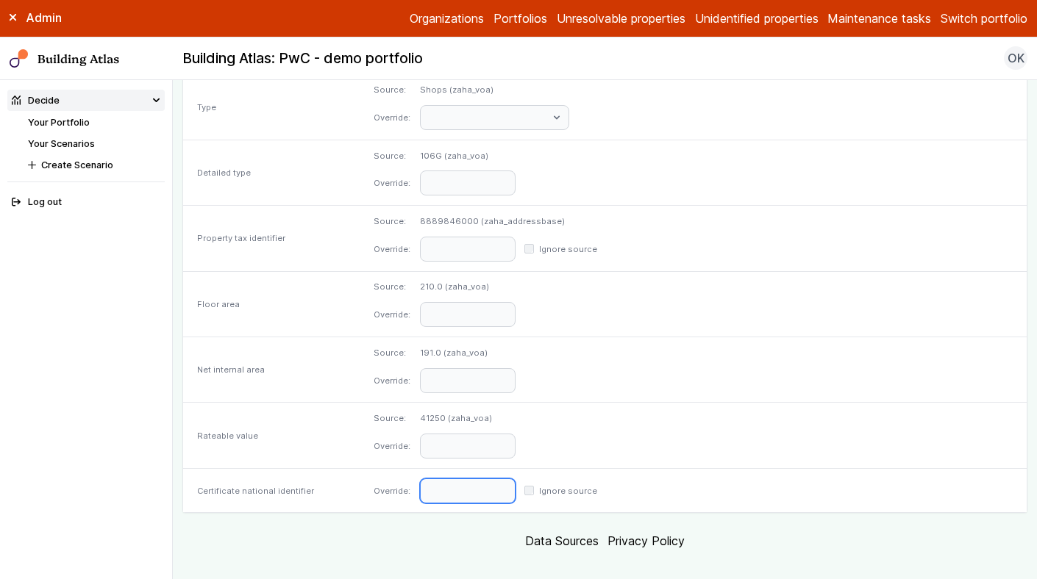
click at [515, 479] on input "text" at bounding box center [468, 491] width 96 height 25
paste input "**********"
type input "**********"
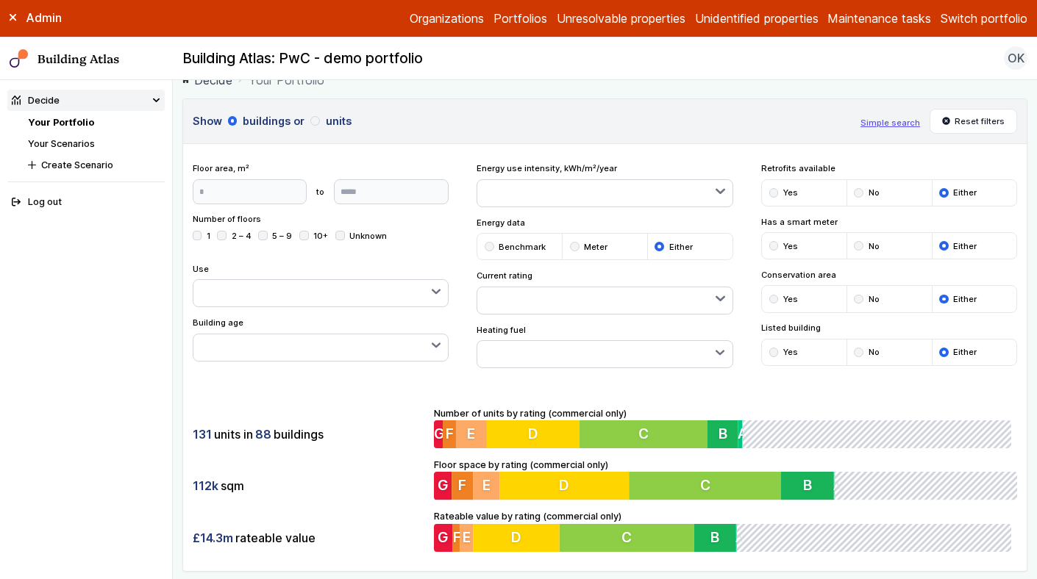
scroll to position [22, 0]
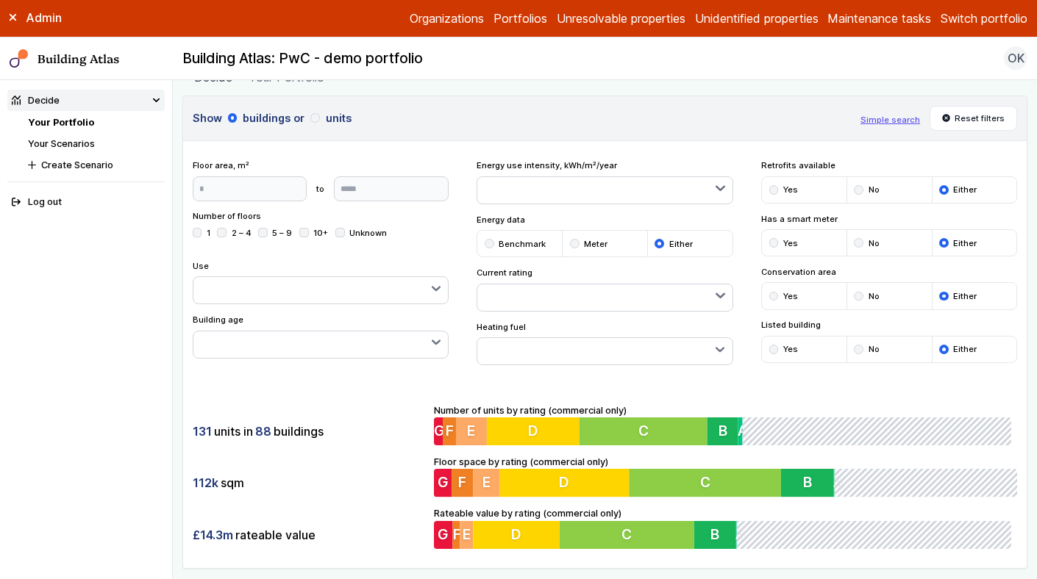
click at [979, 20] on button "Switch portfolio" at bounding box center [983, 19] width 87 height 18
